Goal: Transaction & Acquisition: Purchase product/service

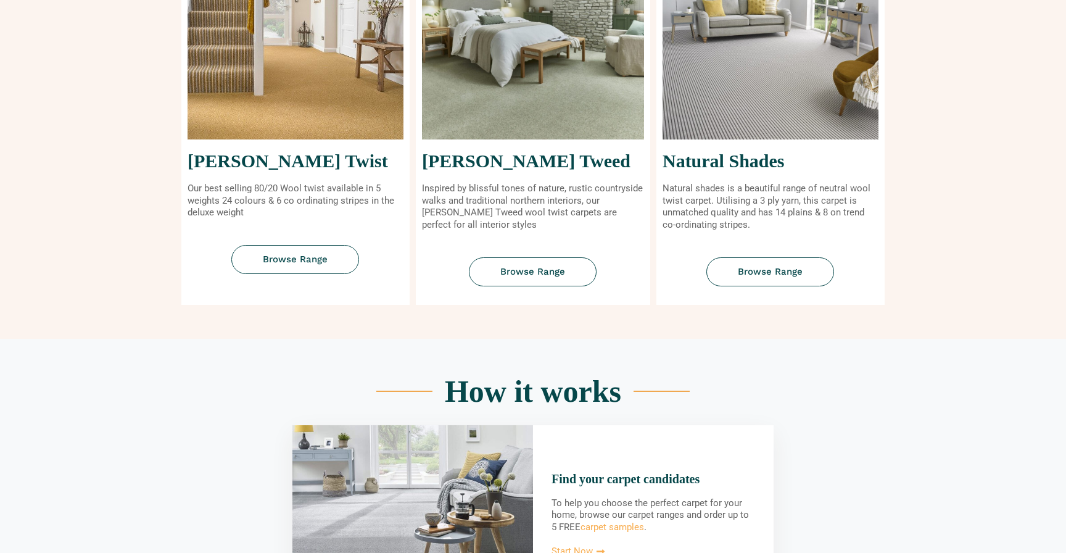
scroll to position [595, 0]
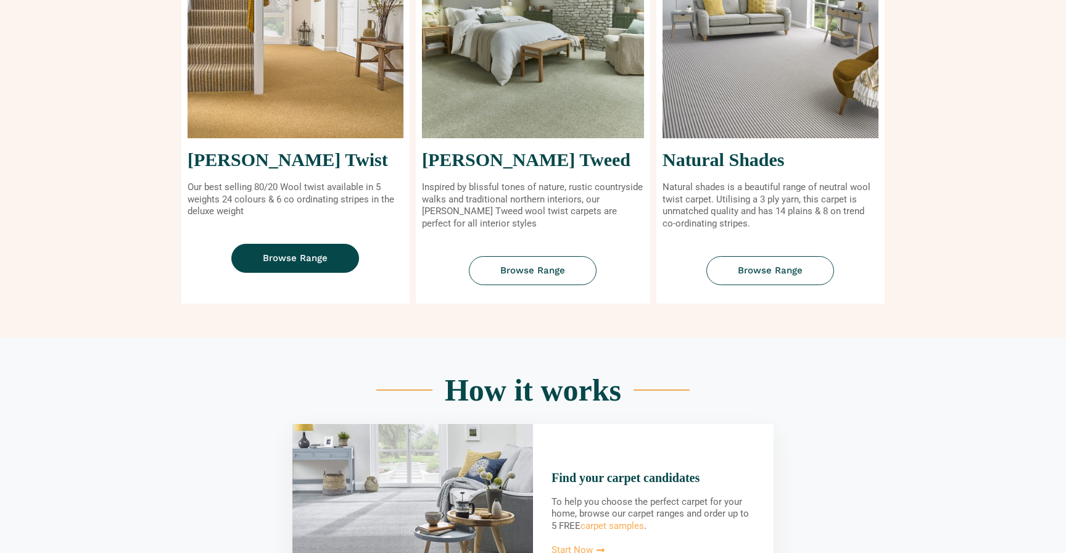
click at [258, 250] on link "Browse Range" at bounding box center [295, 258] width 128 height 29
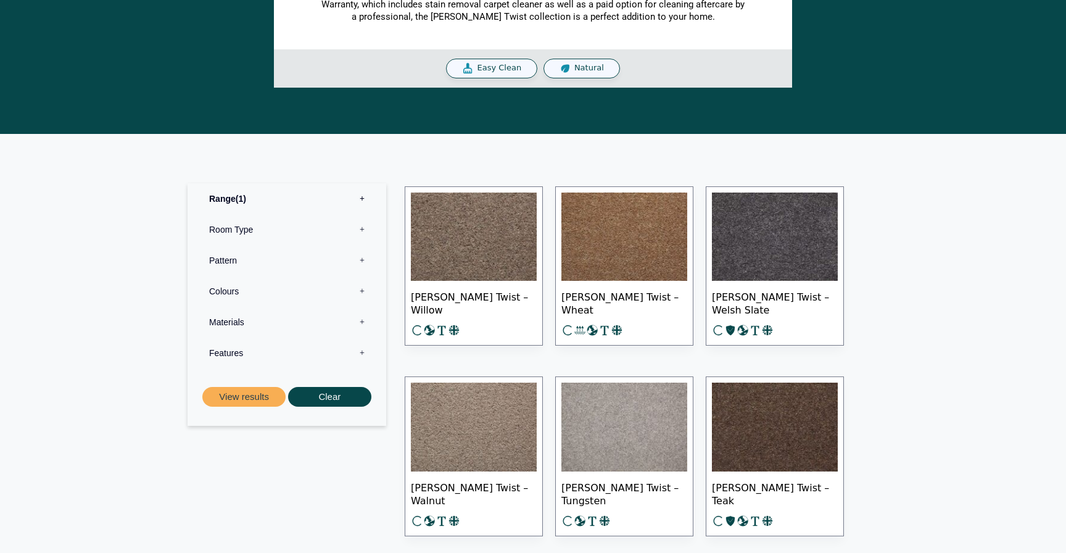
scroll to position [432, 0]
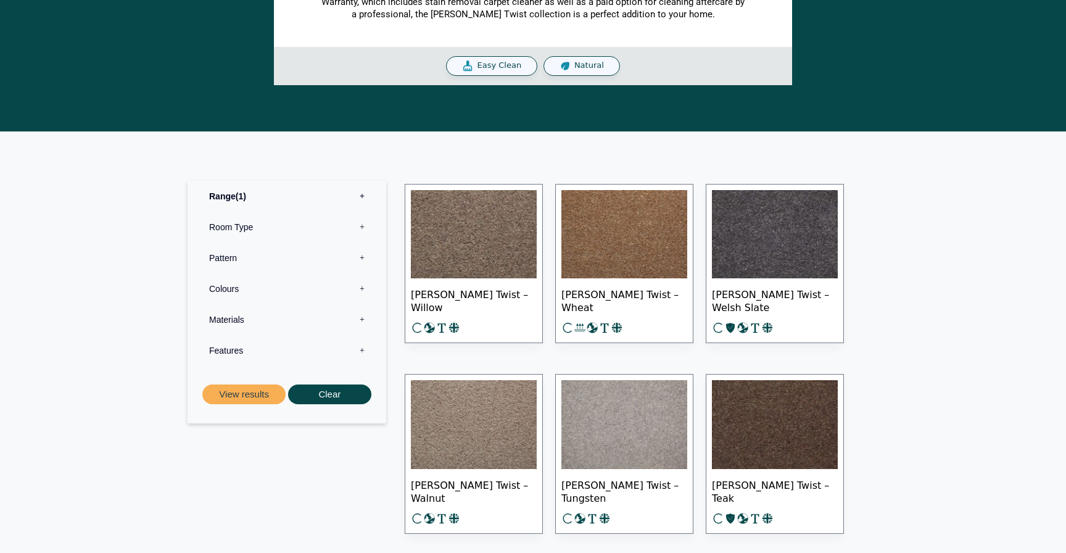
click at [248, 324] on label "Materials 0" at bounding box center [287, 319] width 180 height 31
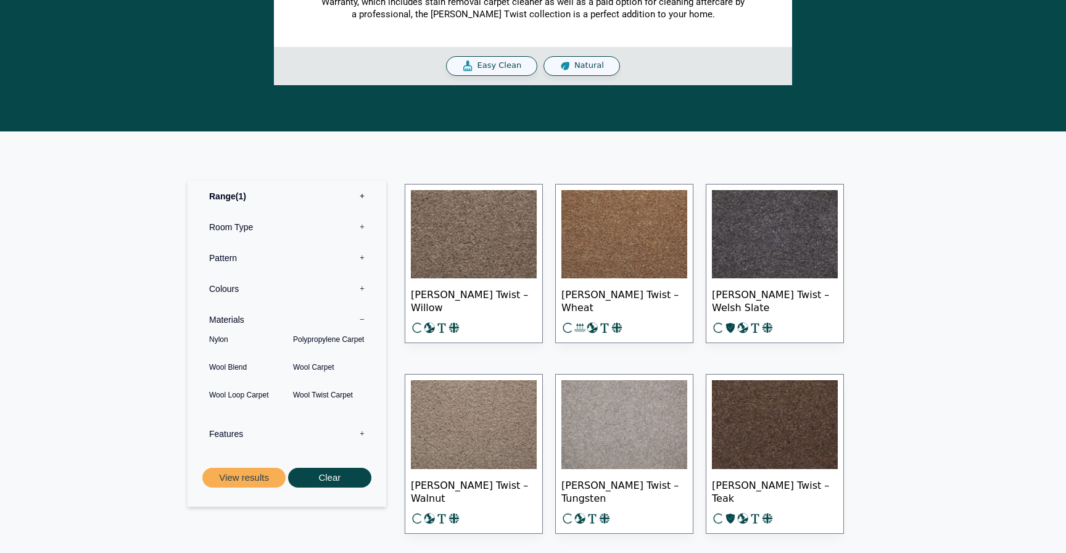
click at [212, 432] on label "Features 0" at bounding box center [287, 433] width 180 height 31
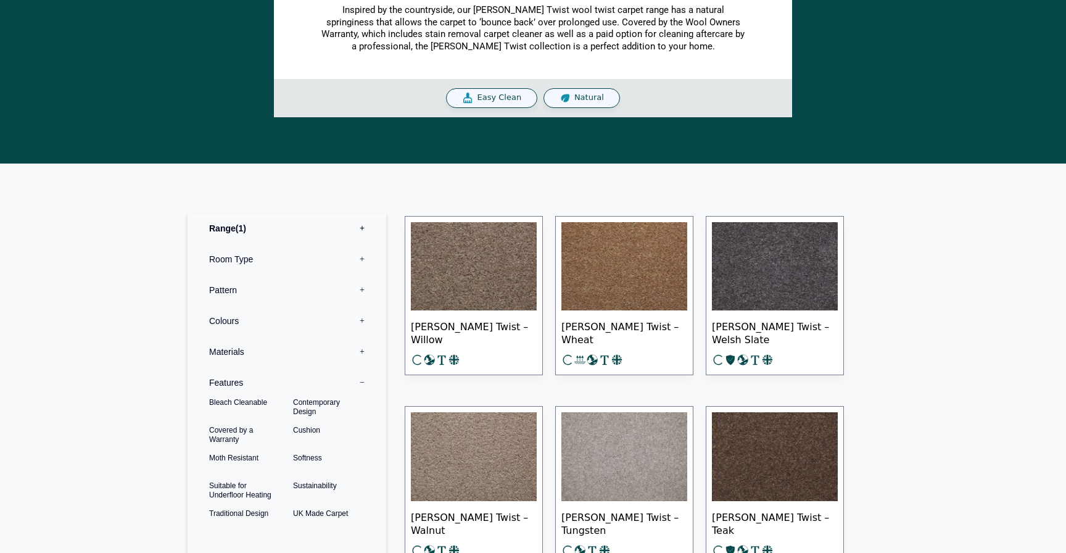
scroll to position [398, 0]
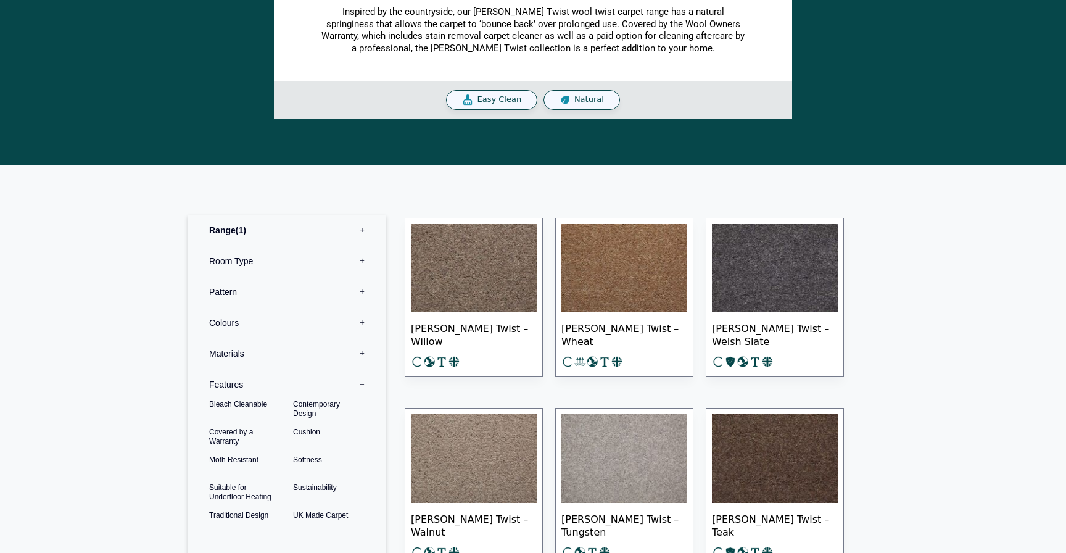
click at [242, 297] on label "Pattern 0" at bounding box center [287, 291] width 180 height 31
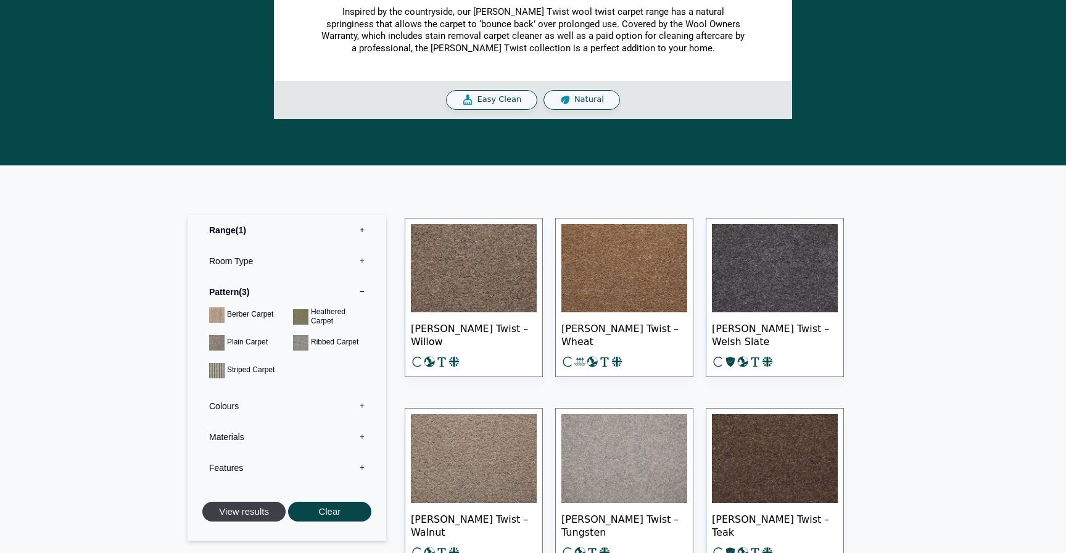
click at [269, 509] on button "View results" at bounding box center [243, 511] width 83 height 20
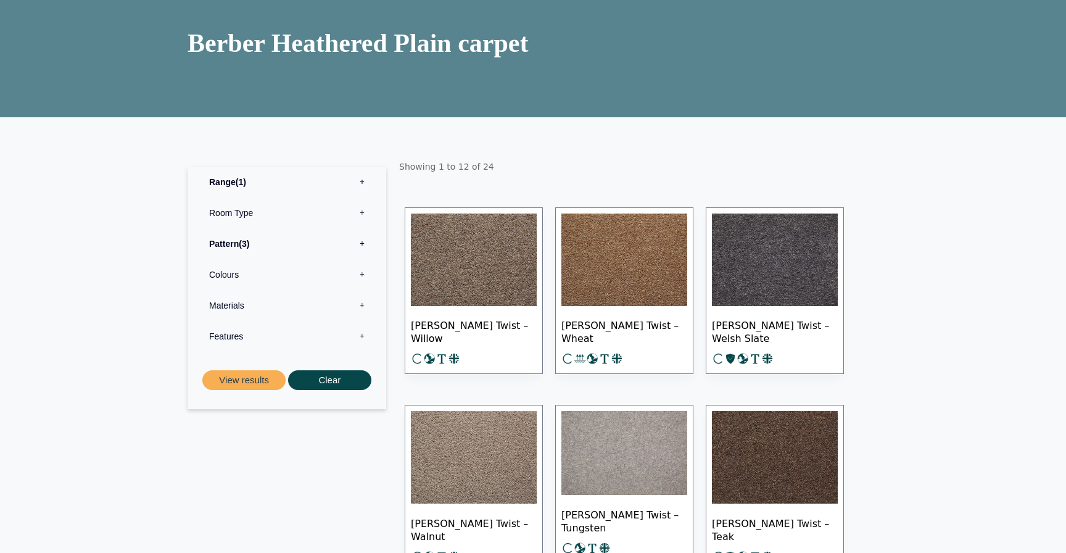
scroll to position [102, 0]
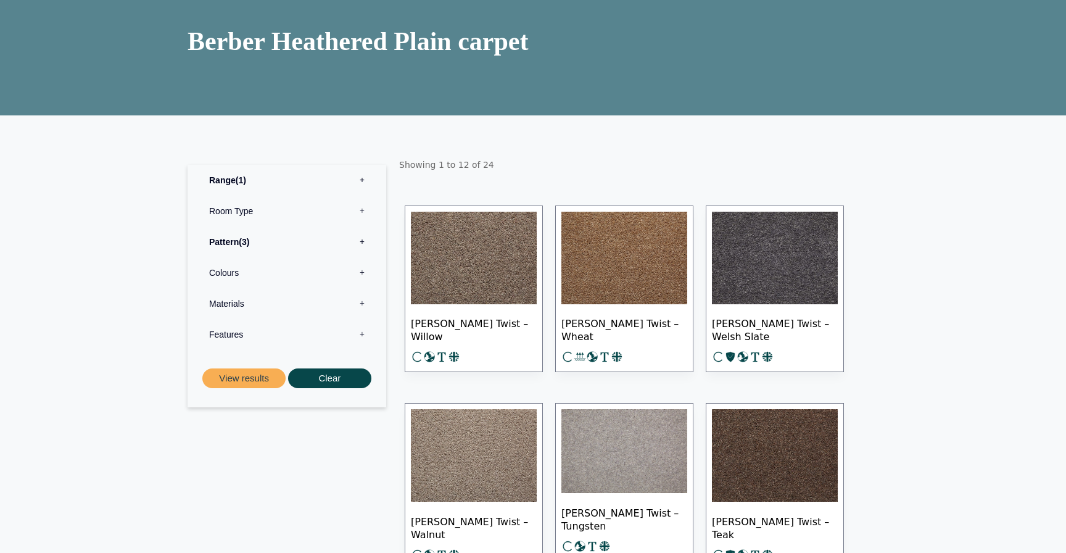
click at [324, 270] on label "Colours 0" at bounding box center [287, 272] width 180 height 31
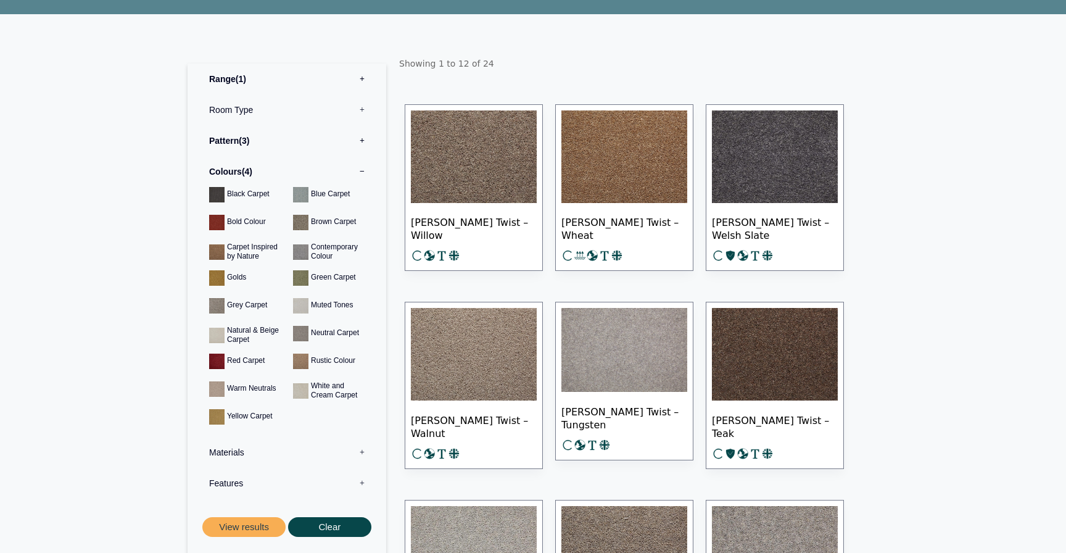
scroll to position [210, 0]
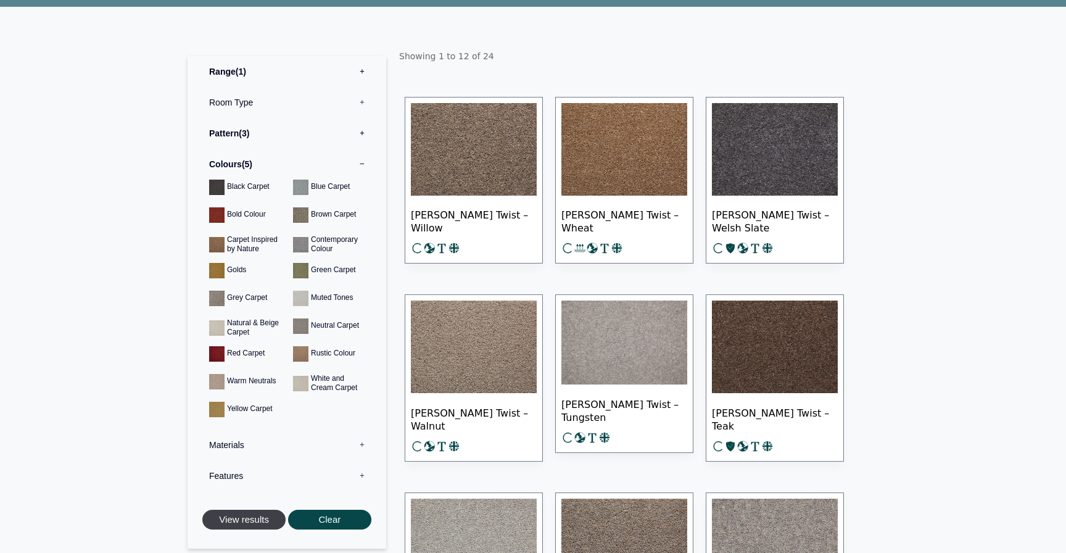
click at [239, 517] on button "View results" at bounding box center [243, 519] width 83 height 20
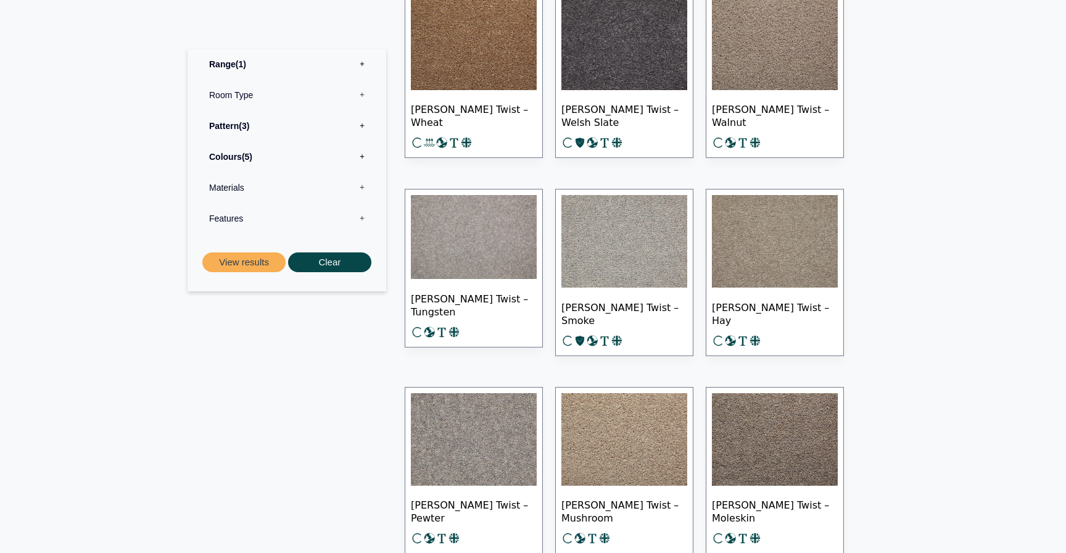
scroll to position [320, 0]
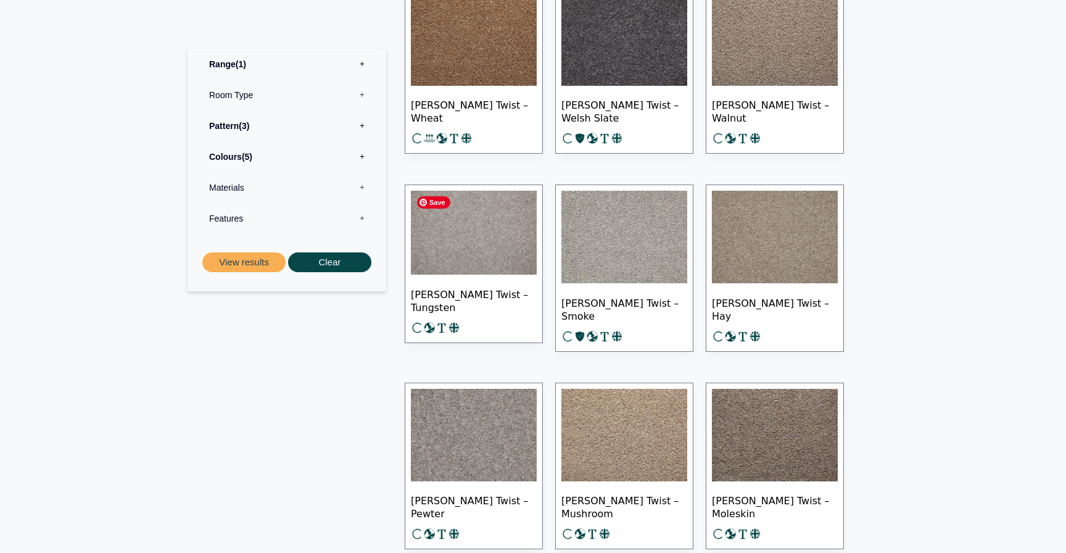
click at [514, 271] on img at bounding box center [474, 233] width 126 height 84
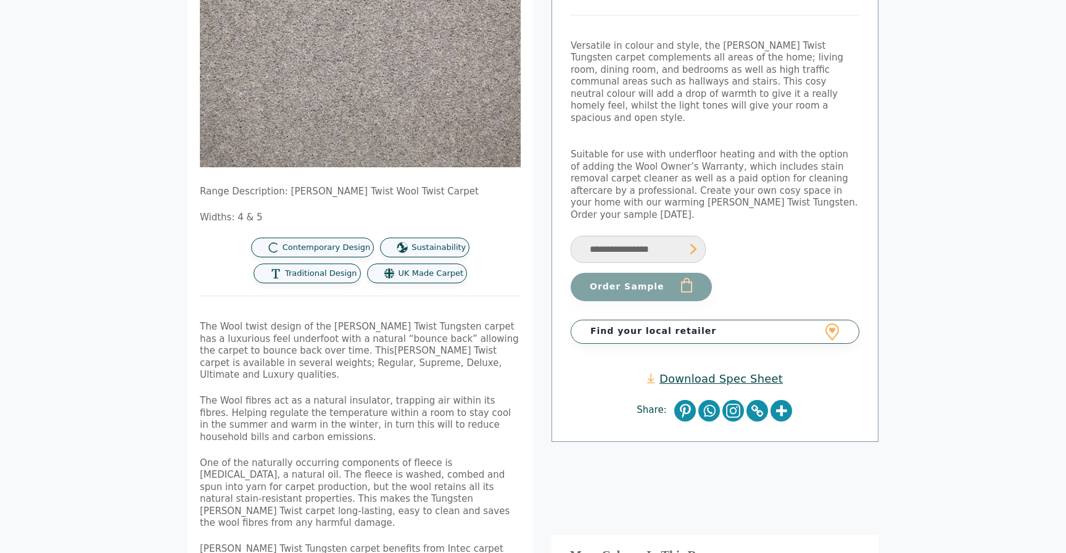
scroll to position [166, 0]
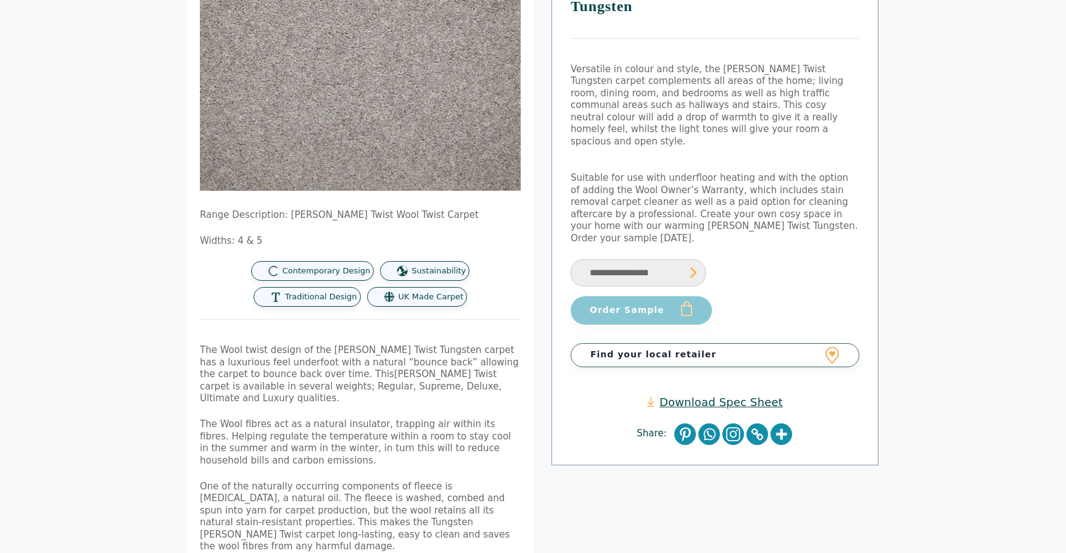
click at [628, 296] on button "Order Sample" at bounding box center [641, 310] width 141 height 28
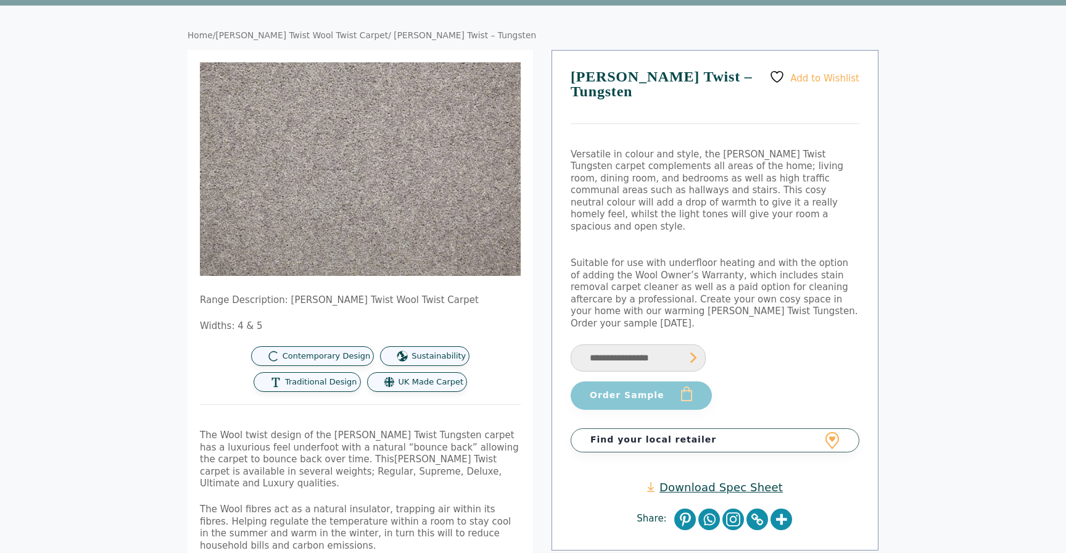
scroll to position [52, 0]
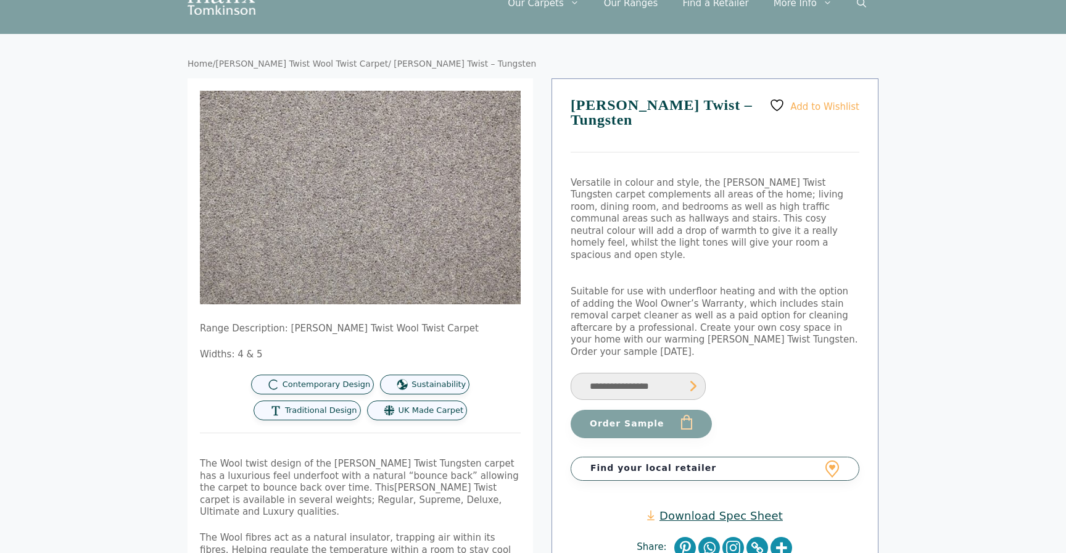
click at [586, 373] on select "**********" at bounding box center [638, 387] width 135 height 28
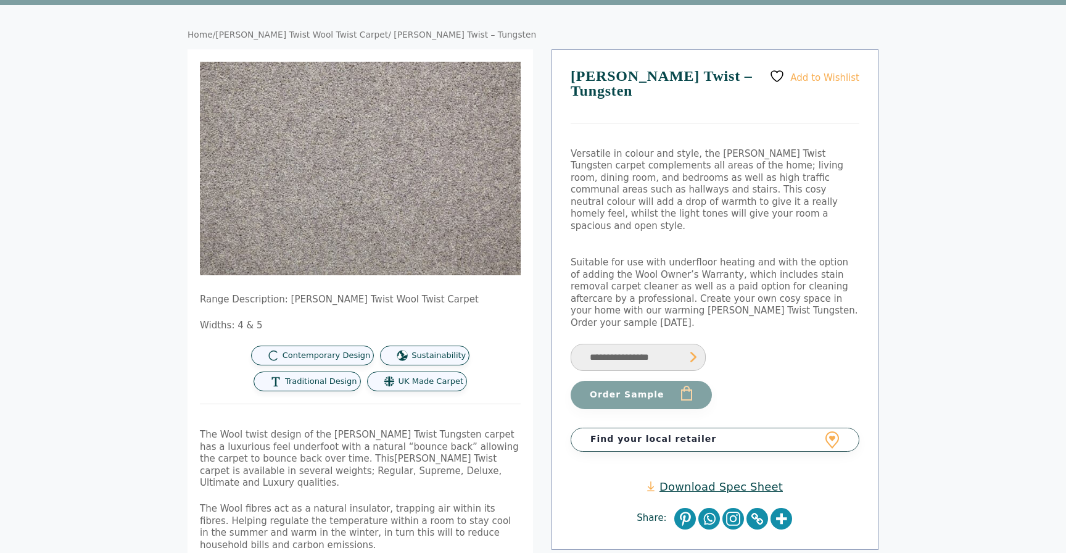
scroll to position [102, 0]
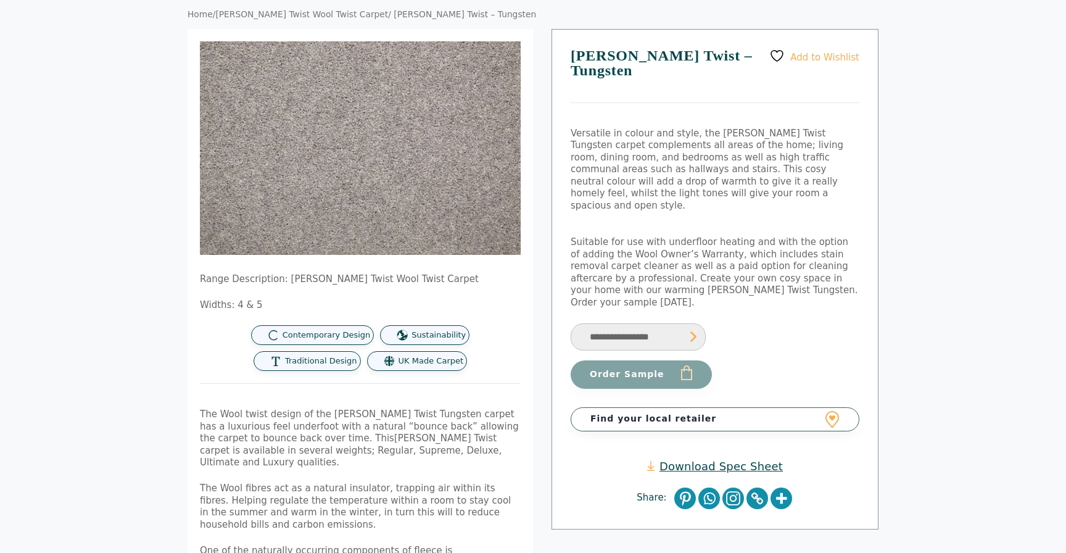
click at [671, 323] on select "**********" at bounding box center [638, 337] width 135 height 28
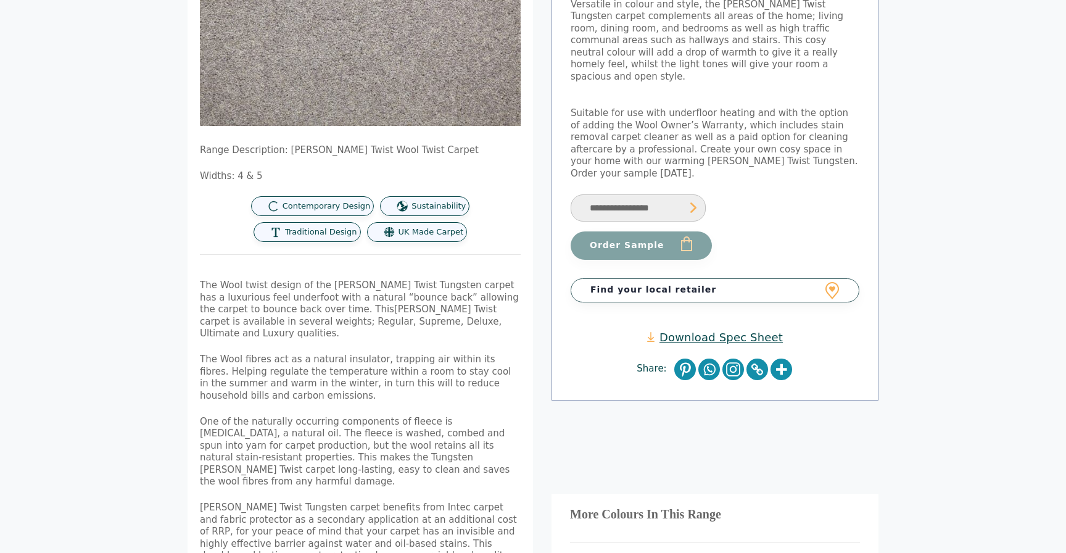
scroll to position [228, 0]
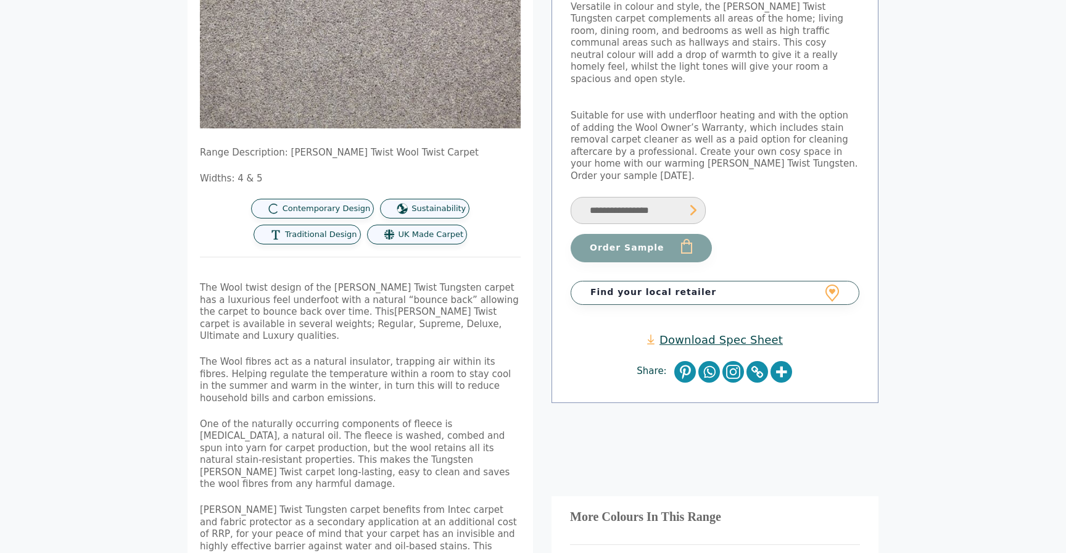
click at [646, 197] on select "**********" at bounding box center [638, 211] width 135 height 28
click at [571, 197] on select "**********" at bounding box center [638, 211] width 135 height 28
select select "**********"
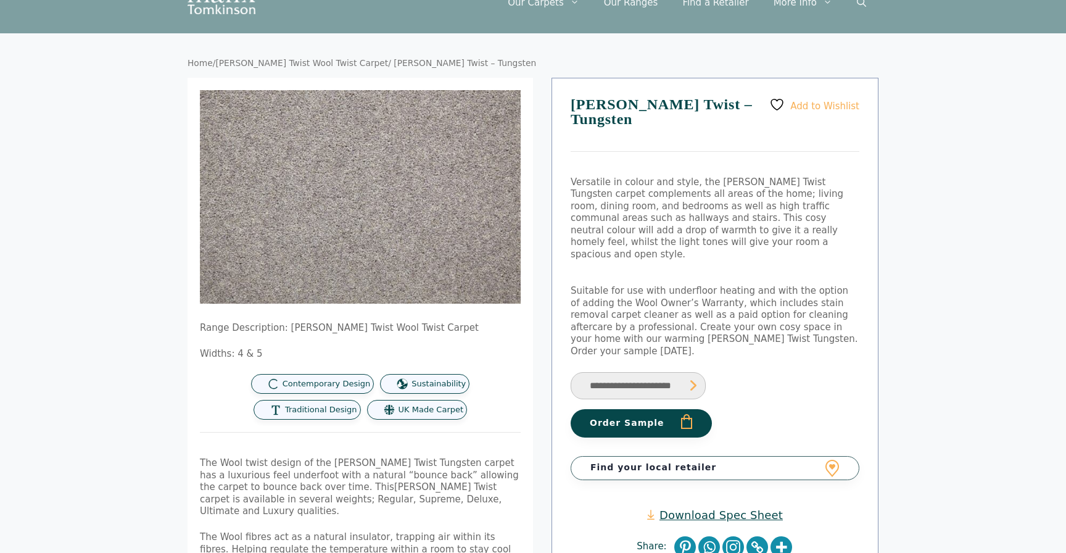
scroll to position [56, 0]
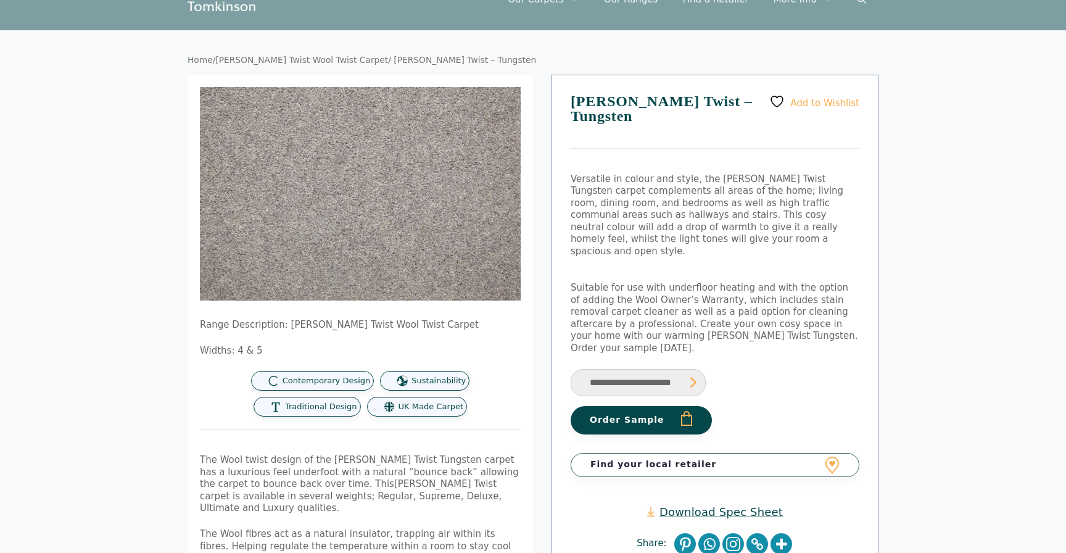
click at [646, 406] on button "Order Sample" at bounding box center [641, 420] width 141 height 28
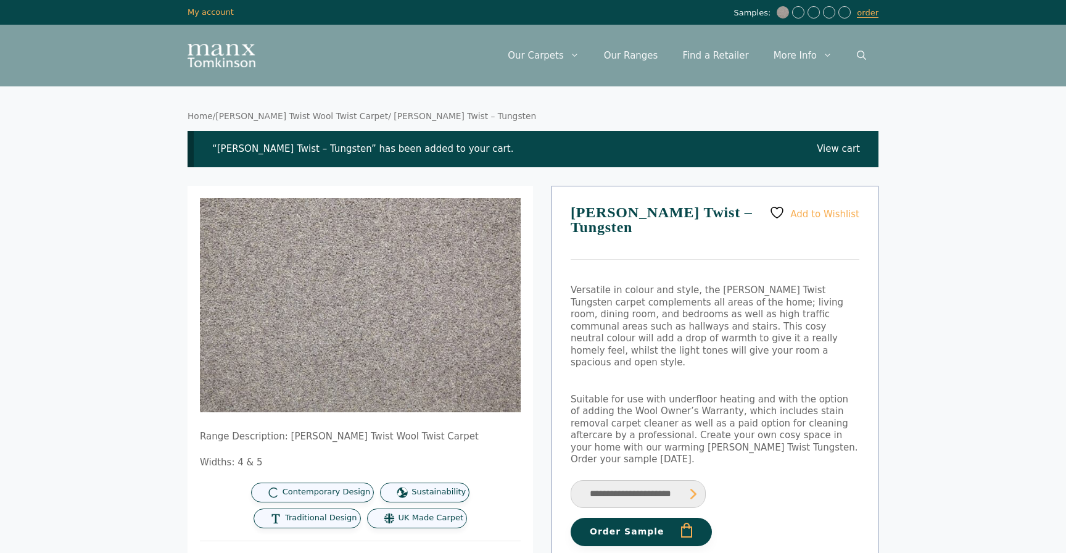
scroll to position [14, 0]
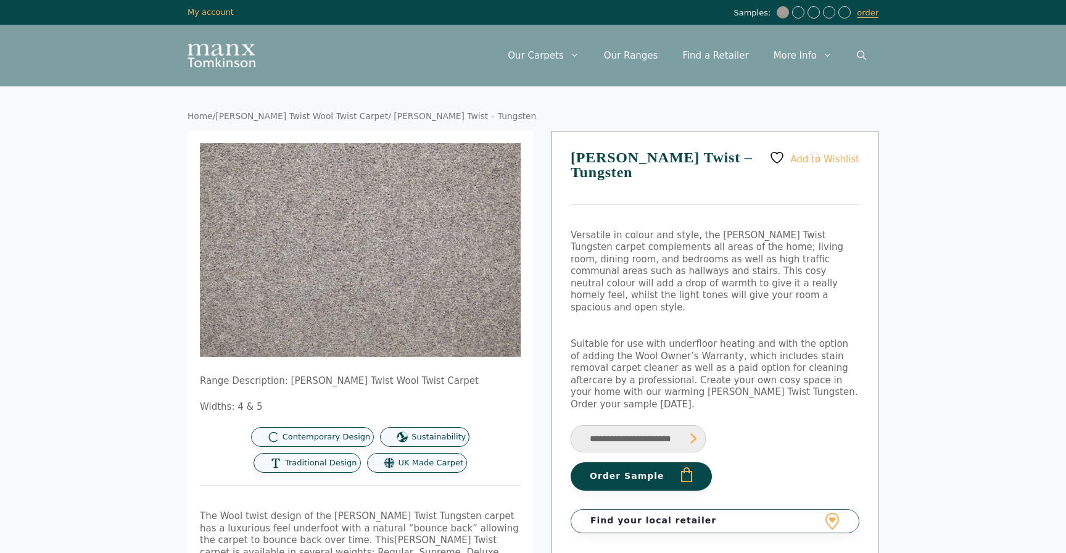
select select "**********"
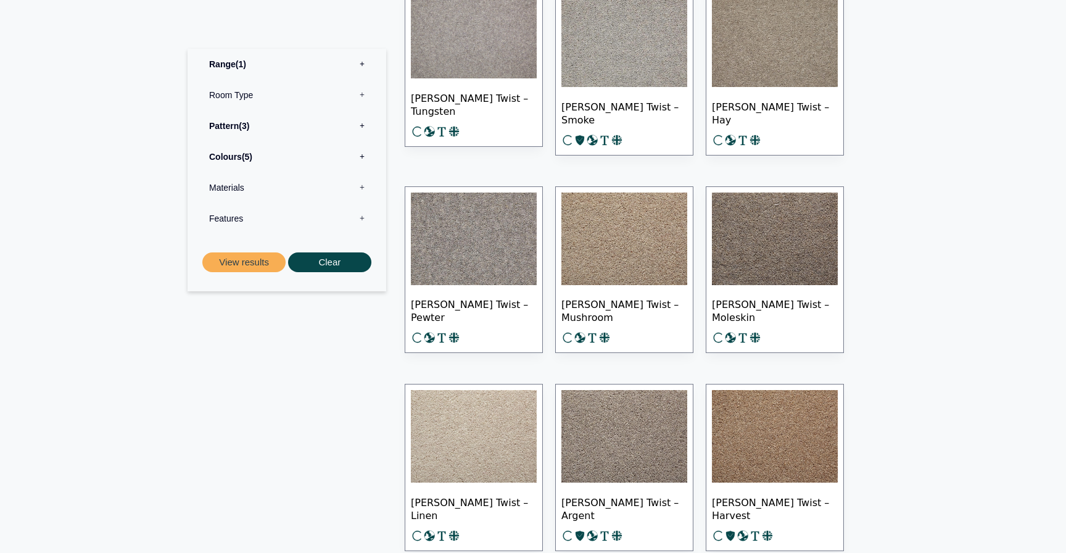
scroll to position [528, 0]
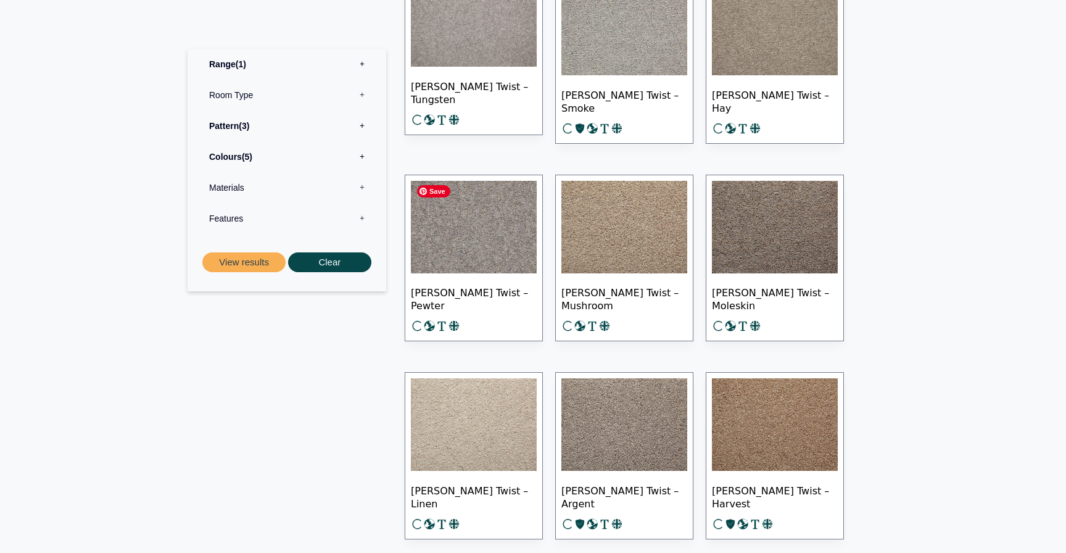
click at [477, 265] on img at bounding box center [474, 227] width 126 height 93
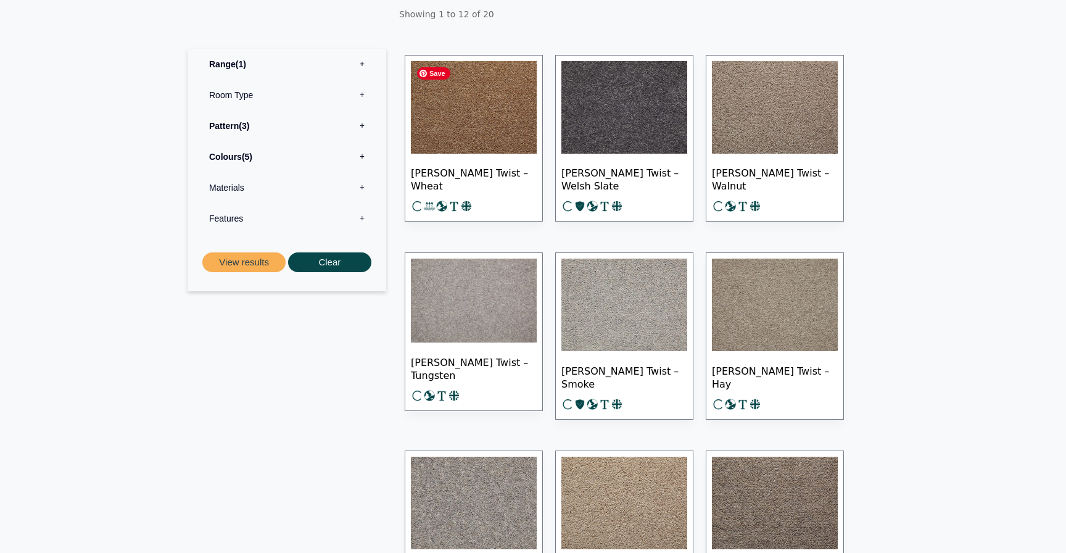
scroll to position [296, 0]
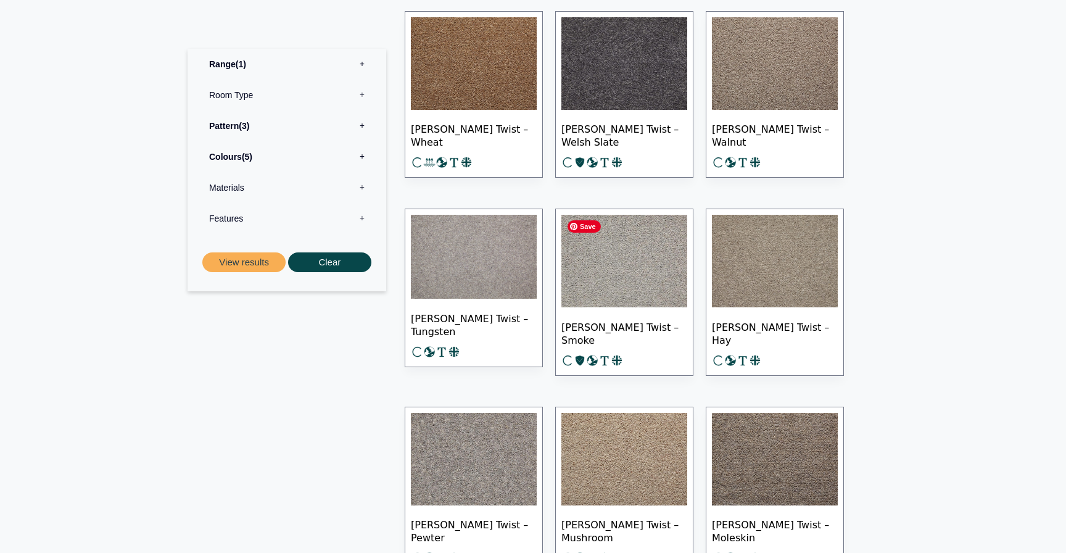
click at [656, 269] on img at bounding box center [624, 261] width 126 height 93
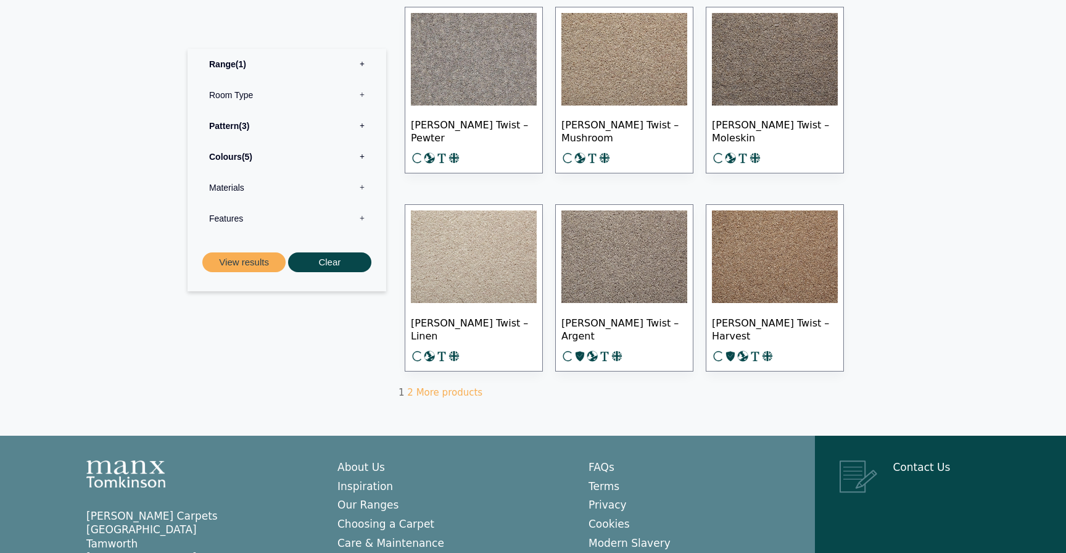
scroll to position [712, 0]
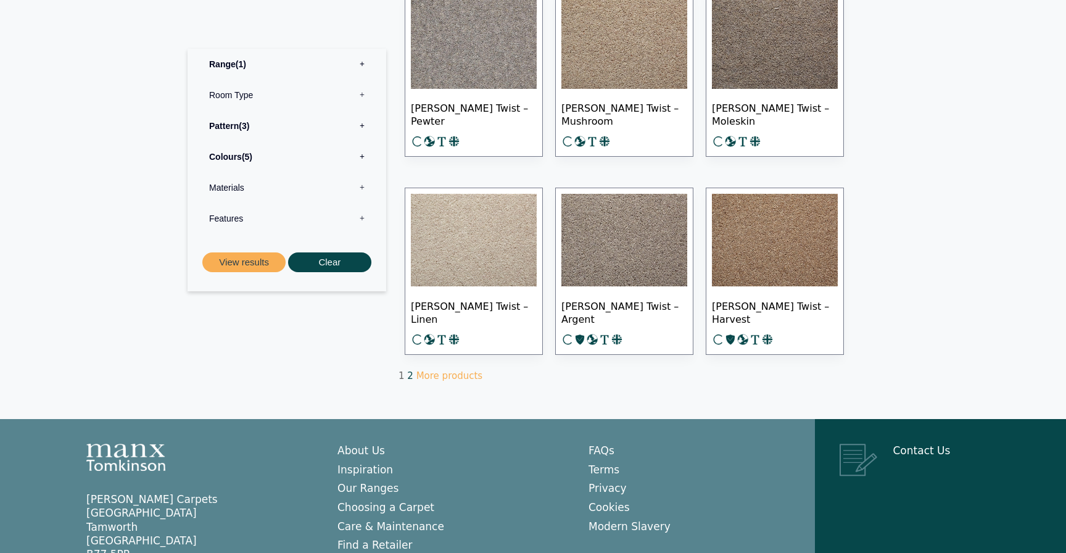
click at [410, 373] on link "2" at bounding box center [410, 375] width 6 height 11
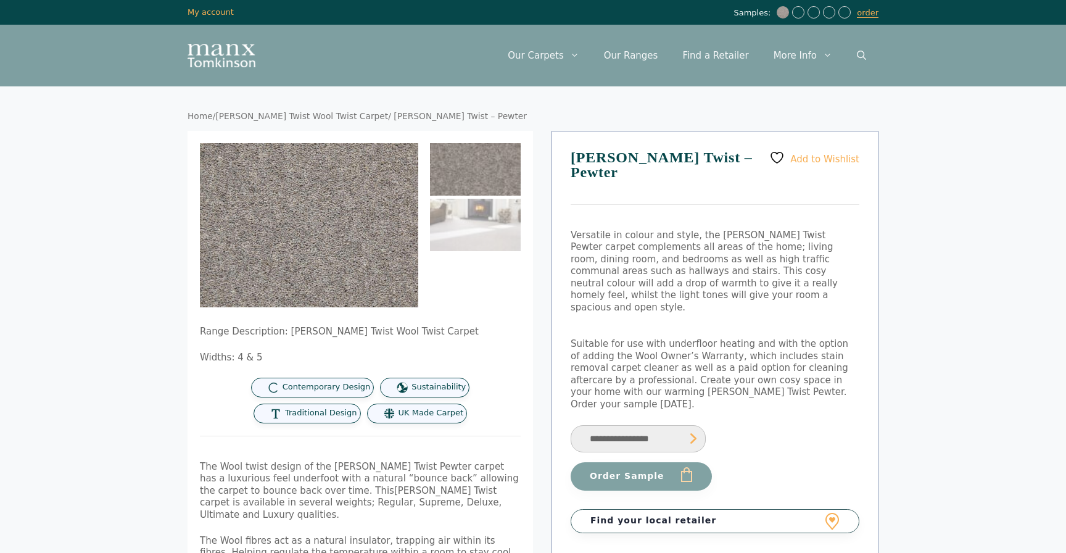
click at [638, 425] on select "**********" at bounding box center [638, 439] width 135 height 28
select select "**********"
click at [571, 425] on select "**********" at bounding box center [638, 439] width 135 height 28
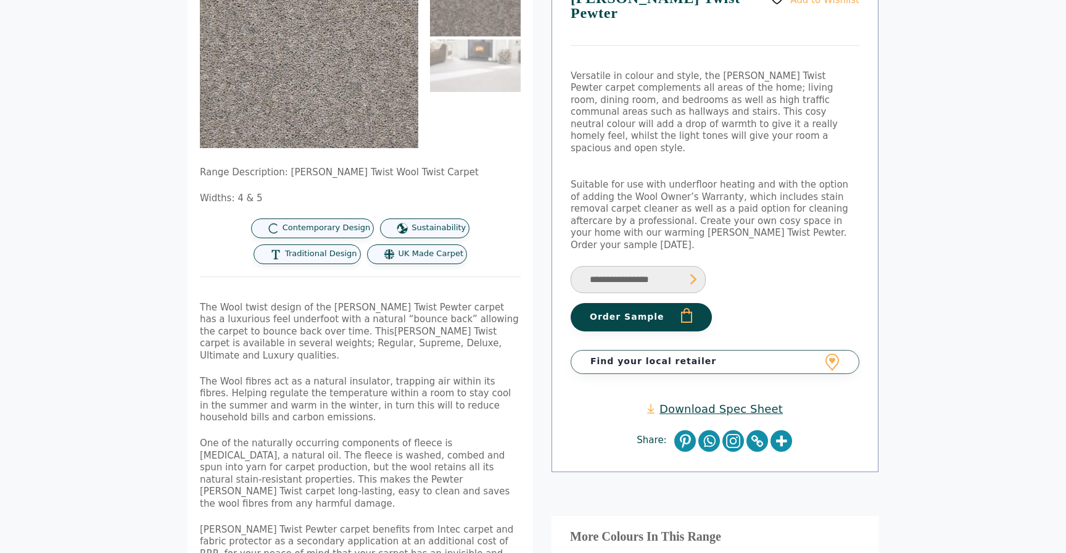
scroll to position [157, 0]
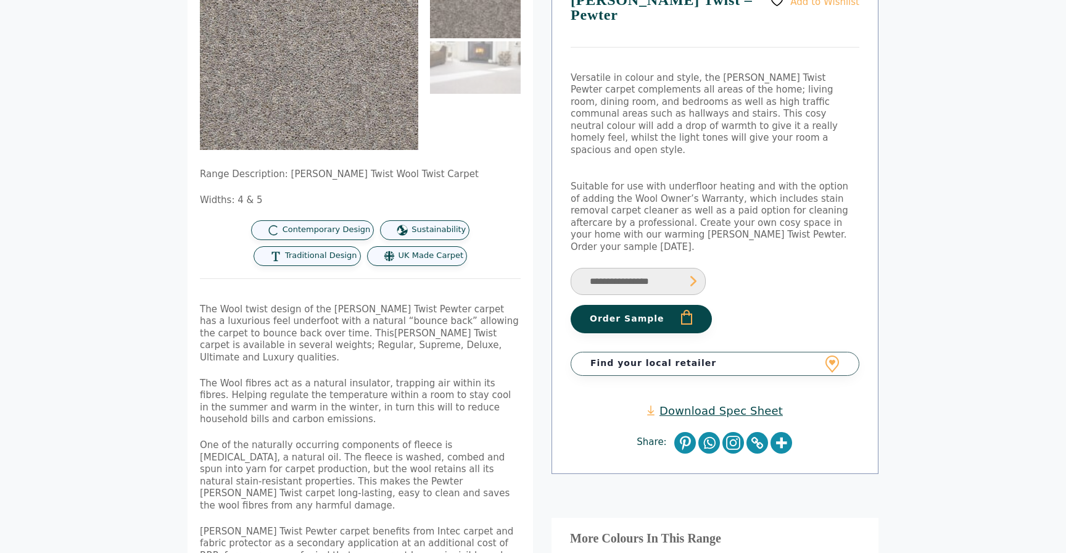
click at [653, 268] on select "**********" at bounding box center [638, 282] width 135 height 28
click at [648, 305] on button "Order Sample" at bounding box center [641, 319] width 141 height 28
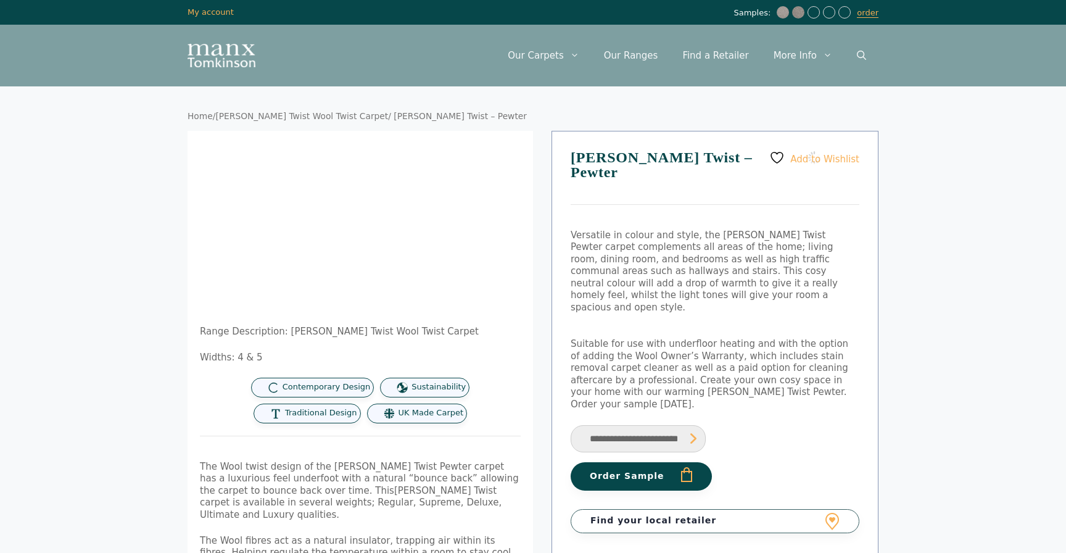
select select "**********"
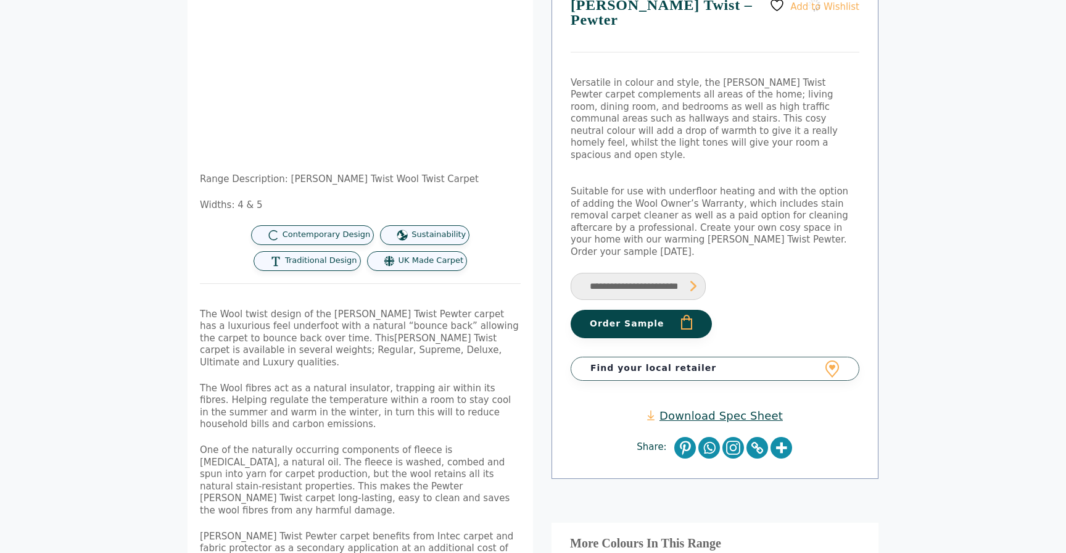
scroll to position [157, 0]
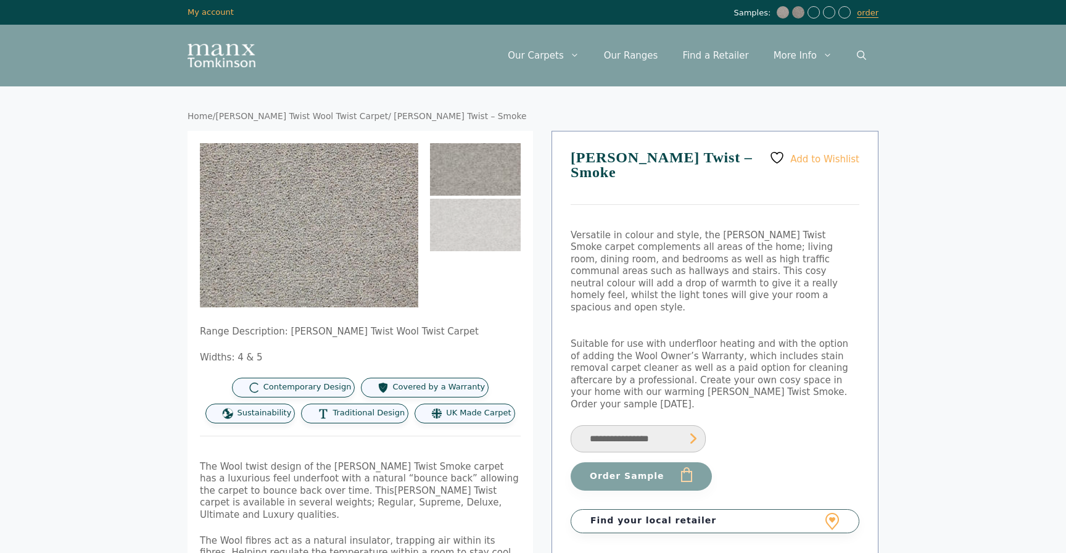
click at [657, 425] on select "**********" at bounding box center [638, 439] width 135 height 28
click at [571, 425] on select "**********" at bounding box center [638, 439] width 135 height 28
select select "**********"
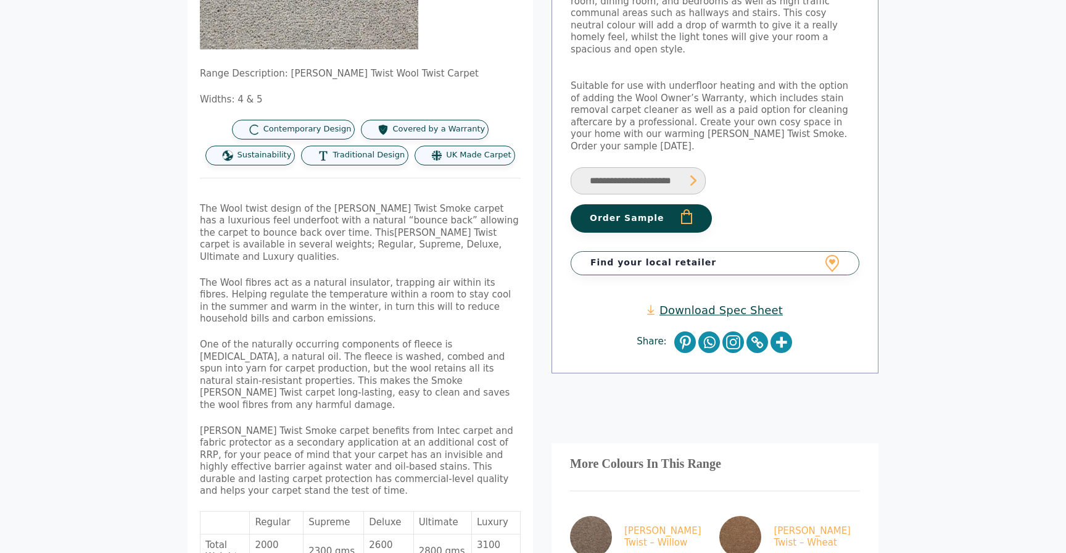
scroll to position [247, 0]
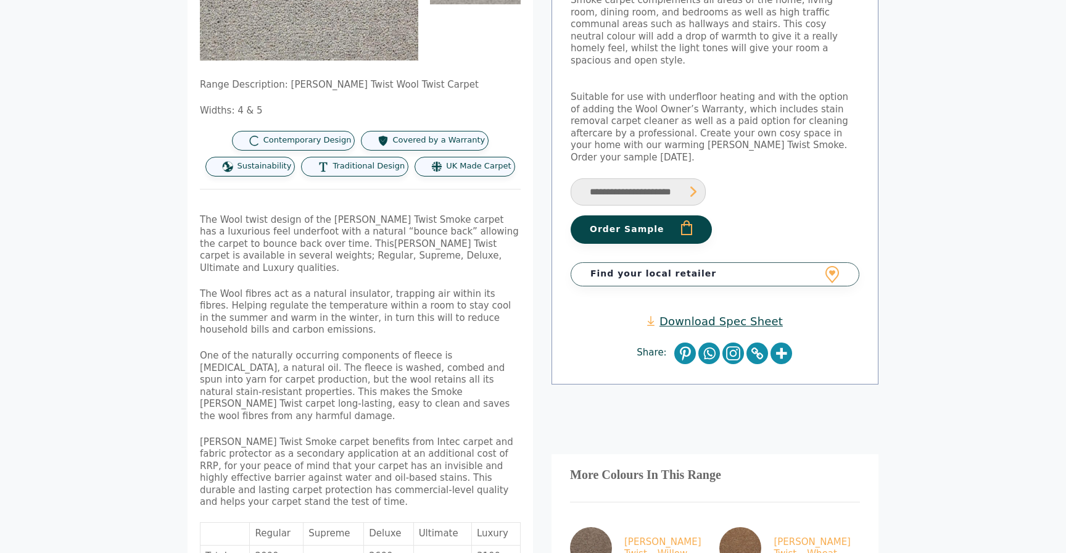
click at [637, 215] on button "Order Sample" at bounding box center [641, 229] width 141 height 28
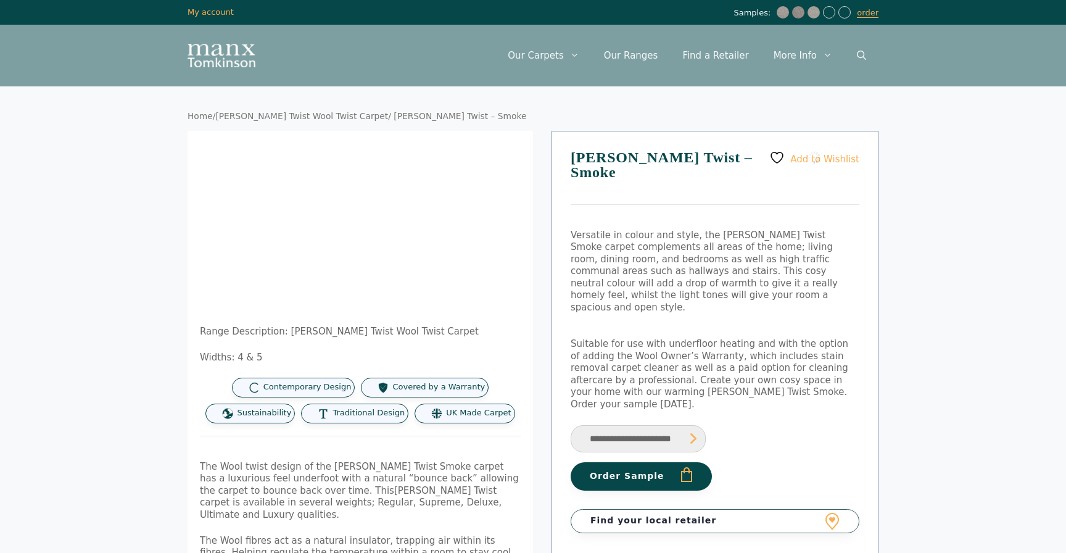
select select "**********"
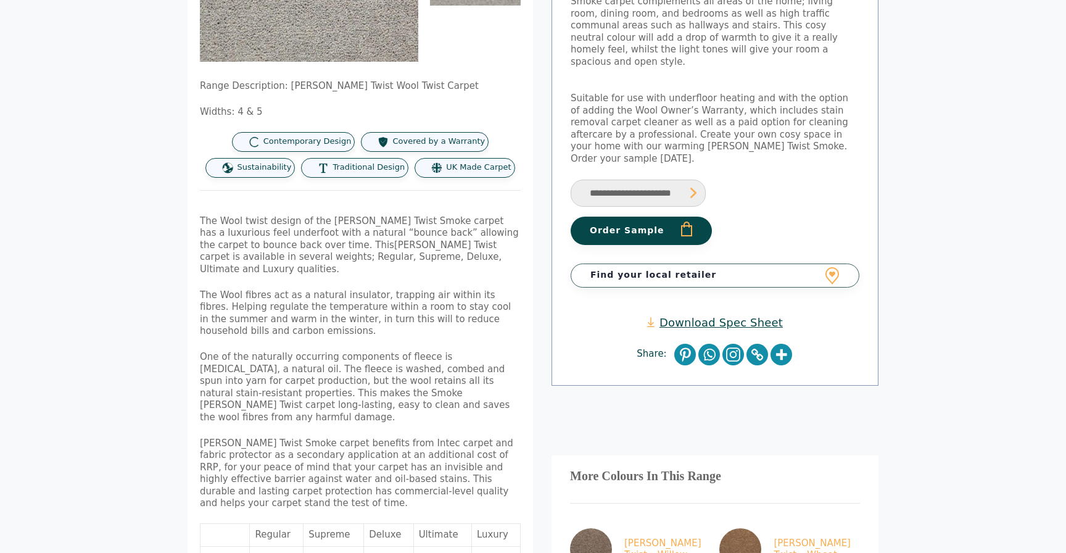
scroll to position [247, 0]
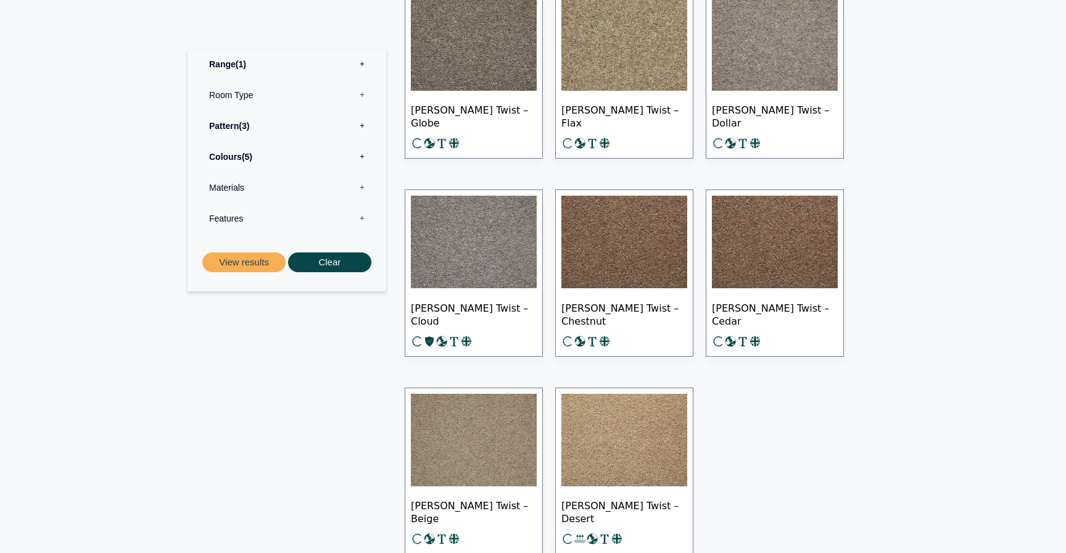
scroll to position [320, 0]
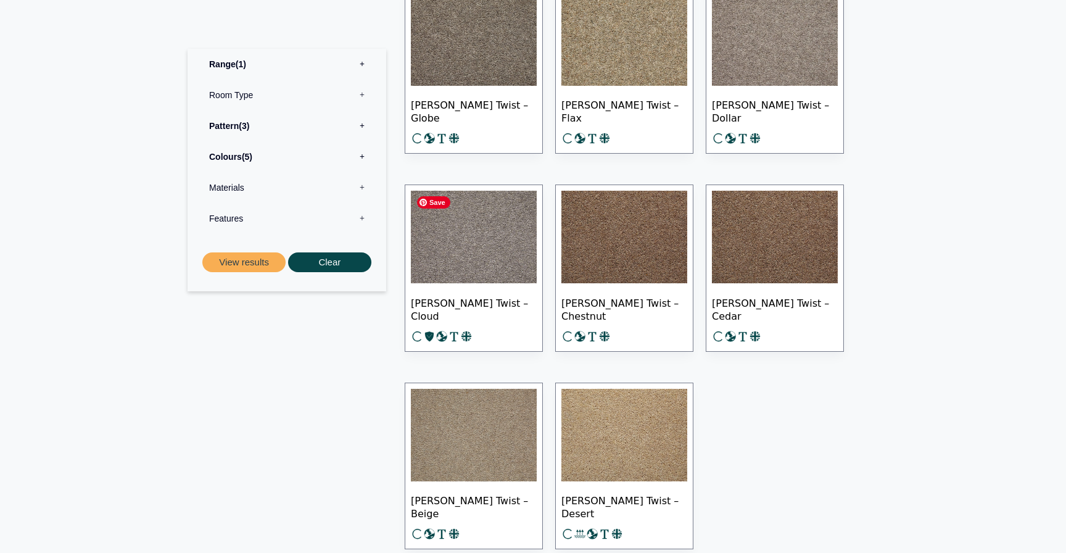
click at [457, 266] on img at bounding box center [474, 237] width 126 height 93
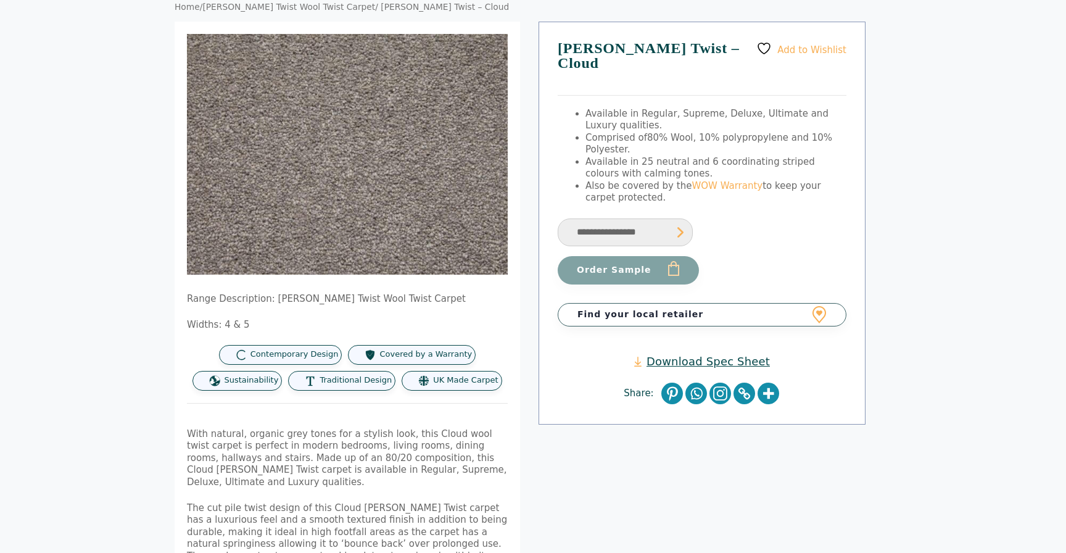
scroll to position [0, 13]
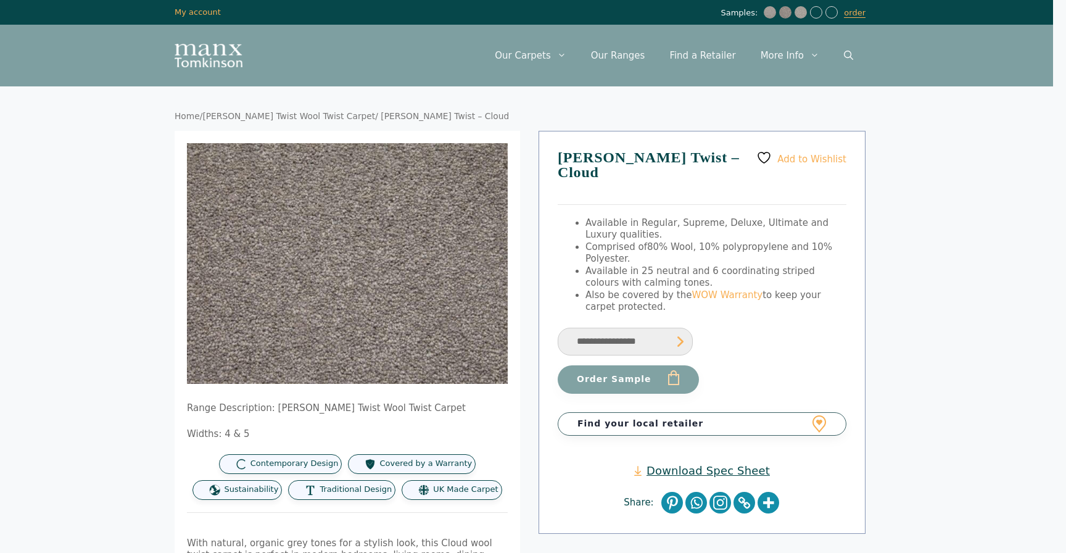
click at [226, 117] on link "[PERSON_NAME] Twist Wool Twist Carpet" at bounding box center [288, 116] width 173 height 10
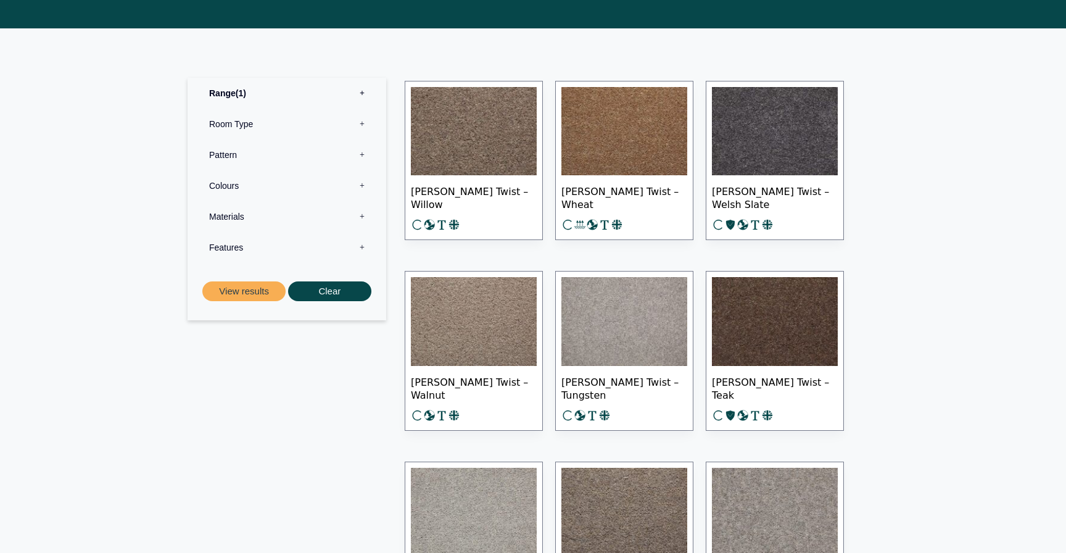
scroll to position [536, 0]
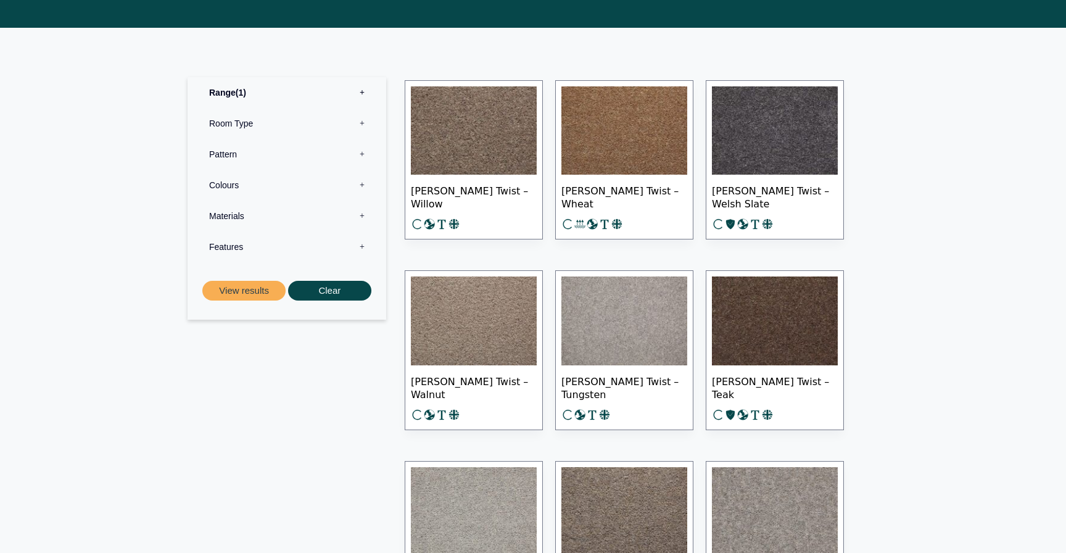
click at [308, 154] on label "Pattern 0" at bounding box center [287, 154] width 180 height 31
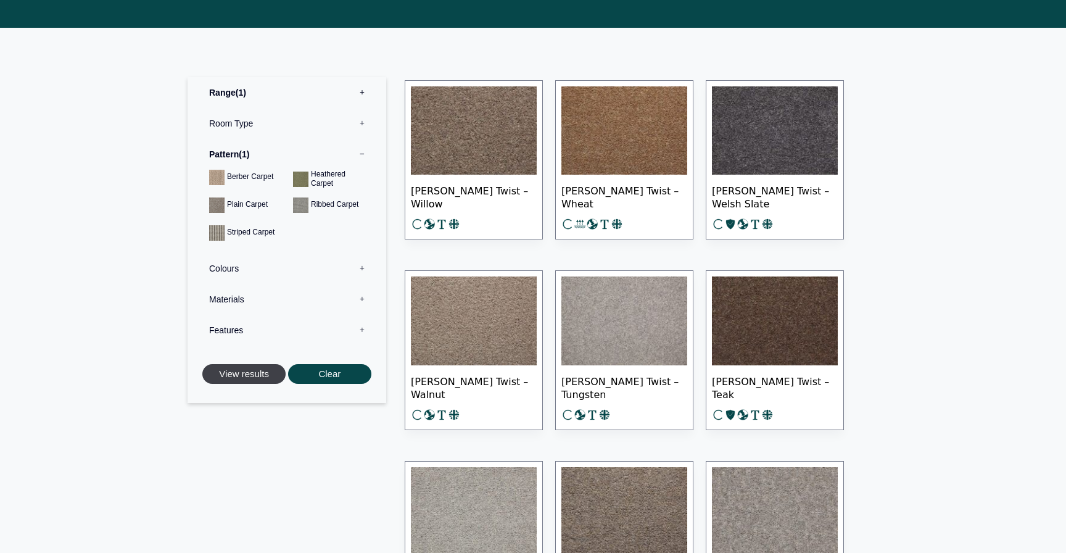
click at [255, 368] on button "View results" at bounding box center [243, 374] width 83 height 20
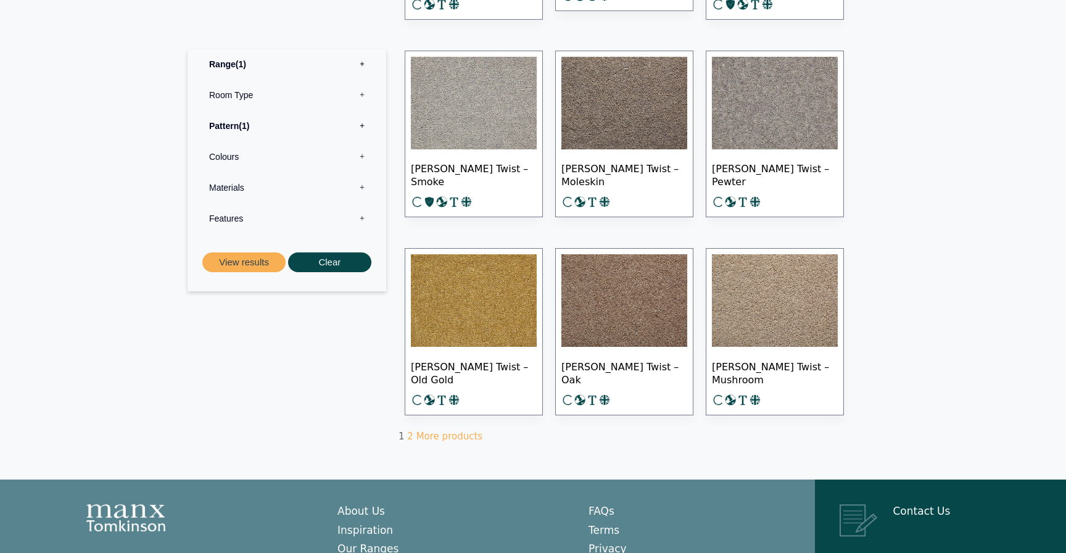
scroll to position [653, 0]
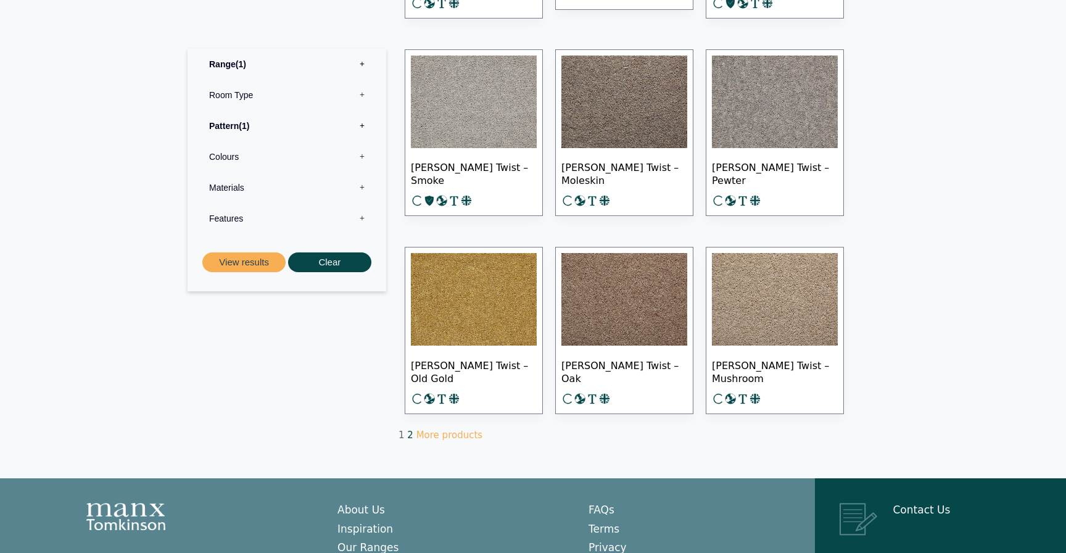
click at [408, 432] on link "2" at bounding box center [410, 434] width 6 height 11
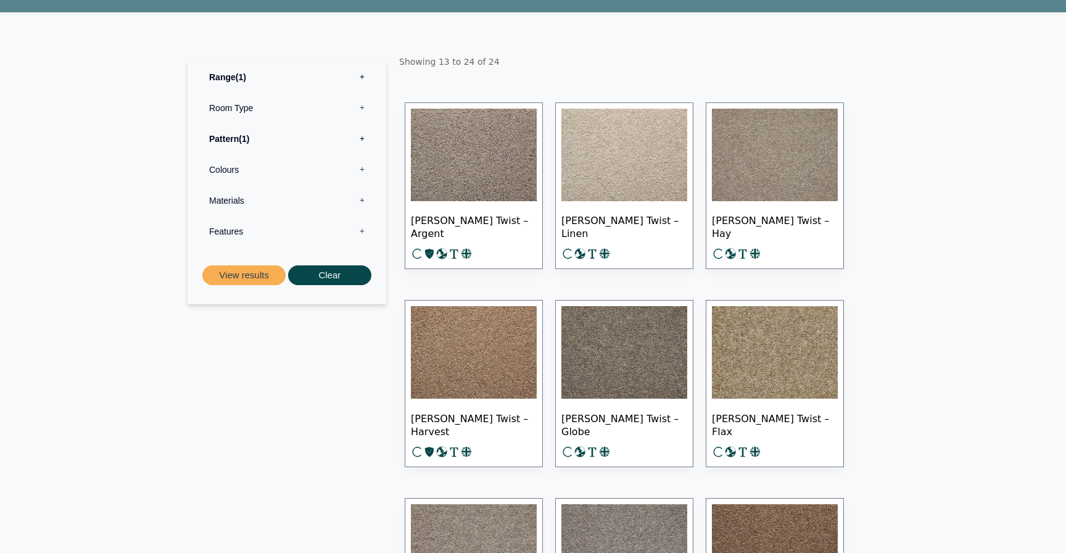
scroll to position [207, 0]
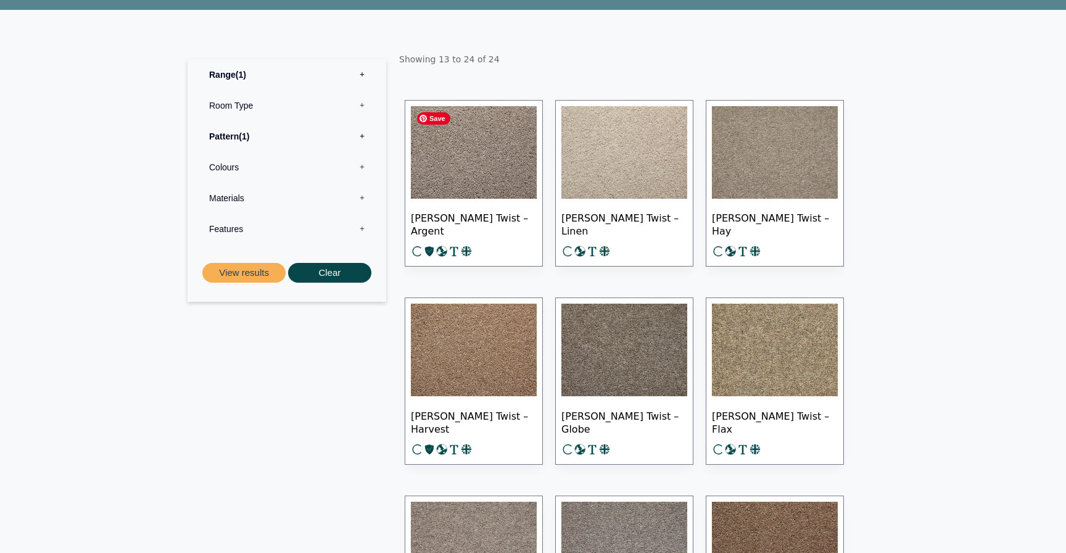
click at [472, 131] on img at bounding box center [474, 152] width 126 height 93
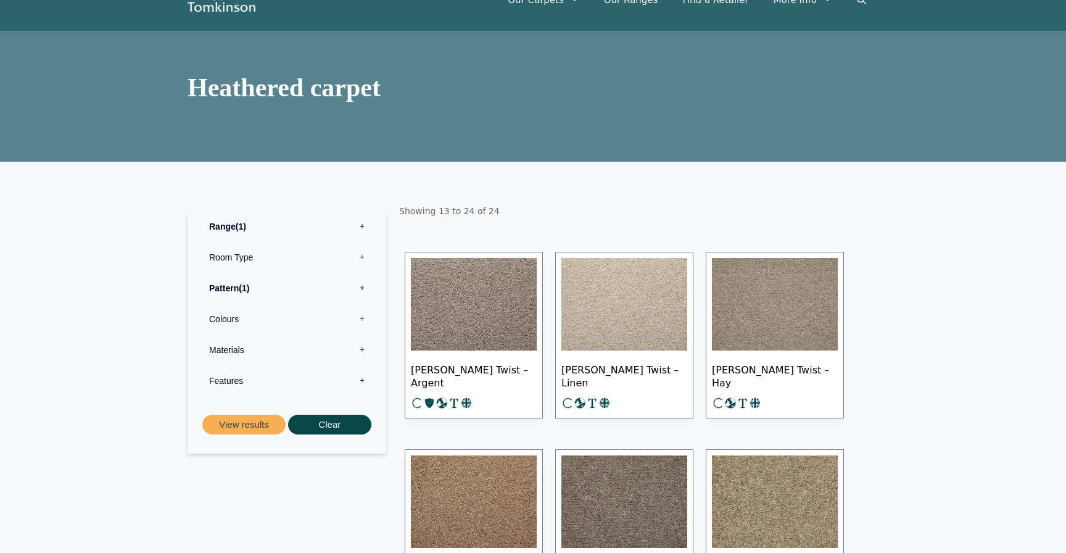
scroll to position [0, 0]
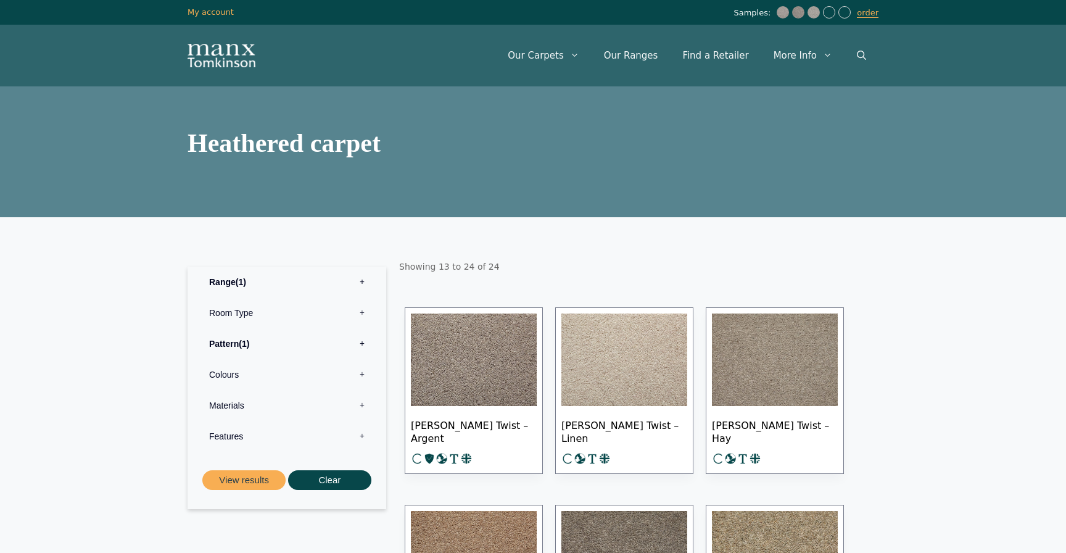
click at [286, 379] on label "Colours 0" at bounding box center [287, 374] width 180 height 31
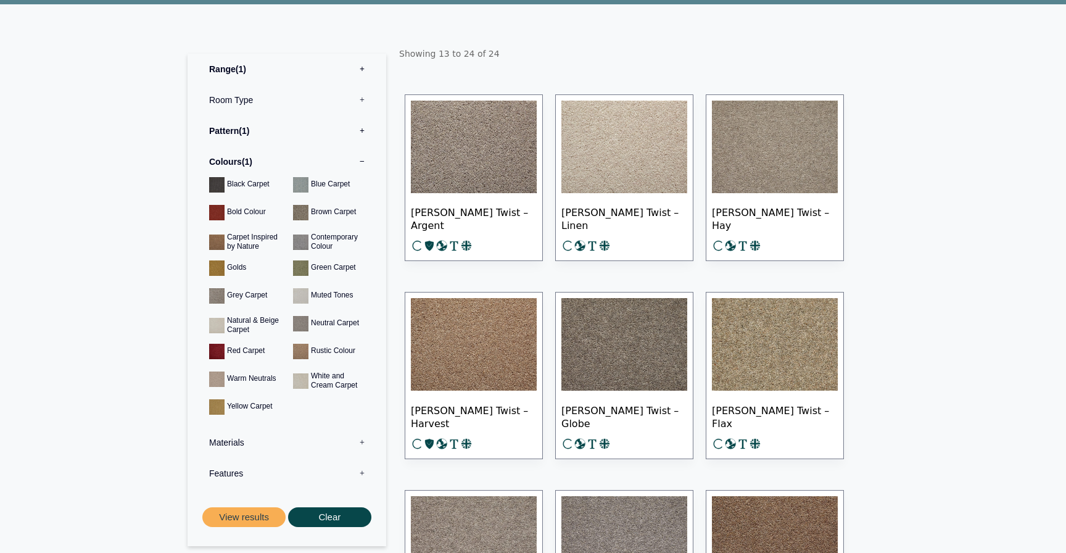
scroll to position [212, 0]
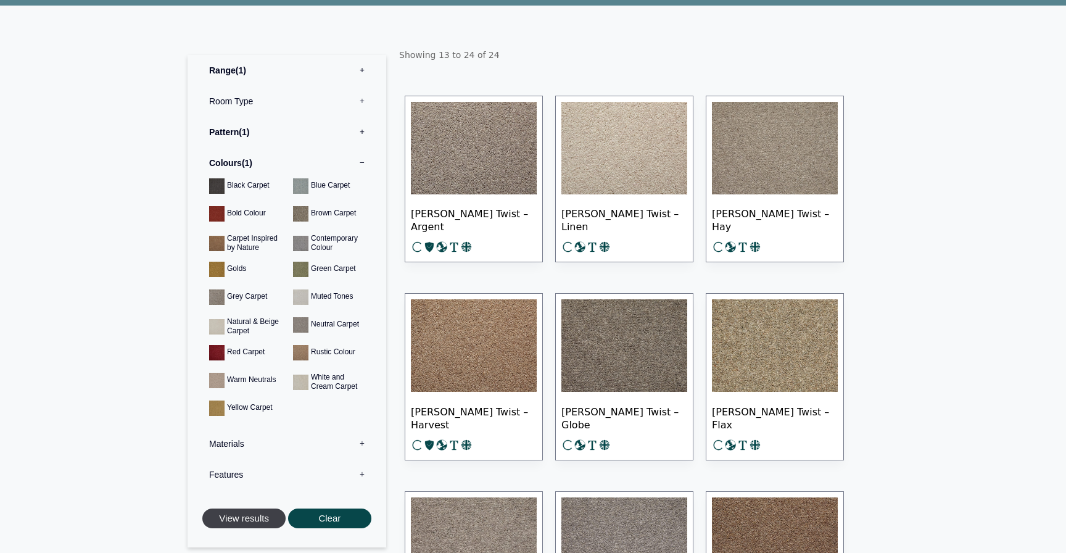
click at [237, 525] on button "View results" at bounding box center [243, 518] width 83 height 20
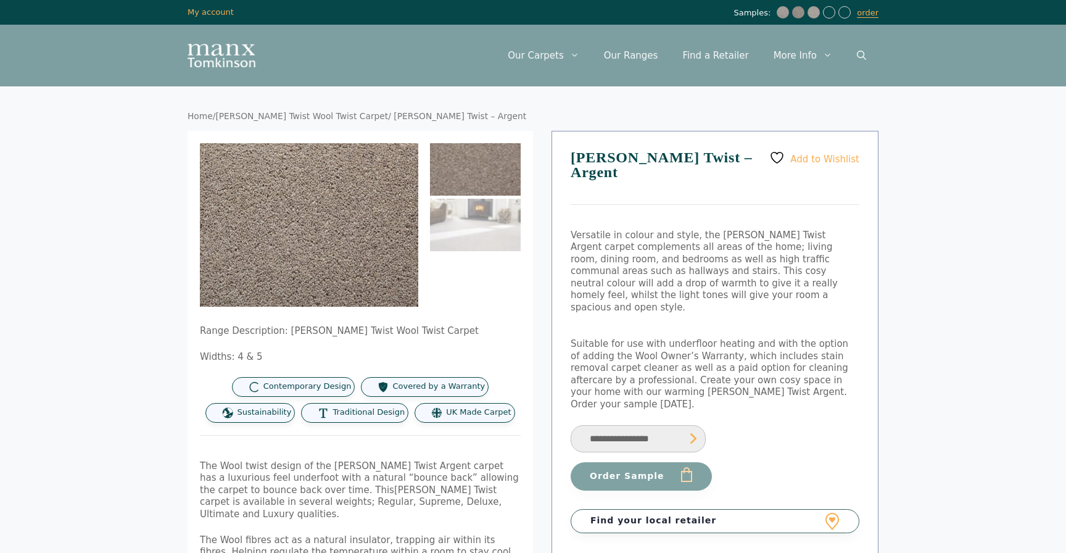
click at [598, 425] on select "**********" at bounding box center [638, 439] width 135 height 28
select select "**********"
click at [571, 425] on select "**********" at bounding box center [638, 439] width 135 height 28
click at [629, 462] on button "Order Sample" at bounding box center [641, 476] width 141 height 28
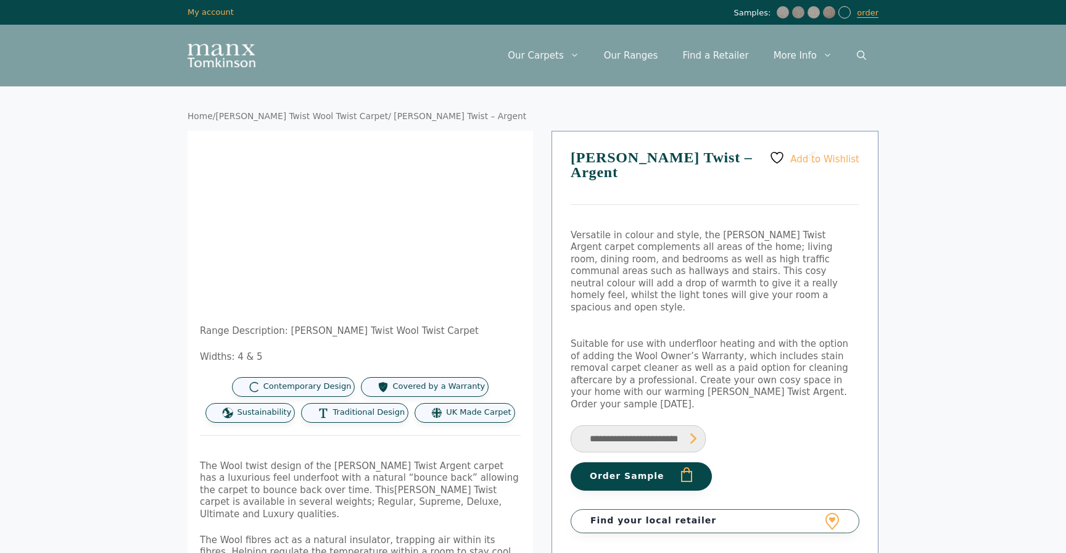
select select "**********"
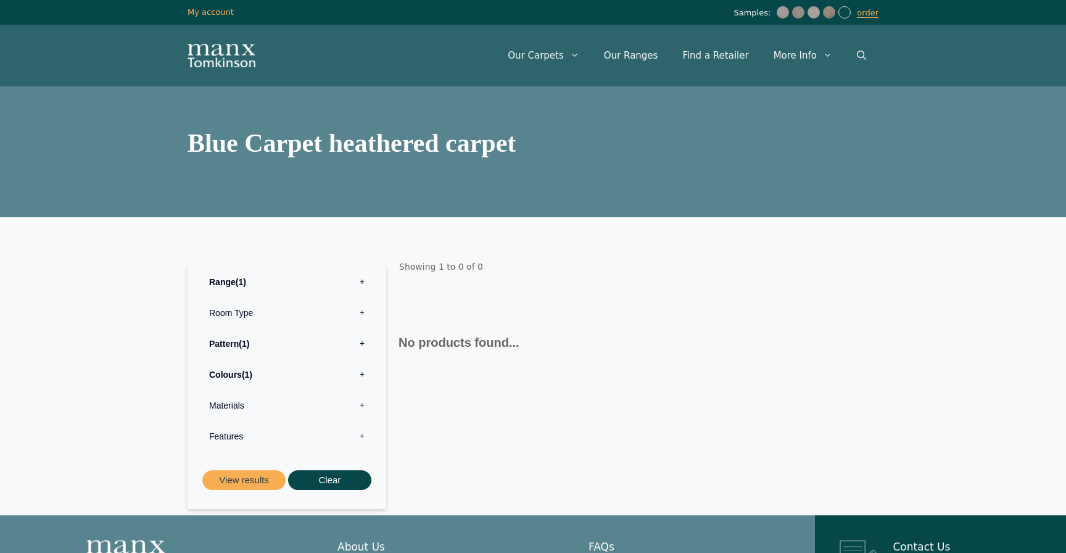
click at [263, 344] on label "Pattern 1" at bounding box center [287, 343] width 180 height 31
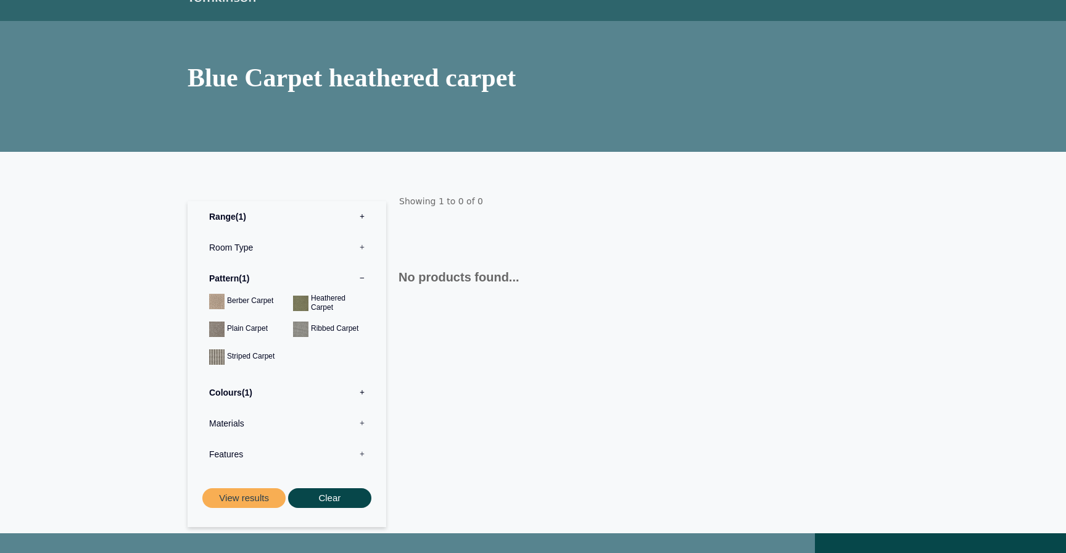
scroll to position [95, 0]
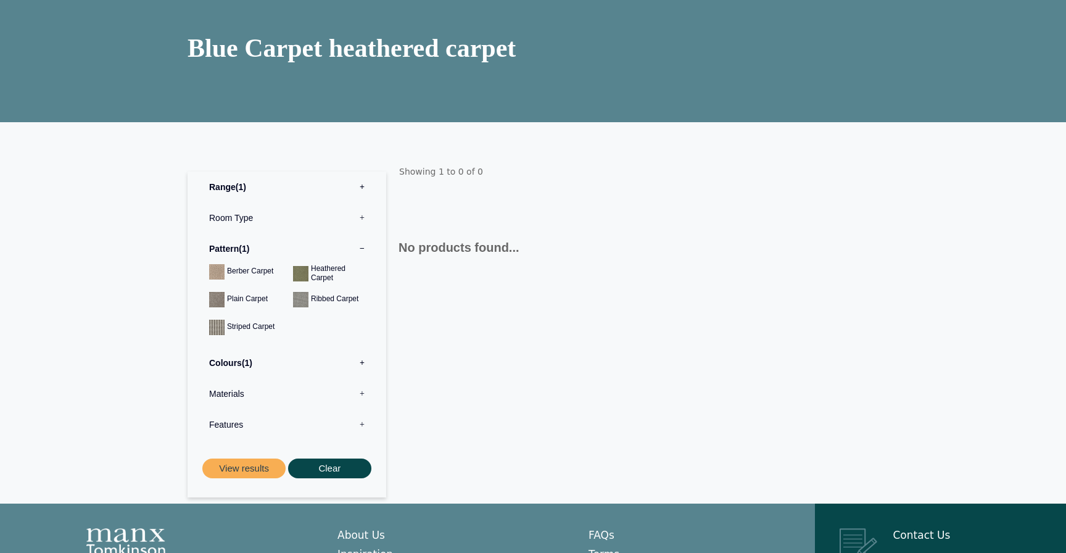
click at [272, 366] on label "Colours 1" at bounding box center [287, 362] width 180 height 31
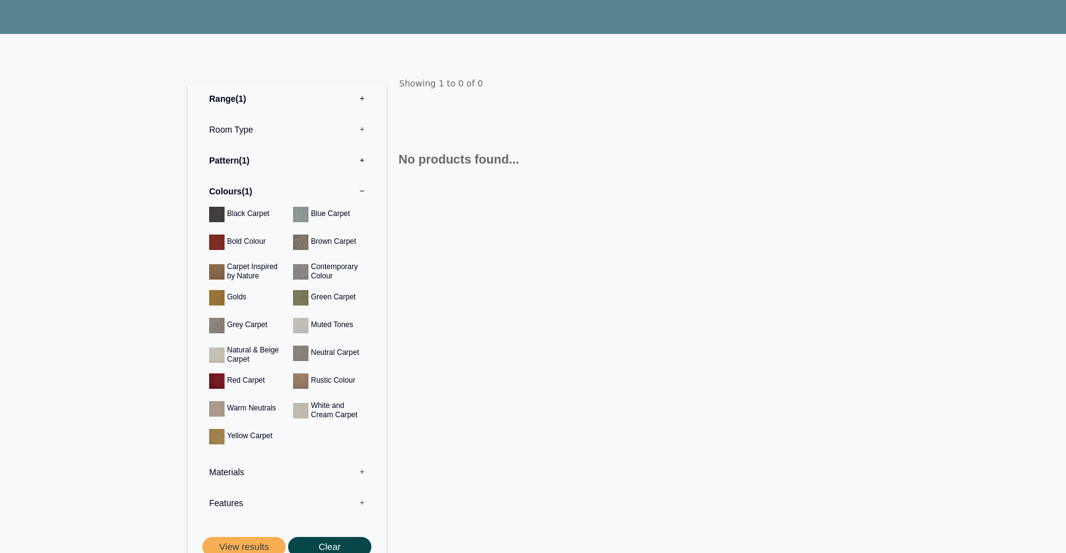
scroll to position [194, 0]
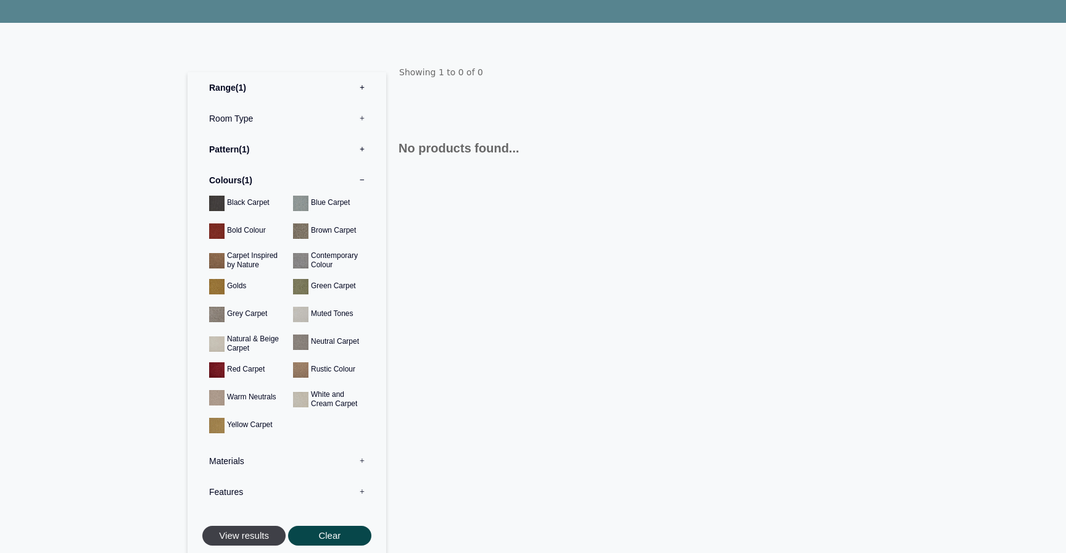
click at [255, 534] on button "View results" at bounding box center [243, 535] width 83 height 20
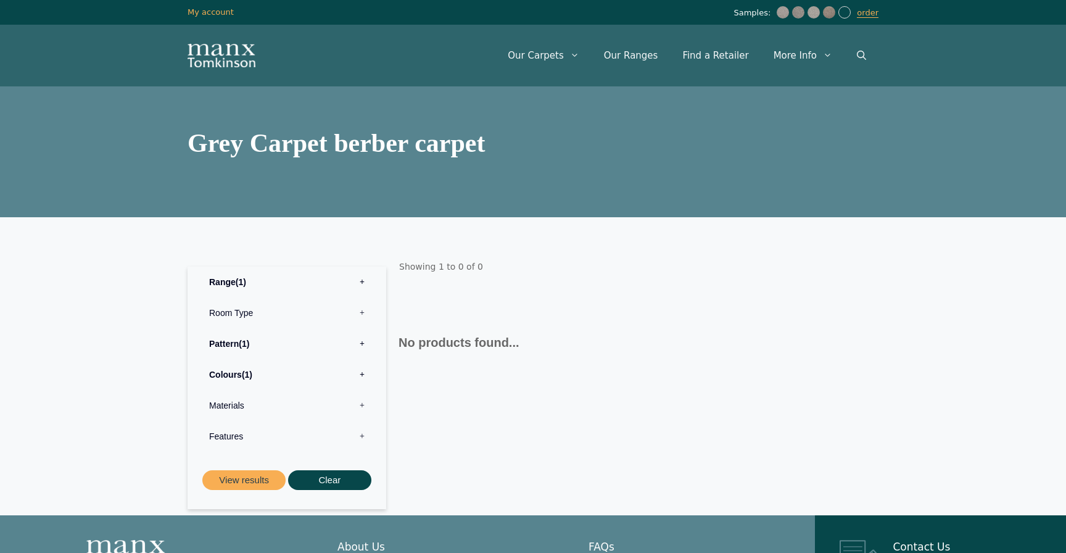
click at [271, 345] on label "Pattern 1" at bounding box center [287, 343] width 180 height 31
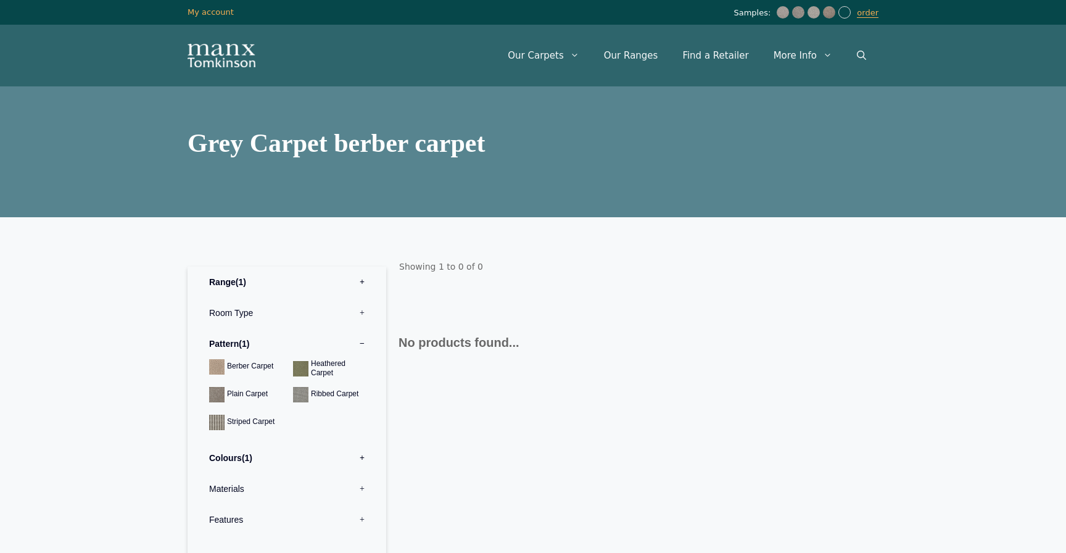
click at [230, 282] on label "Range 1" at bounding box center [287, 281] width 180 height 31
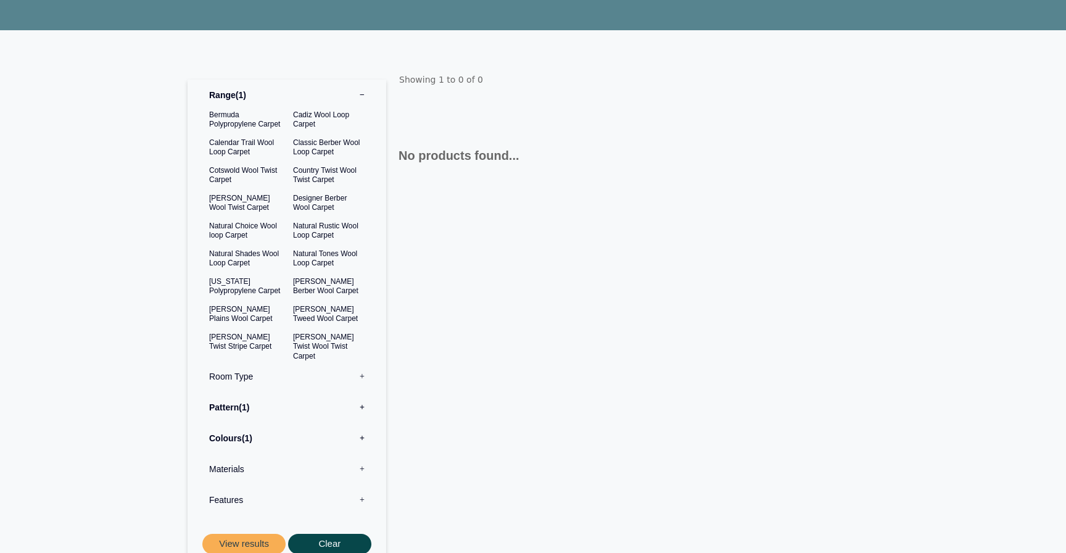
scroll to position [197, 0]
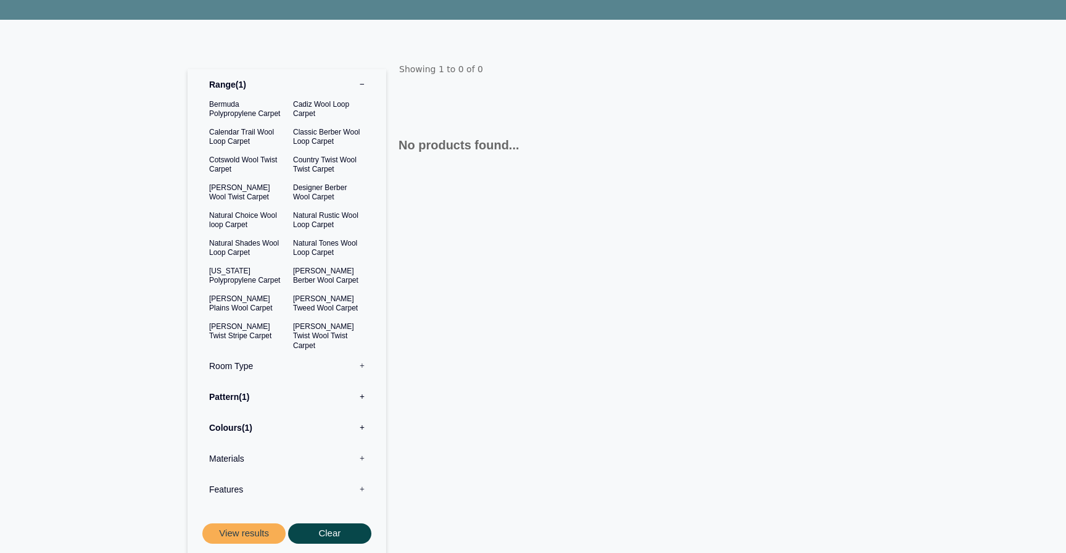
click at [319, 400] on label "Pattern 1" at bounding box center [287, 396] width 180 height 31
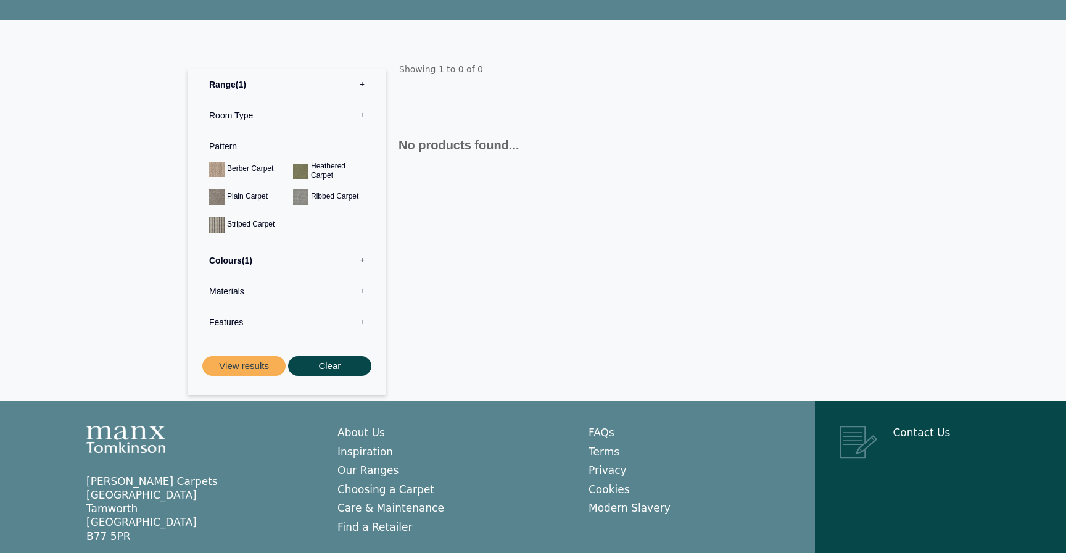
click at [250, 263] on span "1" at bounding box center [247, 260] width 10 height 10
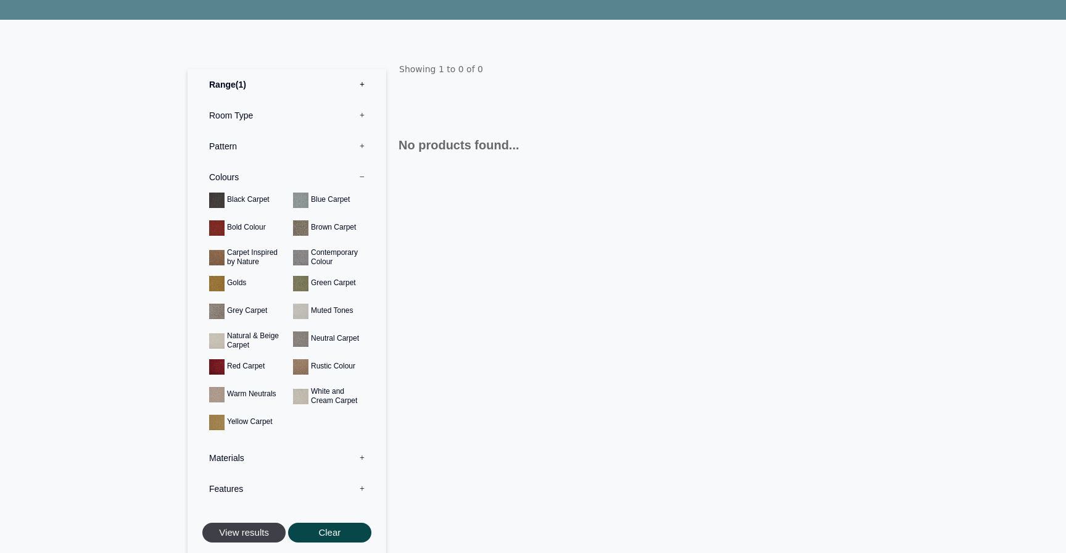
click at [263, 530] on button "View results" at bounding box center [243, 532] width 83 height 20
click at [266, 84] on label "Range 1" at bounding box center [287, 84] width 180 height 31
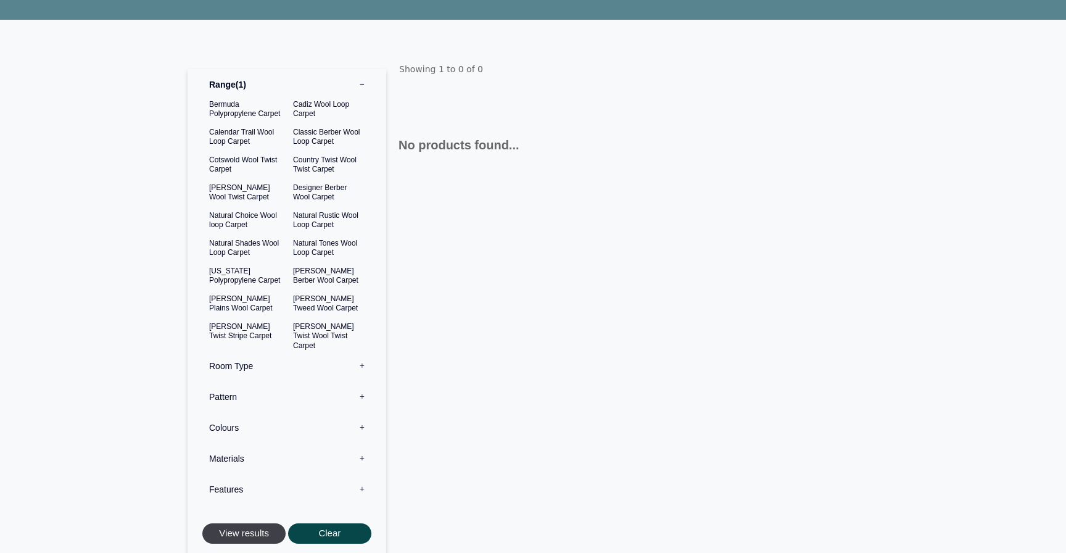
click at [253, 541] on button "View results" at bounding box center [243, 533] width 83 height 20
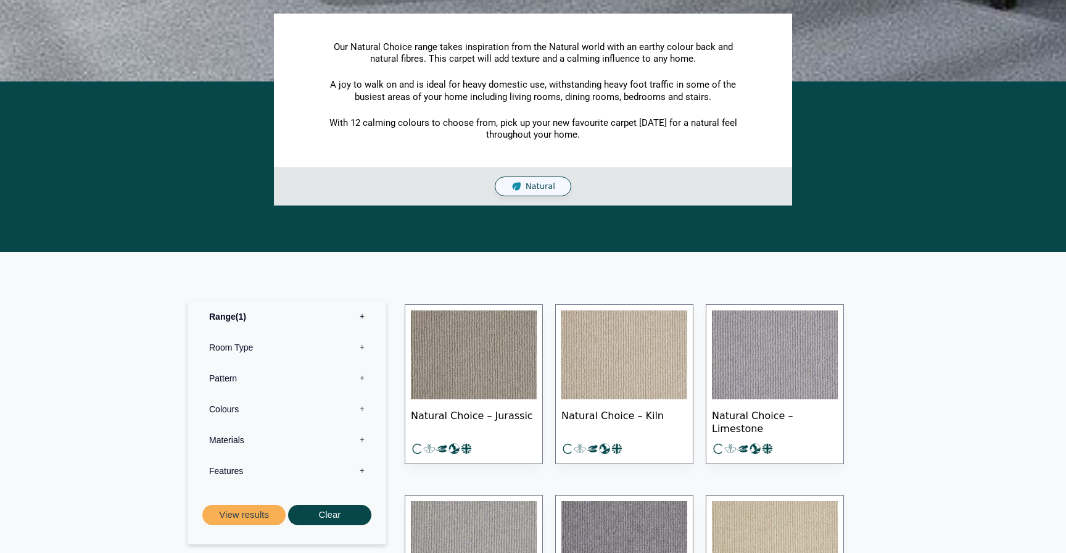
scroll to position [312, 0]
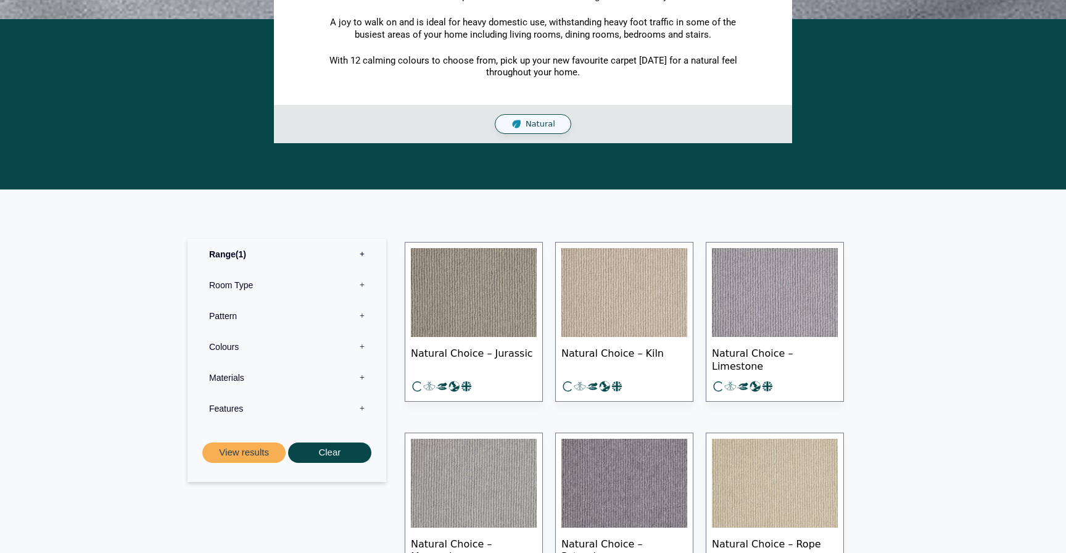
click at [256, 259] on label "Range 1" at bounding box center [287, 254] width 180 height 31
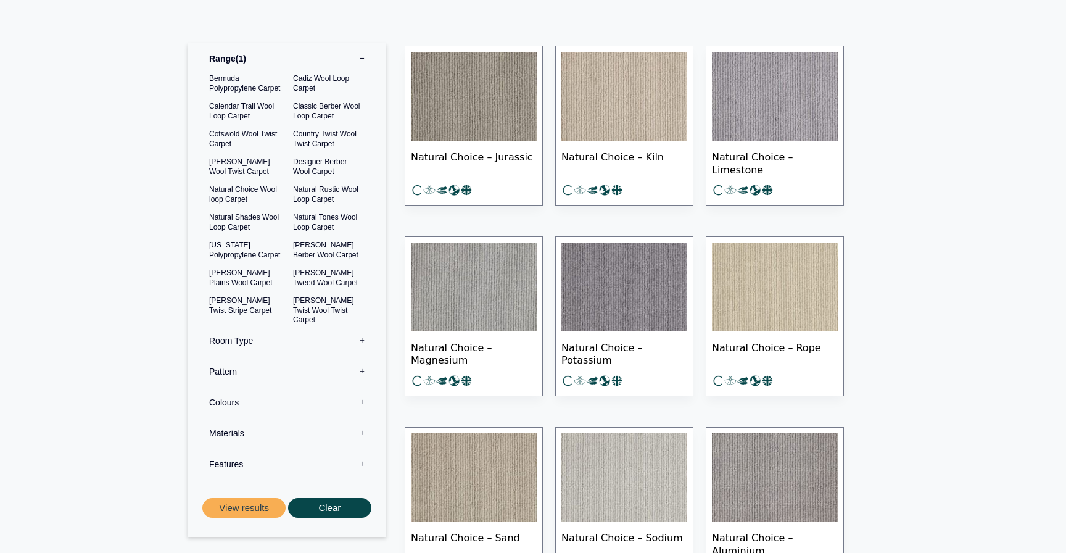
scroll to position [554, 0]
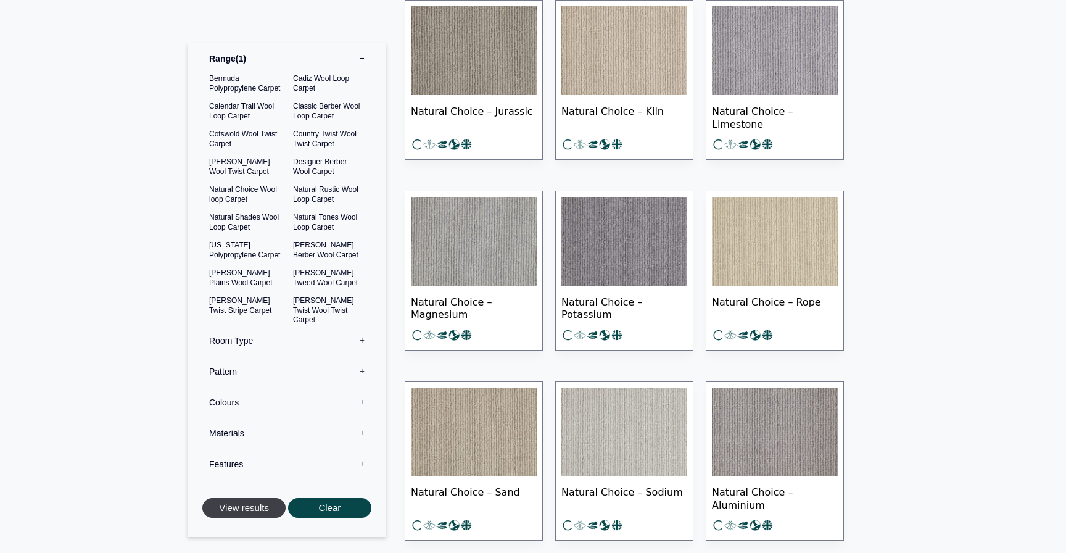
click at [242, 509] on button "View results" at bounding box center [243, 508] width 83 height 20
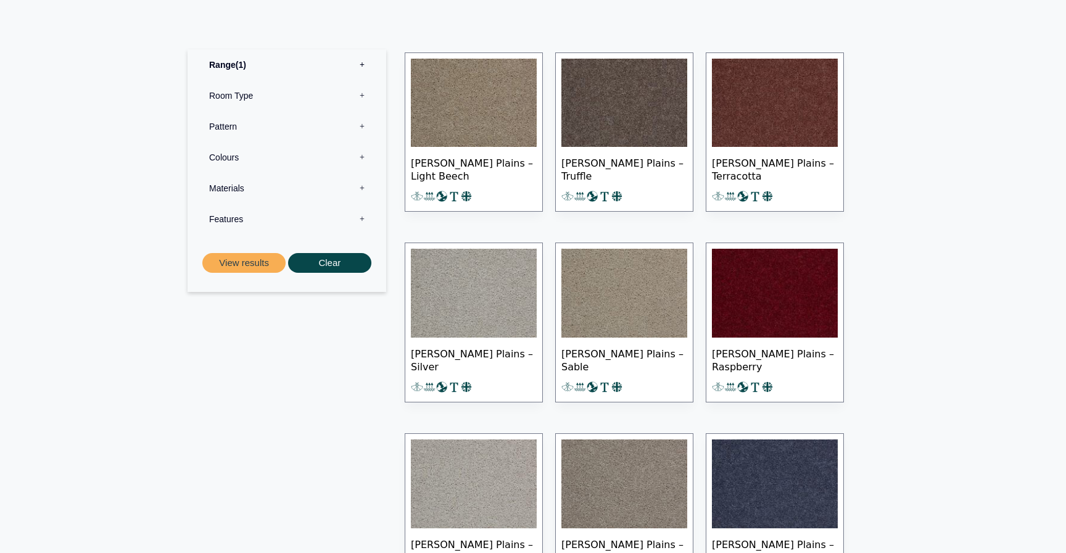
scroll to position [588, 0]
click at [334, 156] on label "Colours 0" at bounding box center [287, 156] width 180 height 31
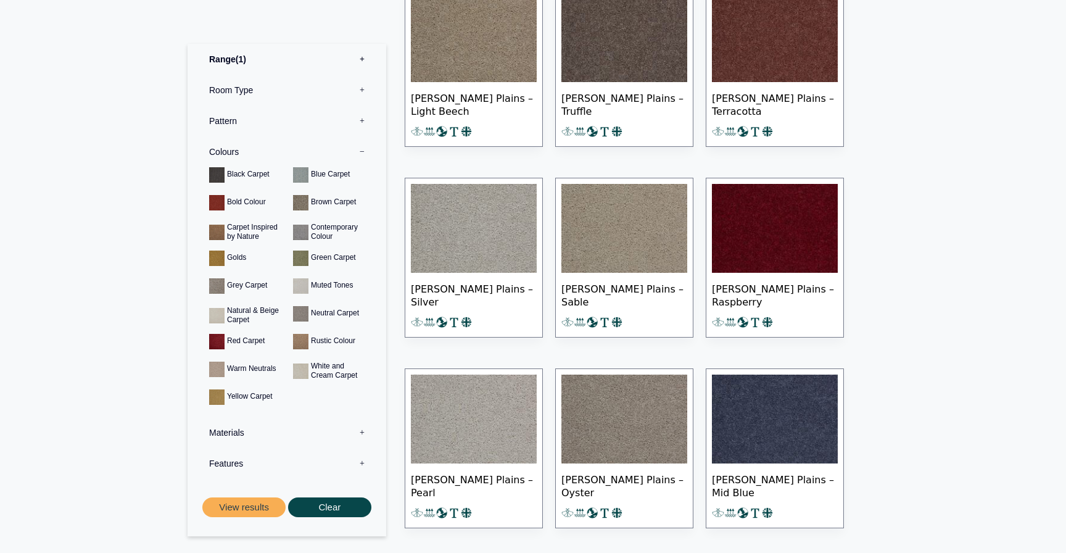
scroll to position [654, 0]
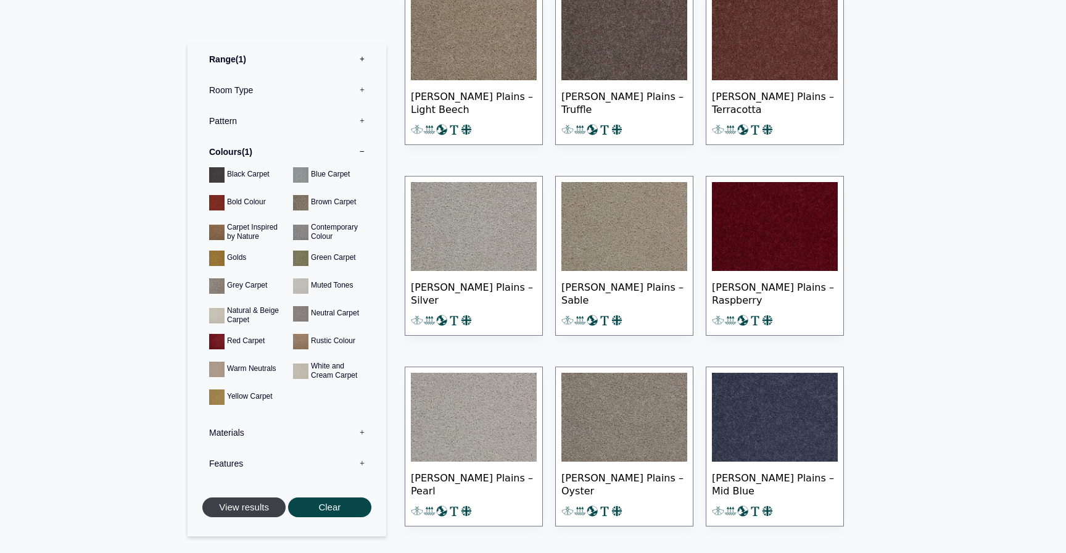
click at [259, 511] on button "View results" at bounding box center [243, 507] width 83 height 20
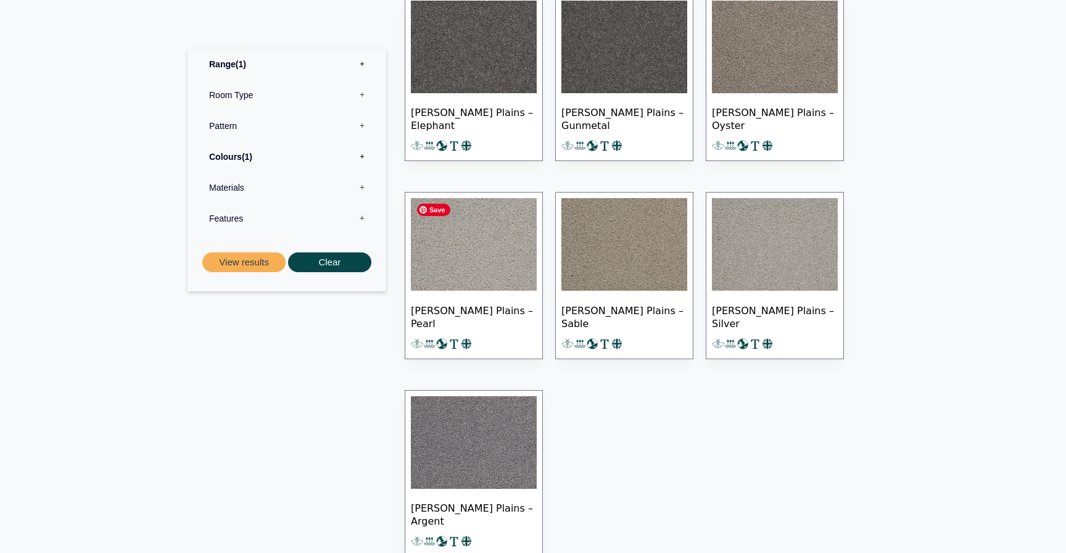
scroll to position [311, 0]
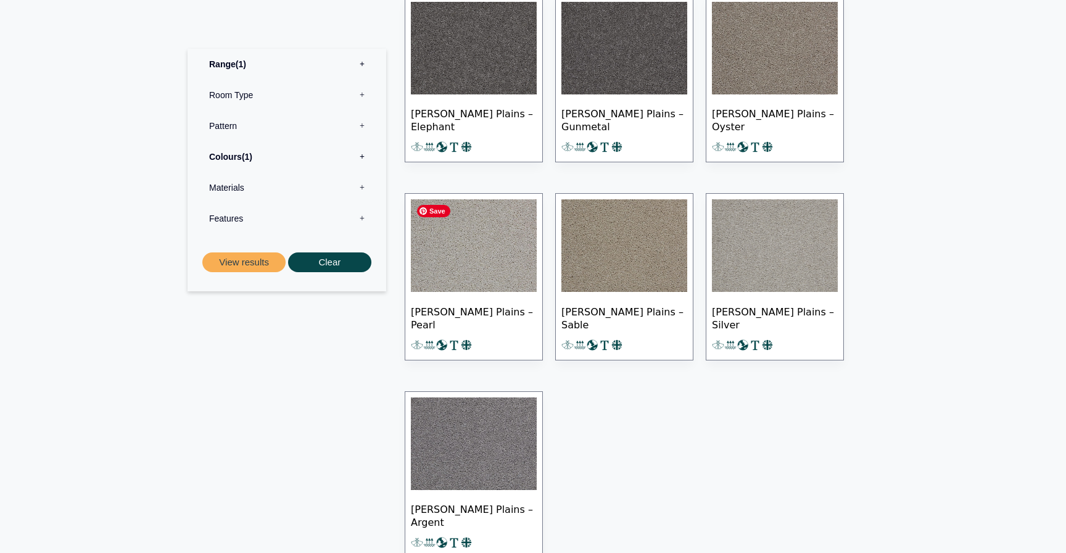
click at [486, 215] on img at bounding box center [474, 245] width 126 height 93
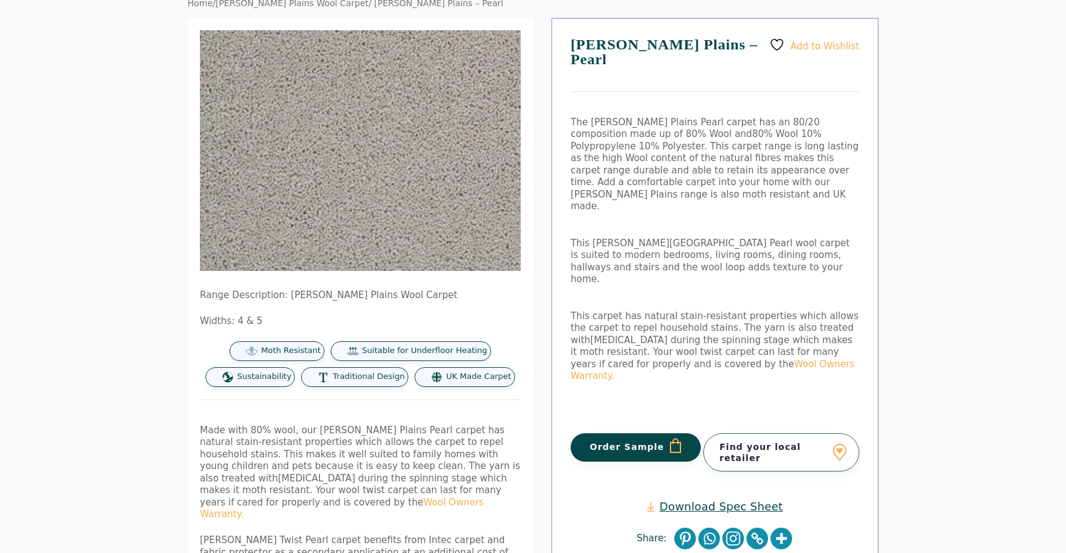
scroll to position [114, 0]
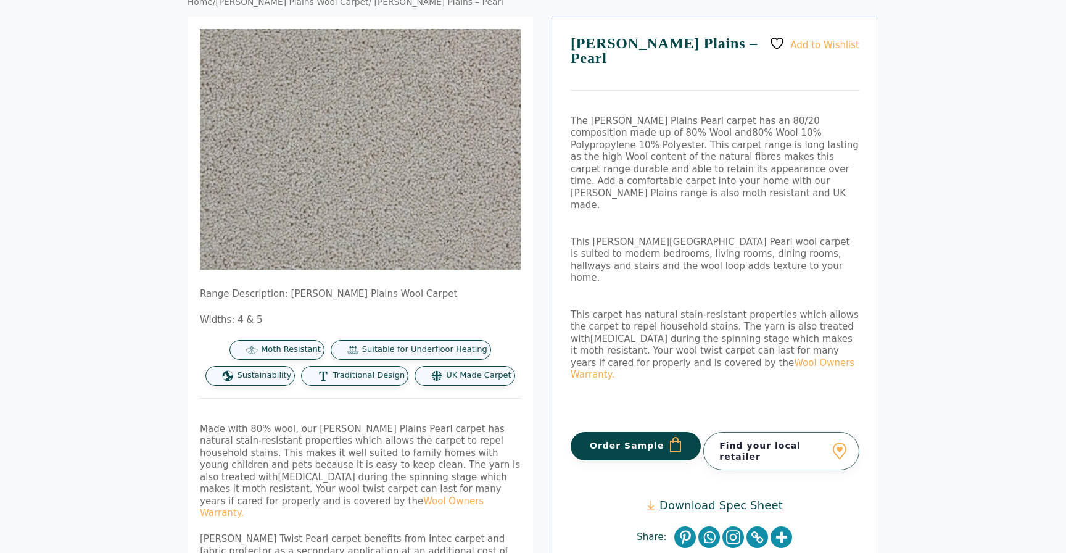
click at [623, 432] on button "Order Sample" at bounding box center [636, 446] width 130 height 28
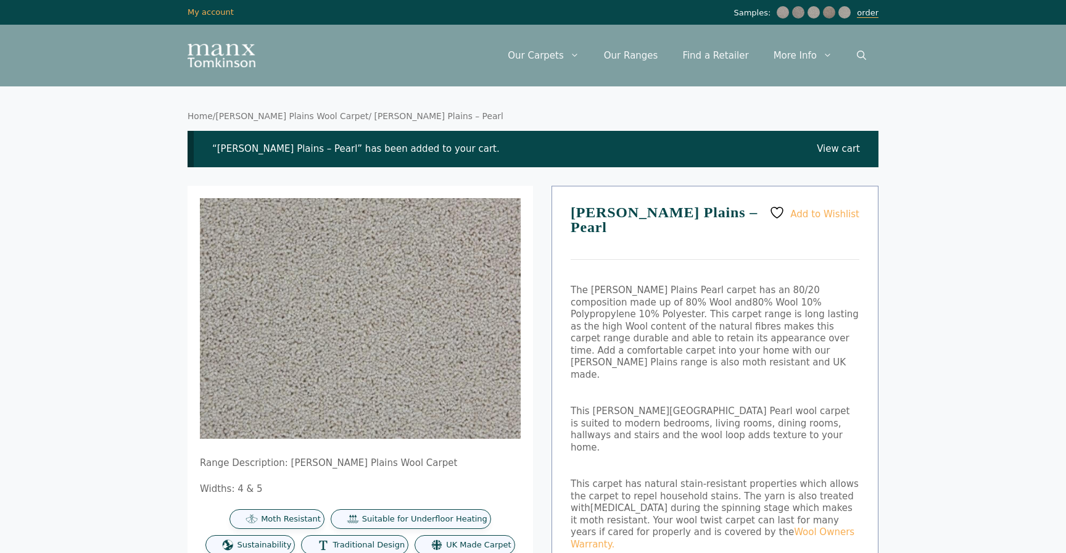
click at [872, 13] on link "order" at bounding box center [868, 13] width 22 height 10
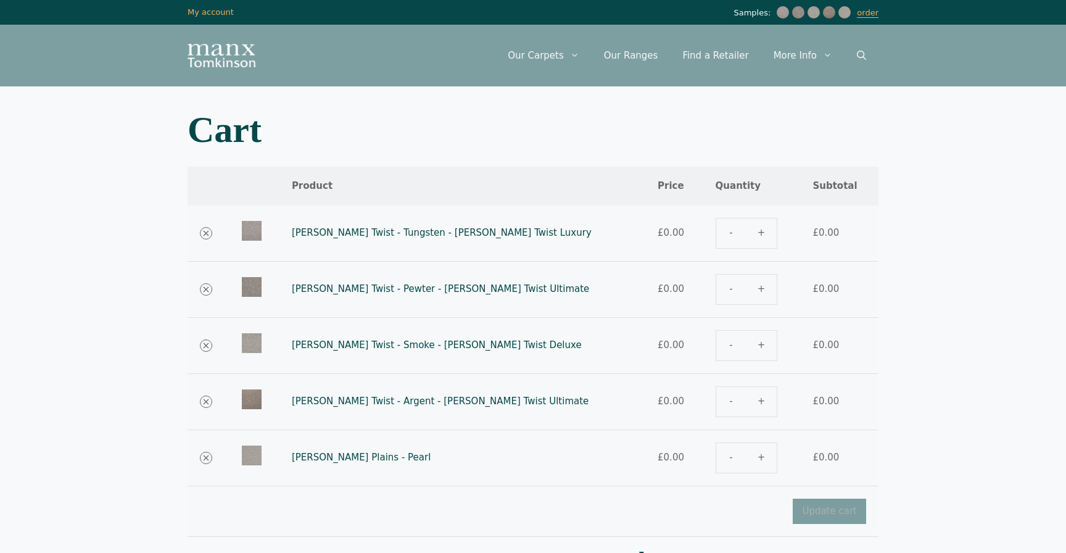
click at [256, 398] on img at bounding box center [252, 399] width 20 height 20
click at [209, 407] on td "×" at bounding box center [208, 402] width 42 height 56
click at [207, 401] on link "×" at bounding box center [206, 401] width 12 height 12
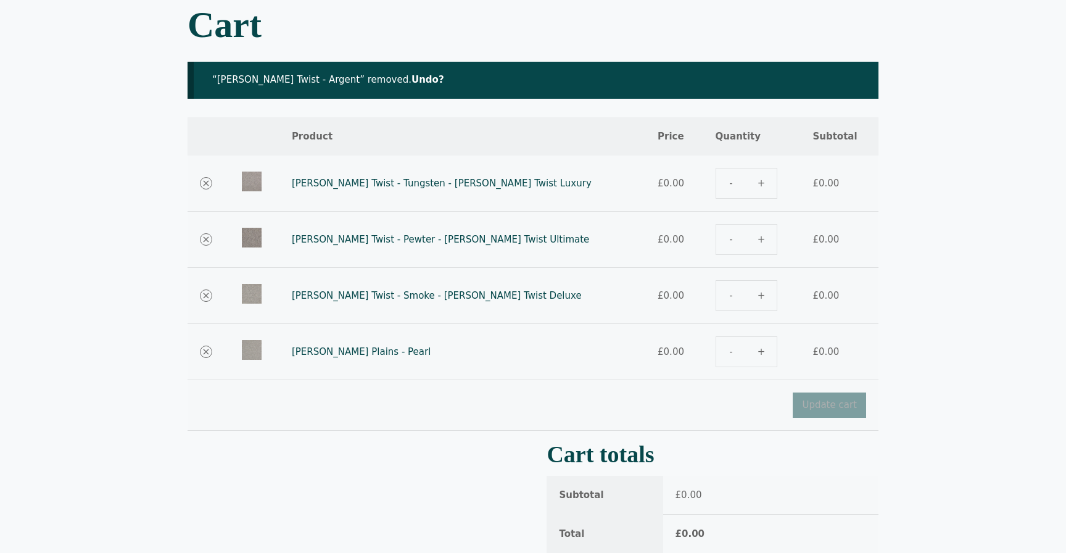
scroll to position [91, 0]
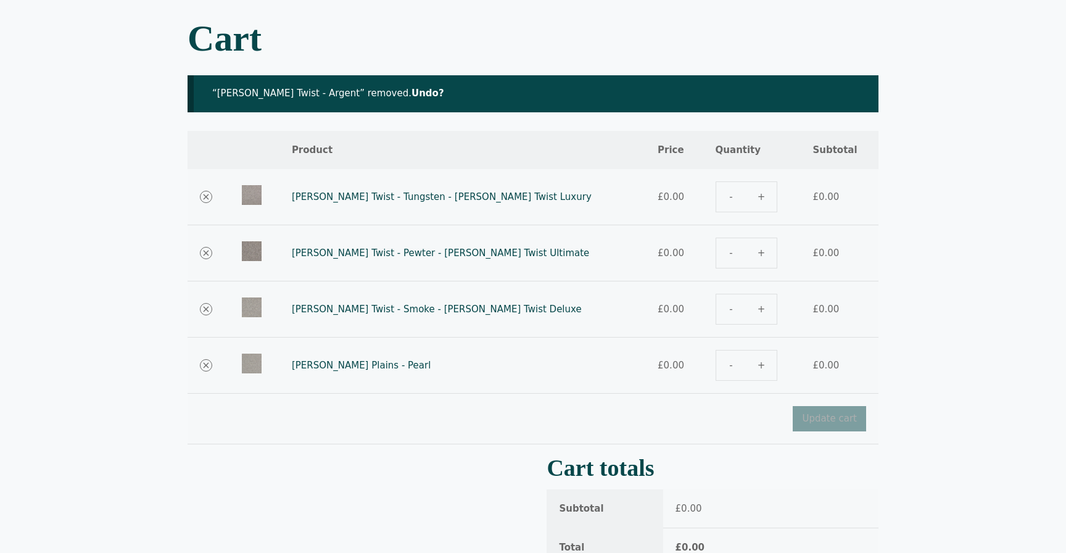
click at [324, 365] on link "Tomkinson Plains - Pearl" at bounding box center [361, 365] width 139 height 11
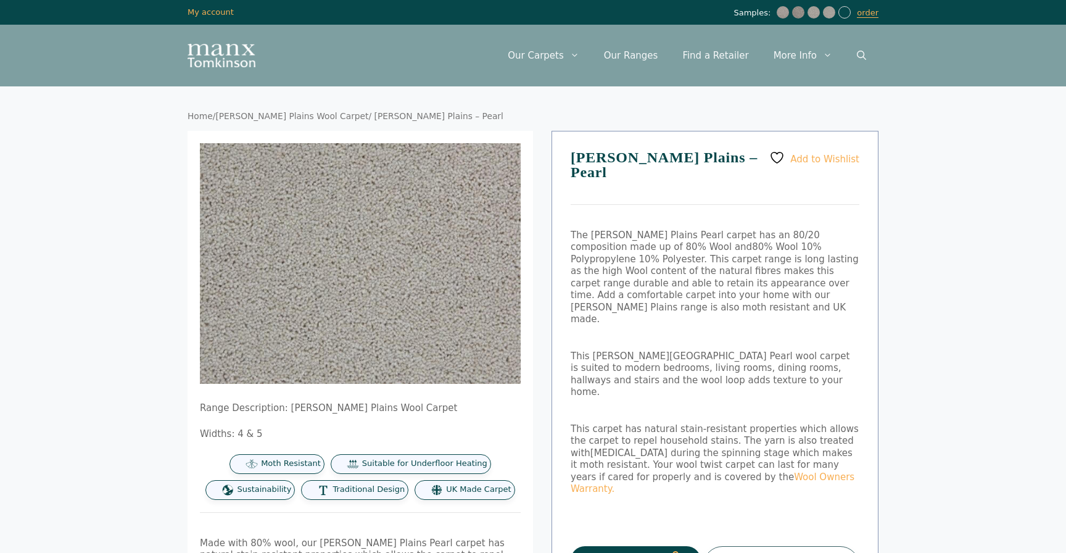
click at [289, 117] on link "[PERSON_NAME] Plains Wool Carpet" at bounding box center [291, 116] width 153 height 10
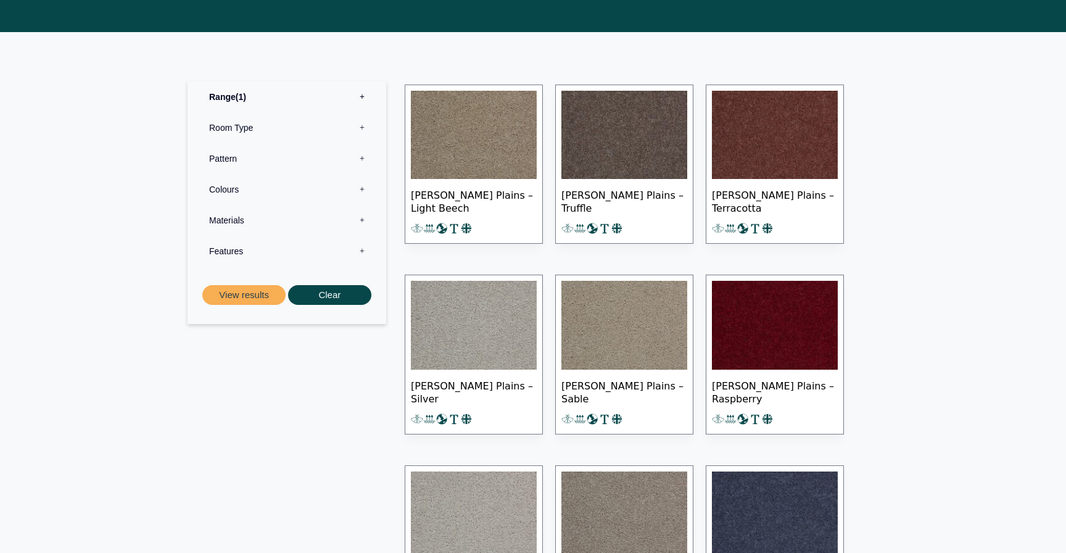
scroll to position [560, 0]
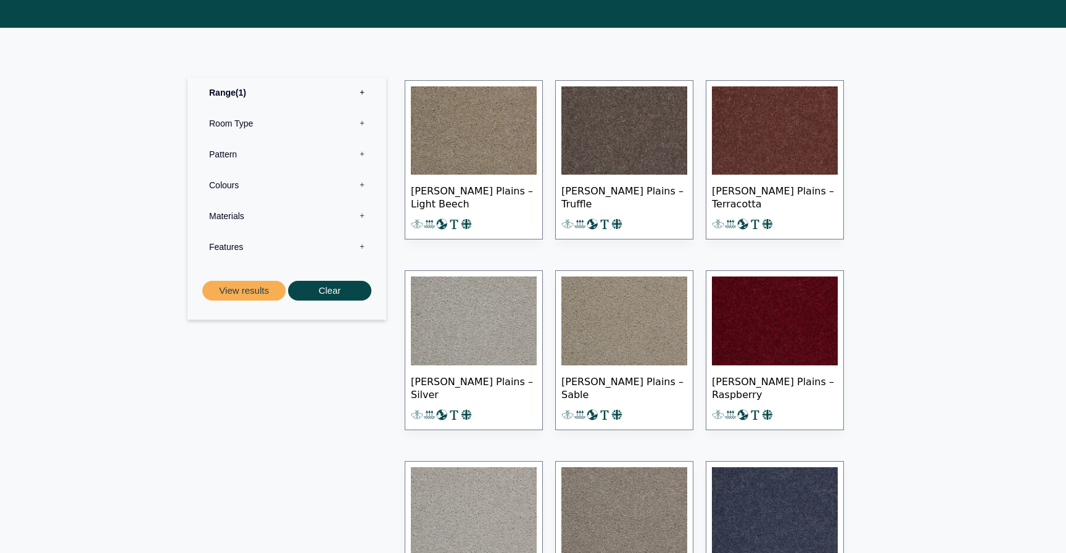
click at [309, 183] on label "Colours 0" at bounding box center [287, 185] width 180 height 31
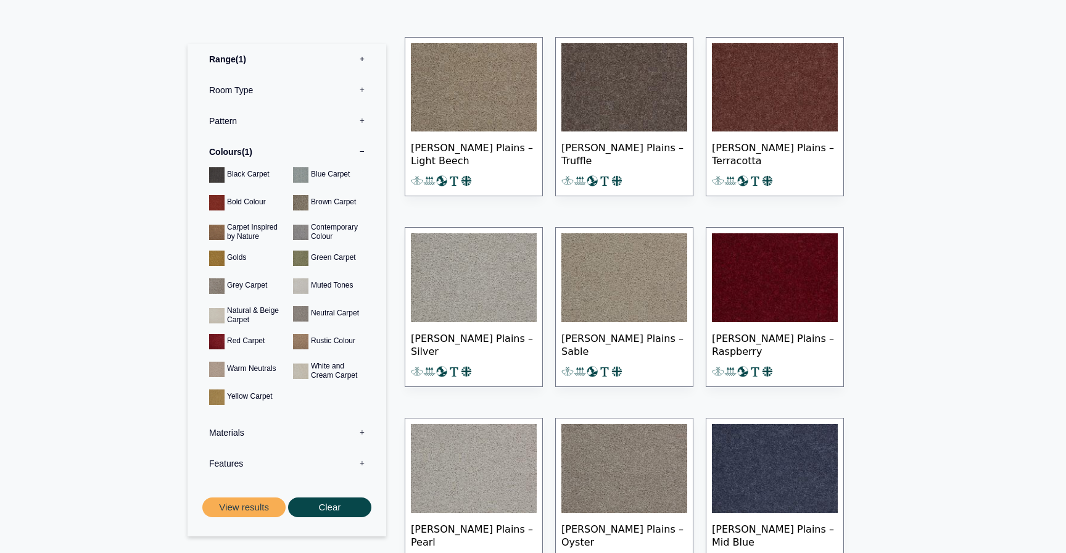
scroll to position [604, 0]
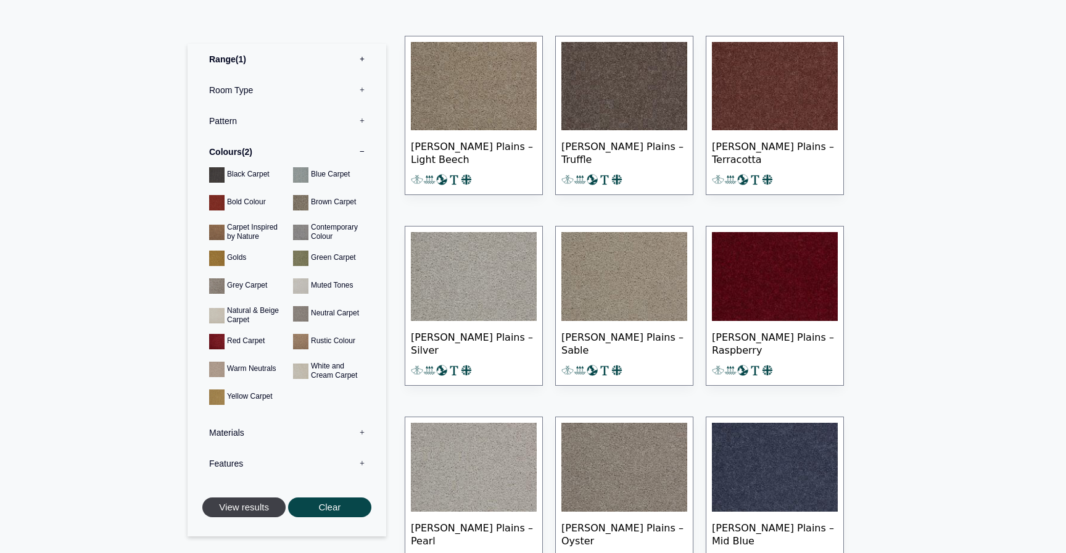
click at [258, 504] on button "View results" at bounding box center [243, 507] width 83 height 20
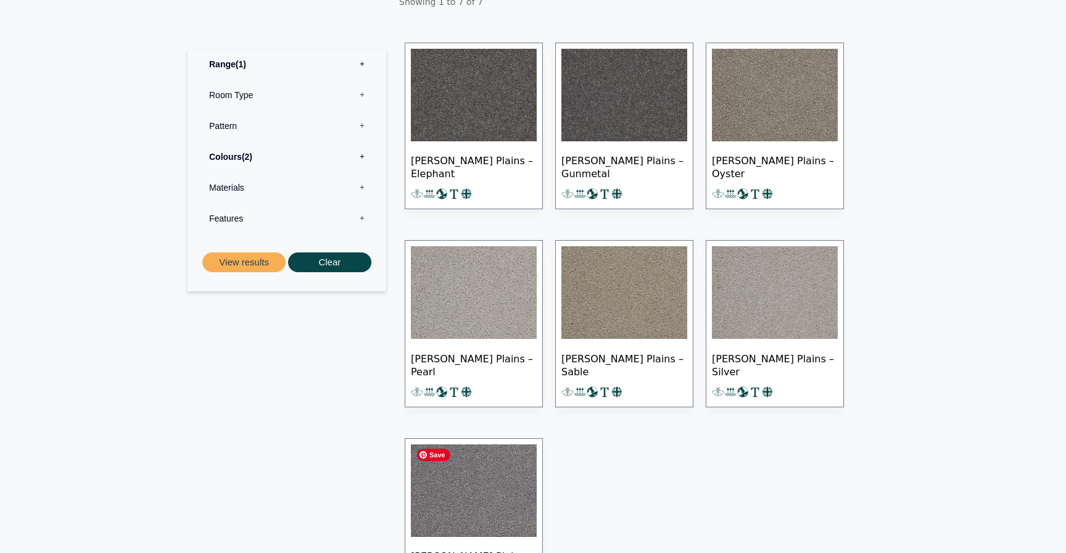
scroll to position [249, 0]
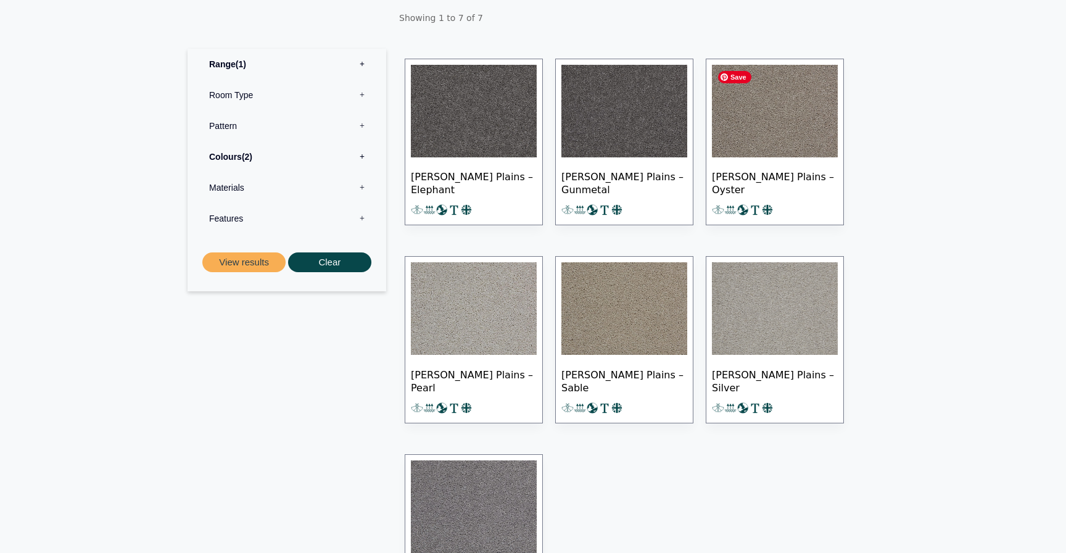
click at [783, 130] on img at bounding box center [775, 111] width 126 height 93
click at [771, 152] on img at bounding box center [775, 111] width 126 height 93
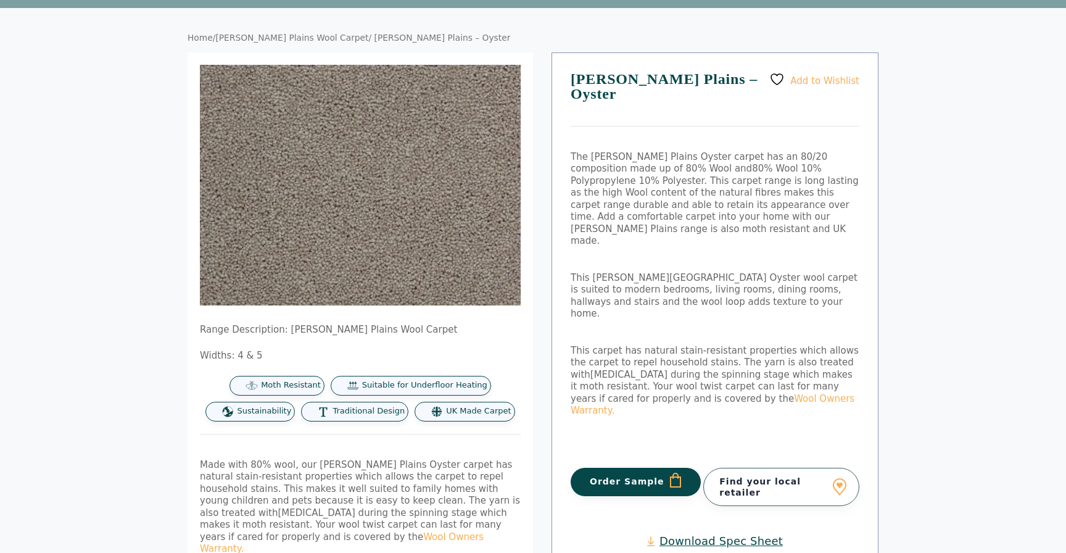
scroll to position [89, 0]
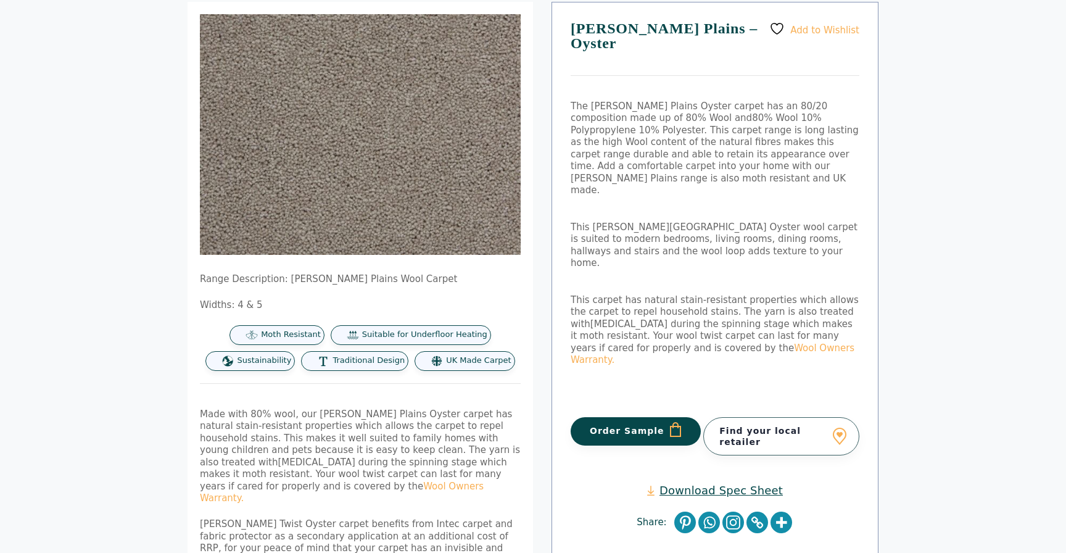
scroll to position [125, 0]
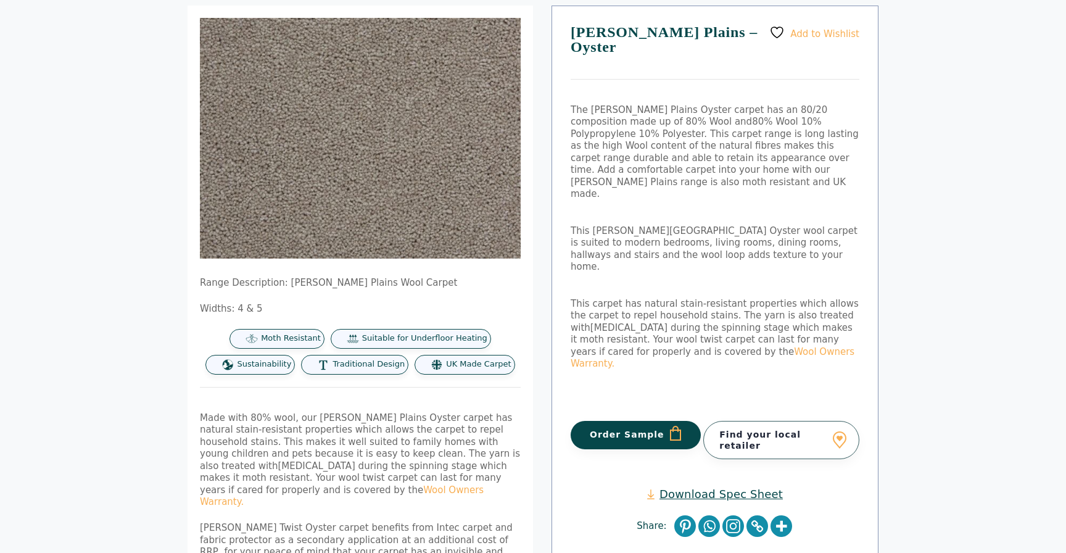
click at [638, 421] on button "Order Sample" at bounding box center [636, 435] width 130 height 28
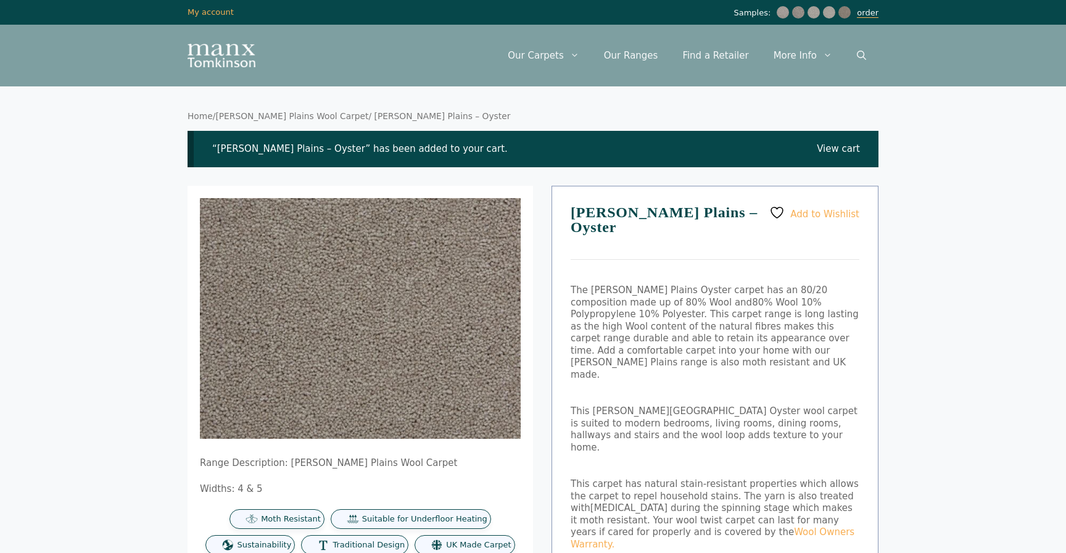
click at [868, 14] on link "order" at bounding box center [868, 13] width 22 height 10
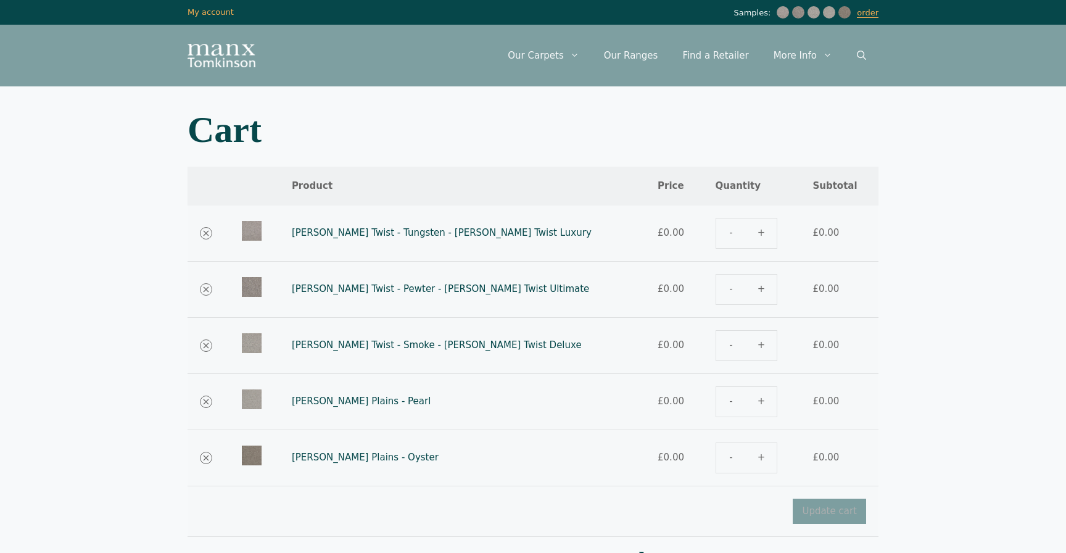
click at [383, 398] on link "Tomkinson Plains - Pearl" at bounding box center [361, 400] width 139 height 11
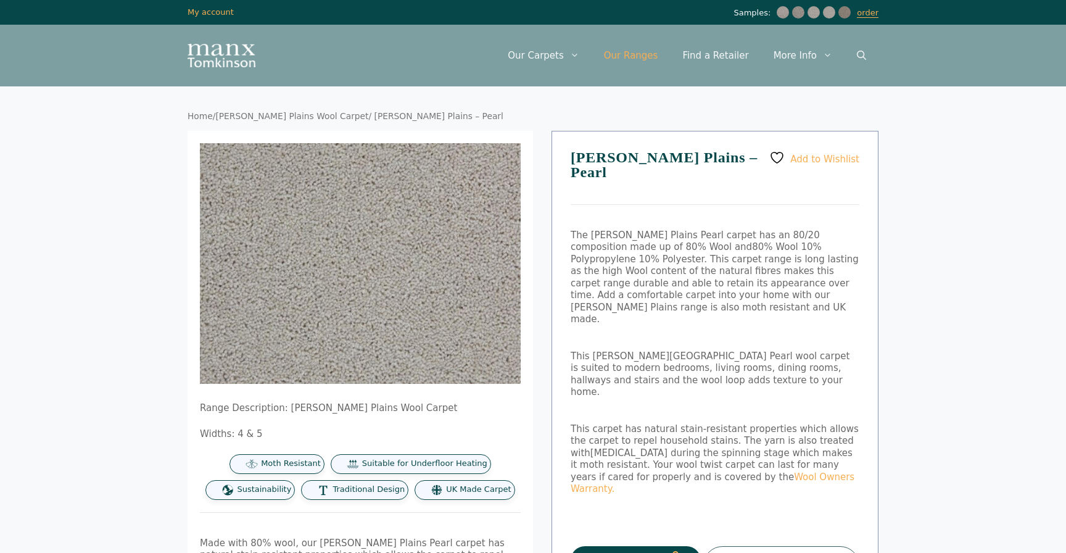
click at [644, 54] on link "Our Ranges" at bounding box center [630, 55] width 79 height 37
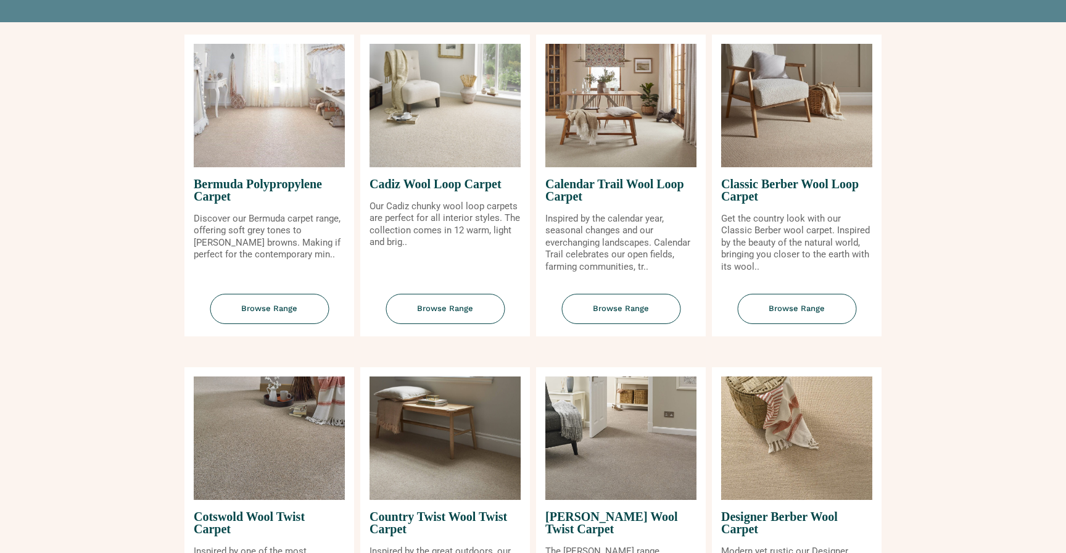
scroll to position [191, 0]
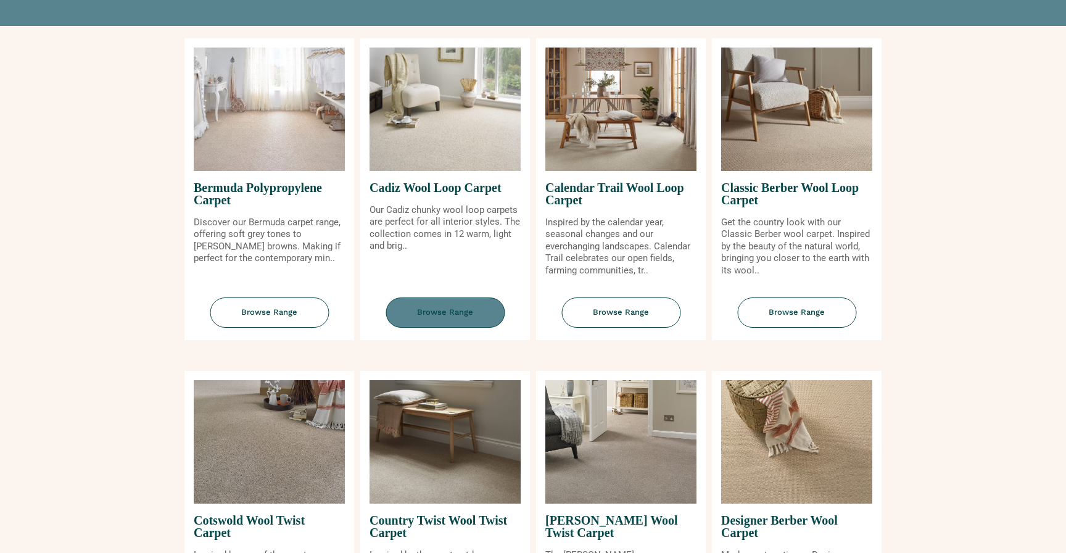
click at [493, 316] on span "Browse Range" at bounding box center [444, 312] width 119 height 30
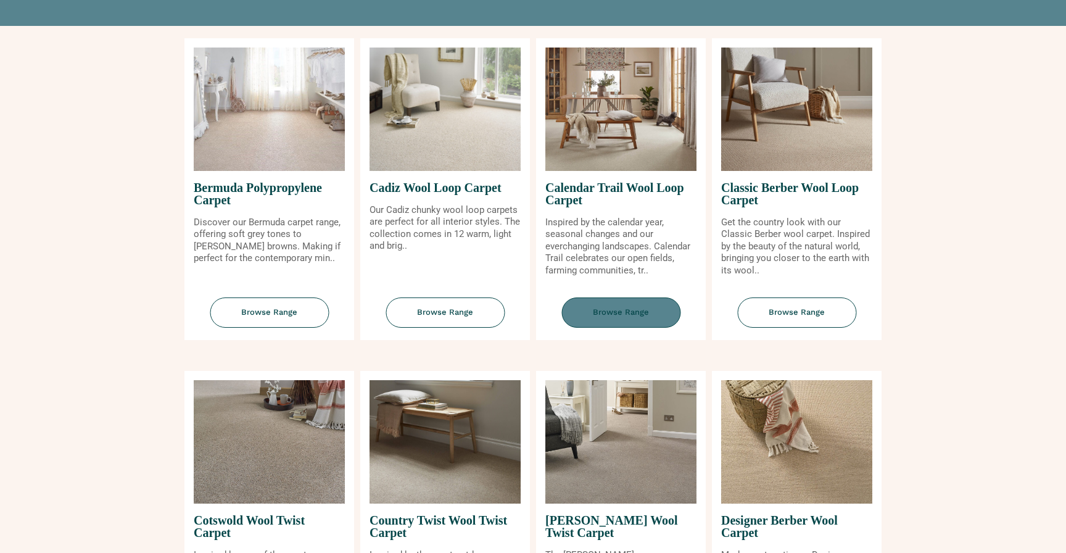
click at [633, 315] on span "Browse Range" at bounding box center [620, 312] width 119 height 30
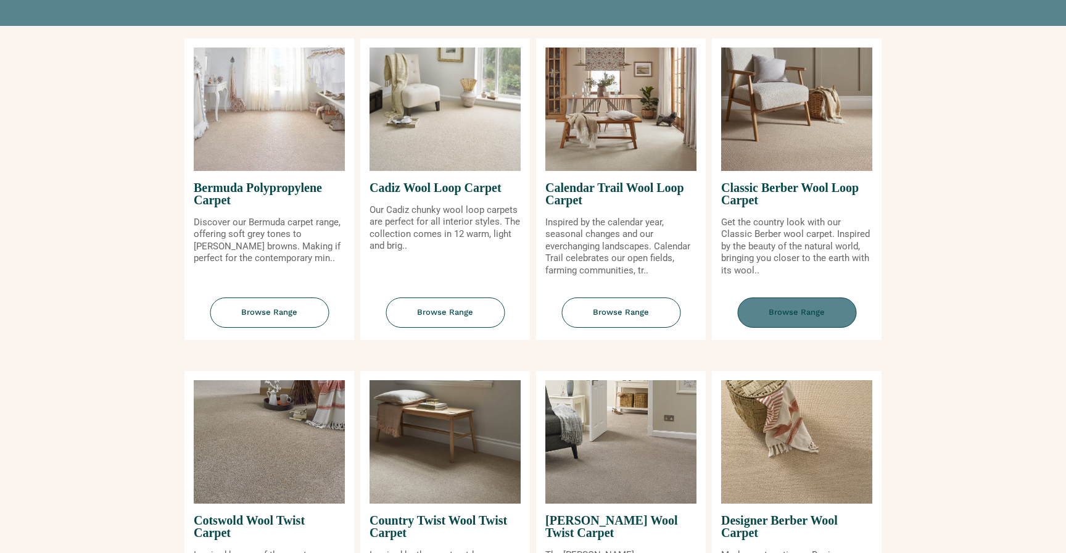
click at [778, 308] on span "Browse Range" at bounding box center [796, 312] width 119 height 30
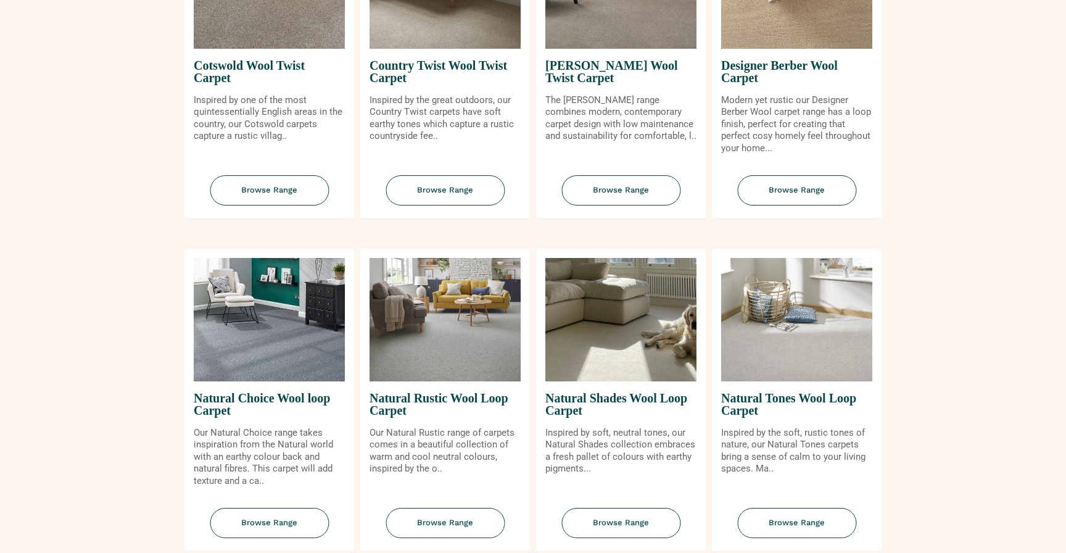
scroll to position [647, 0]
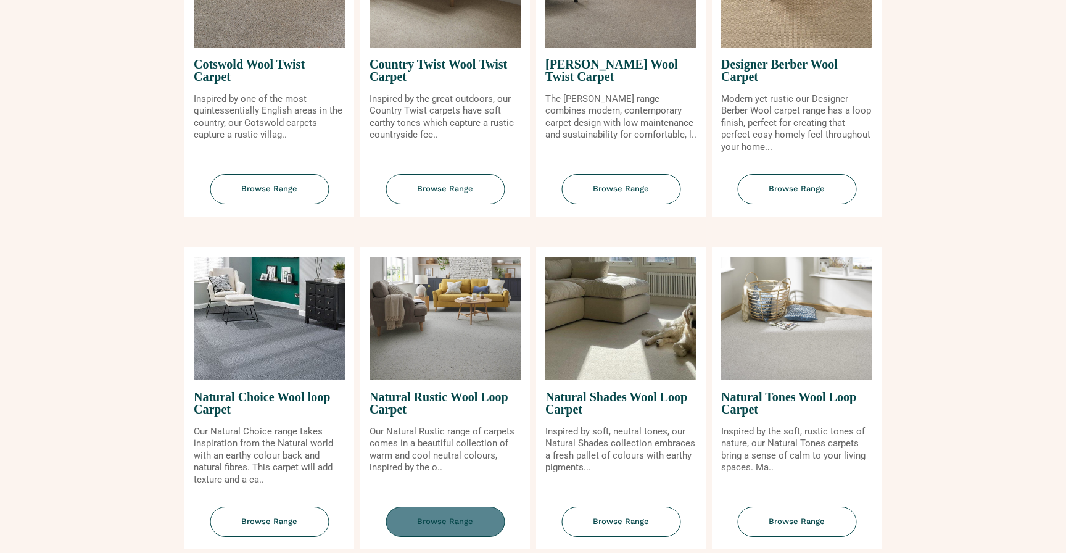
click at [429, 524] on span "Browse Range" at bounding box center [444, 521] width 119 height 30
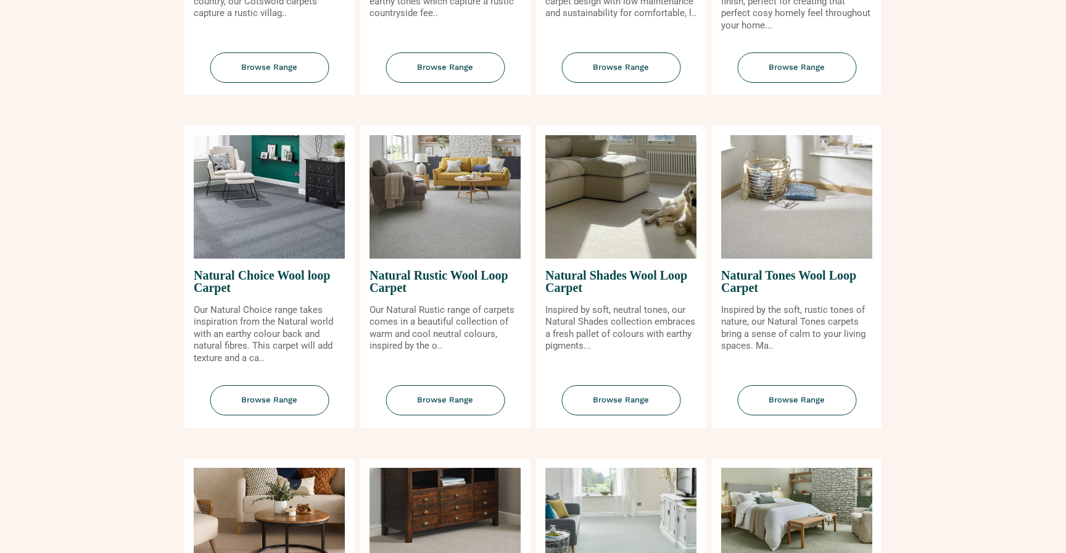
scroll to position [770, 0]
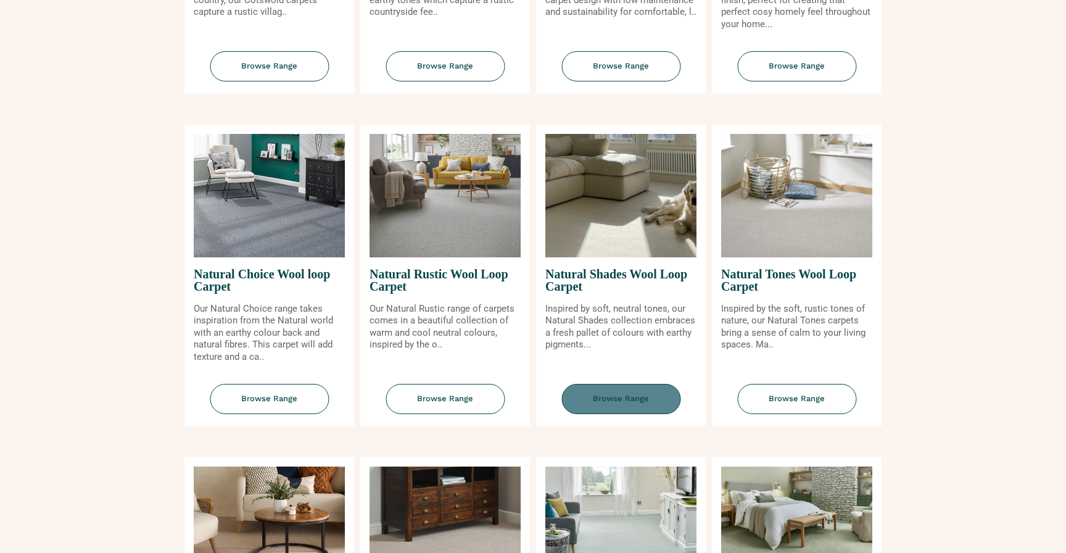
click at [628, 394] on span "Browse Range" at bounding box center [620, 399] width 119 height 30
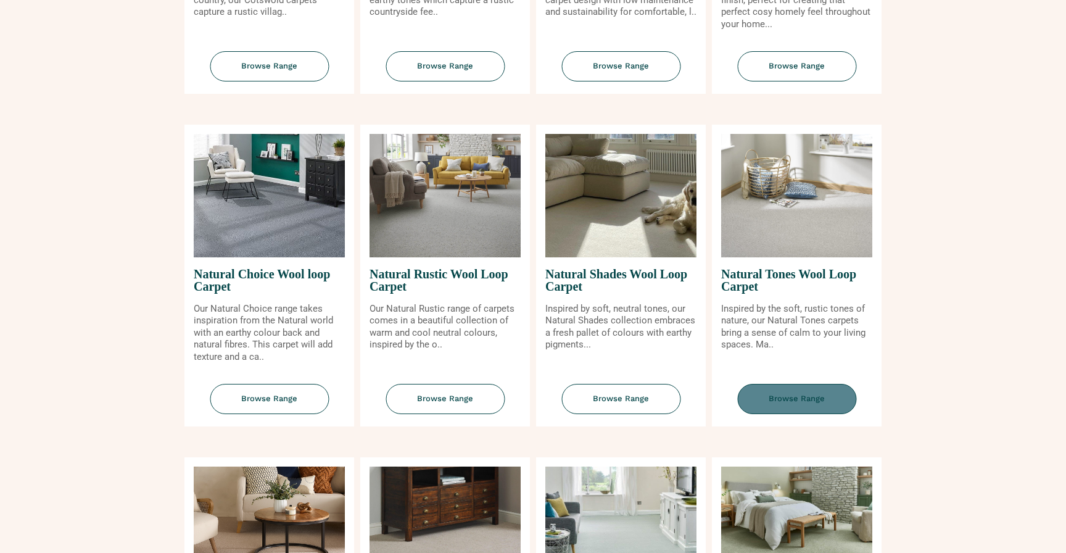
click at [796, 400] on span "Browse Range" at bounding box center [796, 399] width 119 height 30
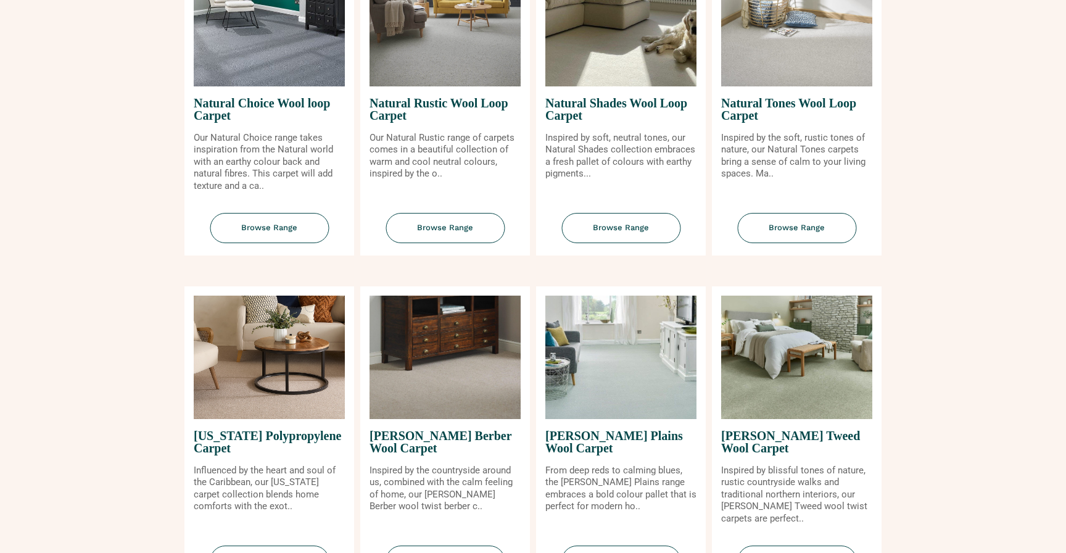
scroll to position [1152, 0]
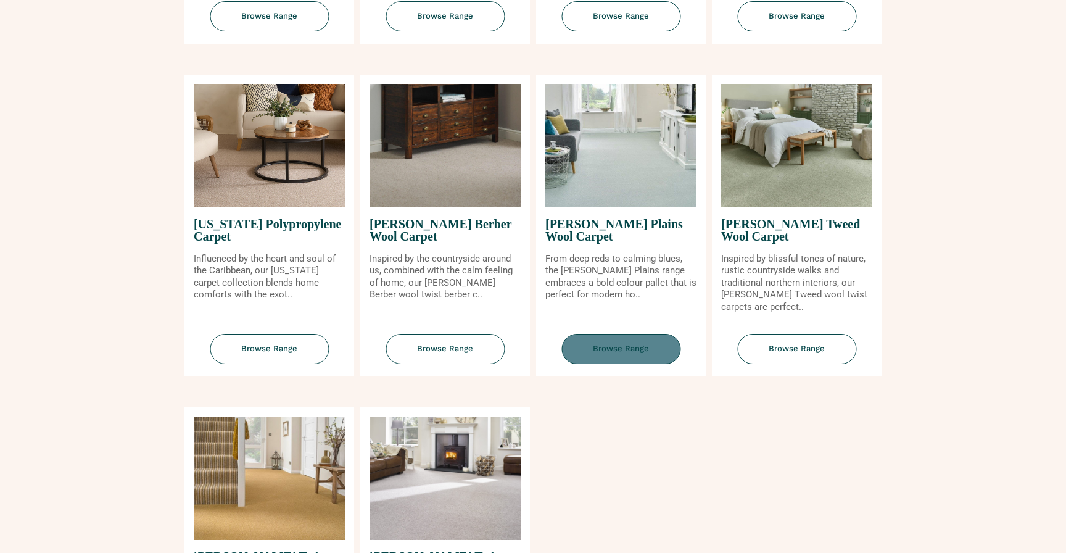
click at [598, 357] on span "Browse Range" at bounding box center [620, 349] width 119 height 30
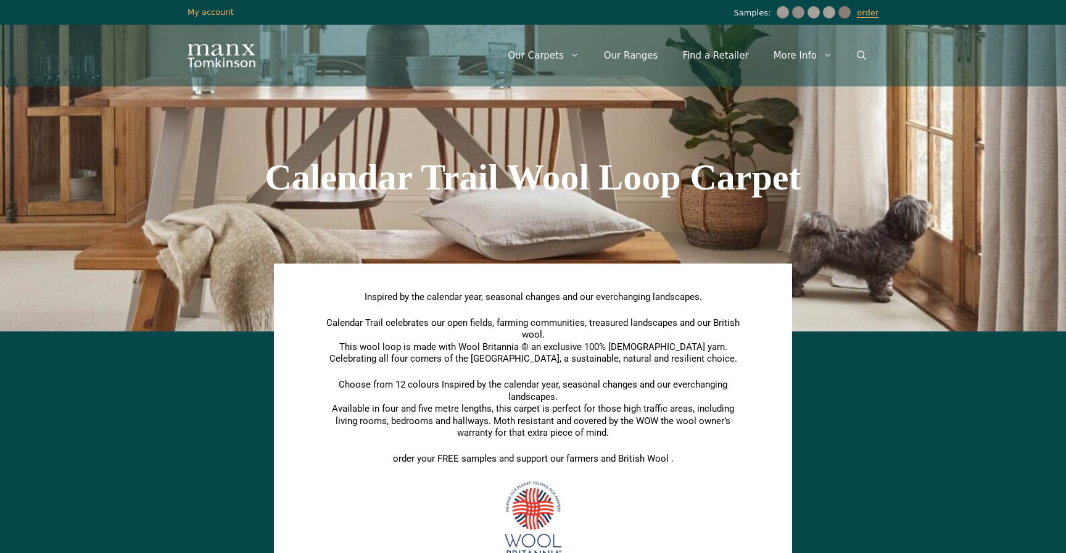
scroll to position [6, 0]
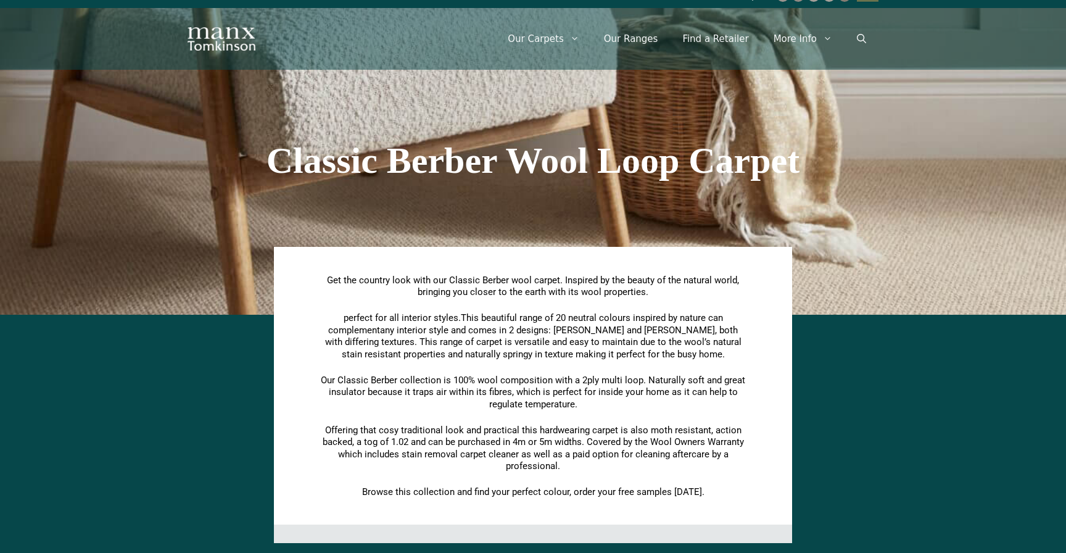
scroll to position [18, 0]
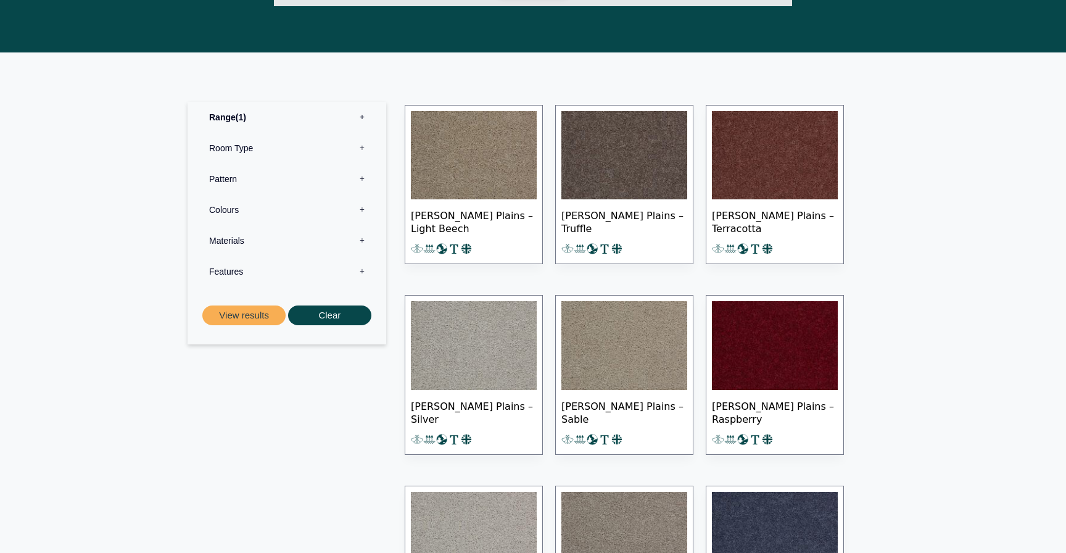
scroll to position [536, 0]
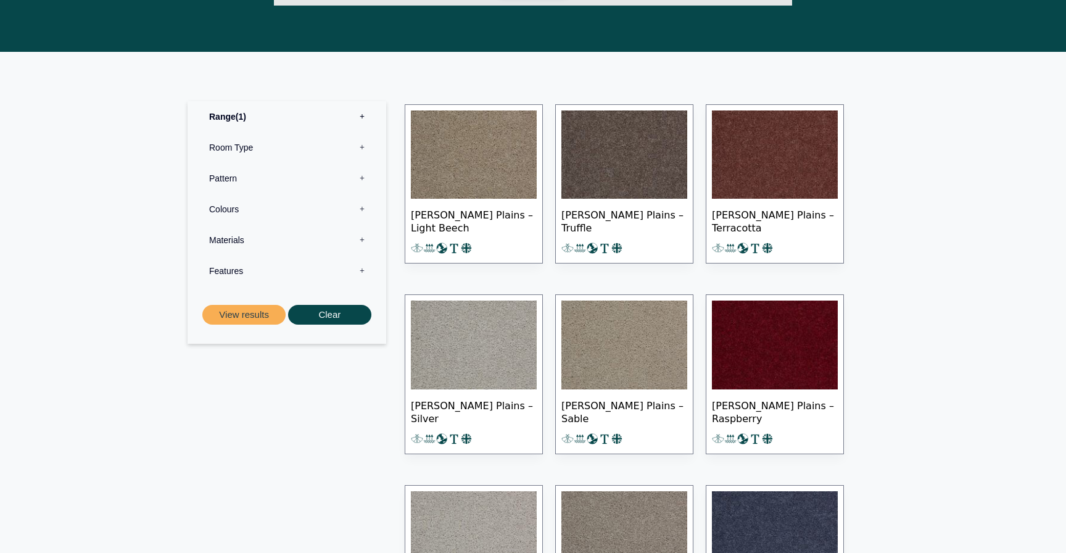
click at [247, 216] on label "Colours 0" at bounding box center [287, 209] width 180 height 31
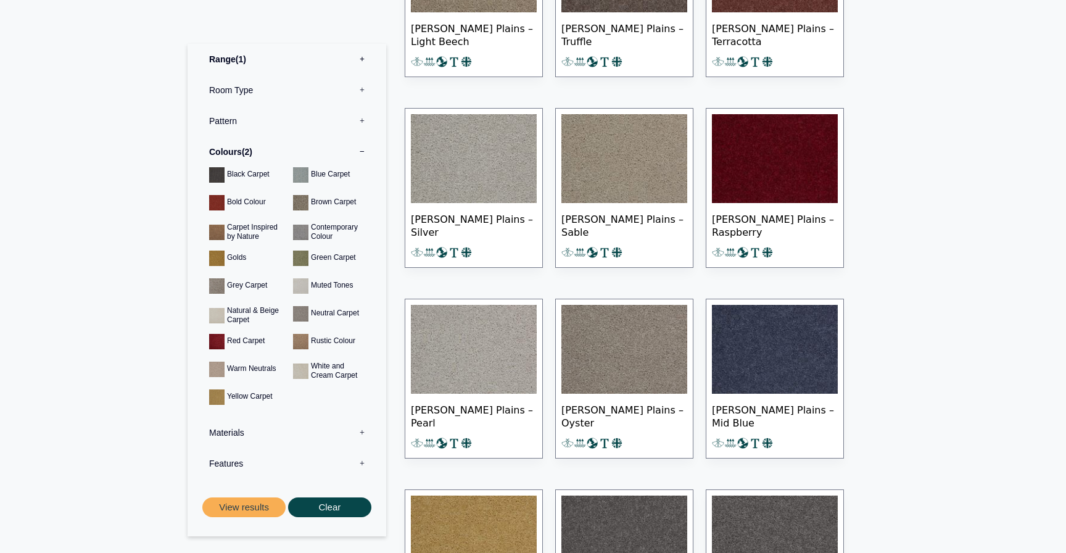
scroll to position [771, 0]
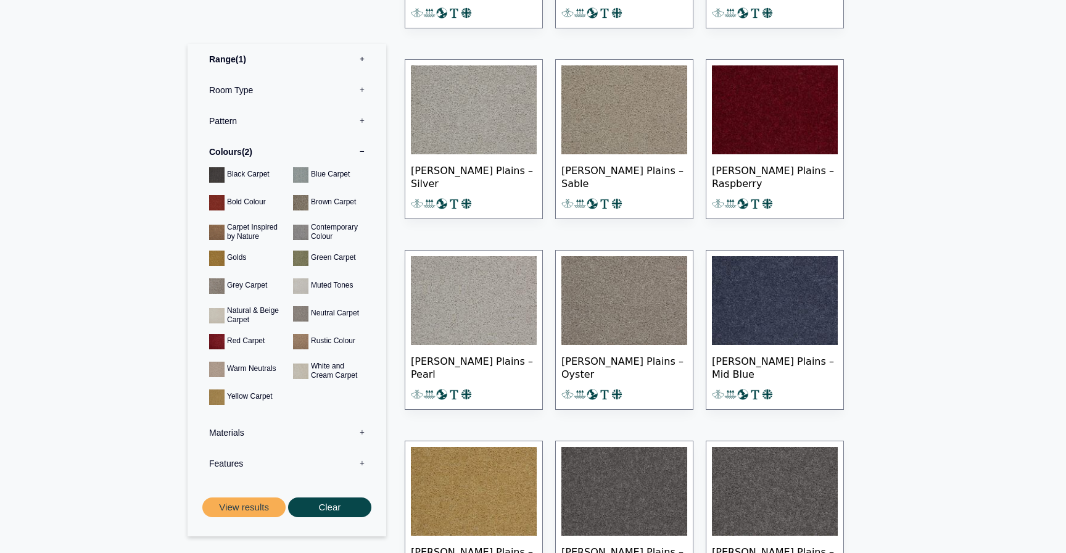
click at [253, 519] on div "Range 1 Bermuda Polypropylene Carpet Cadiz Wool Loop Carpet Calendar Trail Wool…" at bounding box center [286, 289] width 199 height 493
click at [253, 514] on button "View results" at bounding box center [243, 507] width 83 height 20
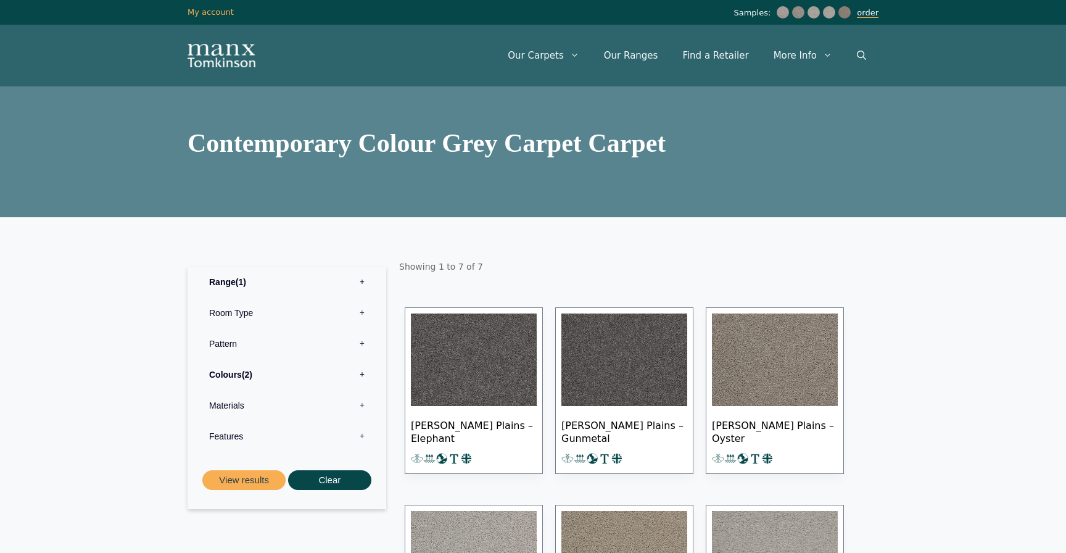
click at [873, 13] on link "order" at bounding box center [868, 13] width 22 height 10
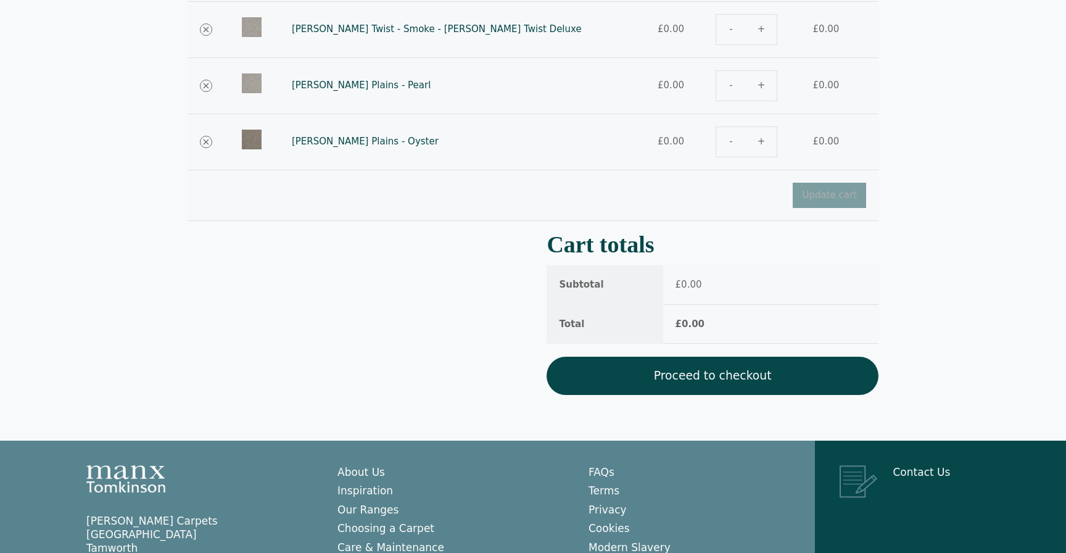
scroll to position [406, 0]
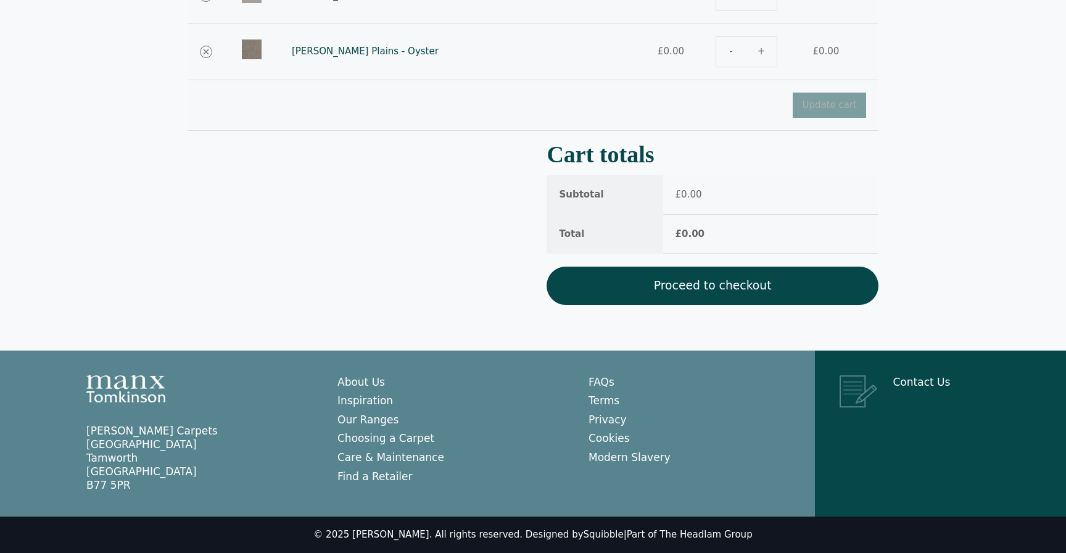
click at [789, 296] on link "Proceed to checkout" at bounding box center [712, 285] width 332 height 38
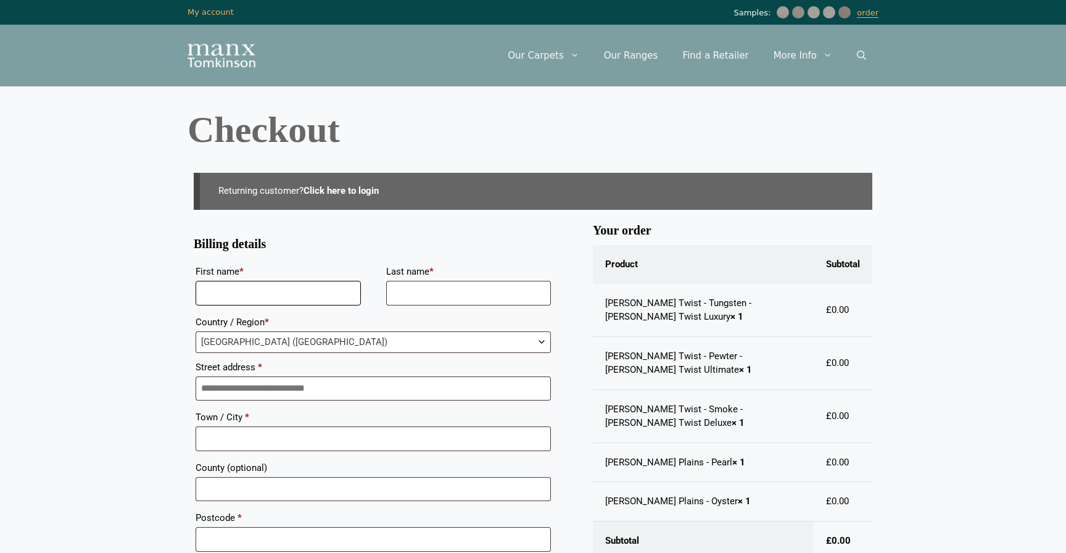
click at [303, 284] on input "First name *" at bounding box center [278, 293] width 165 height 25
type input "********"
type input "****"
type input "**********"
type input "*********"
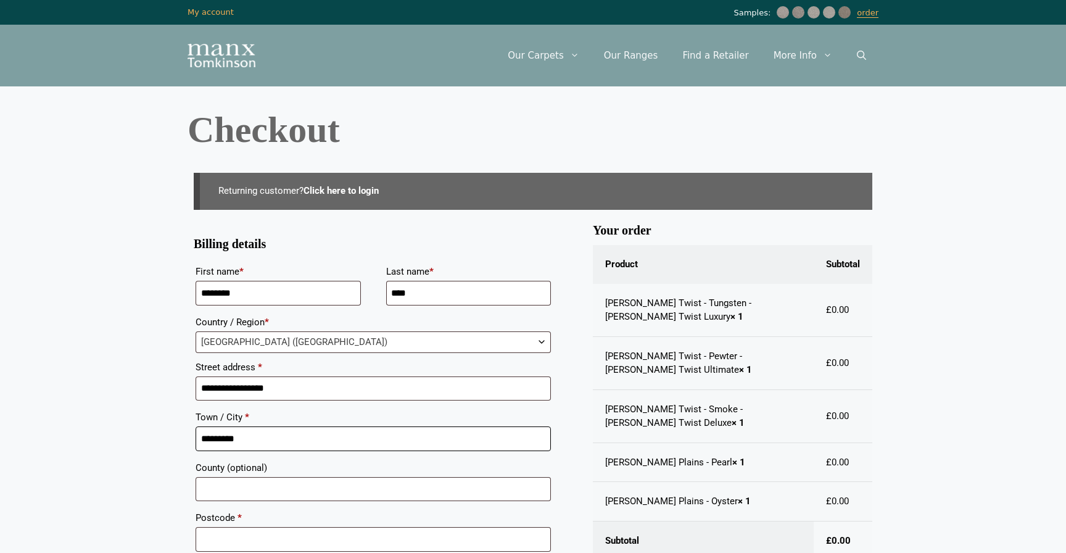
type input "********"
type input "**********"
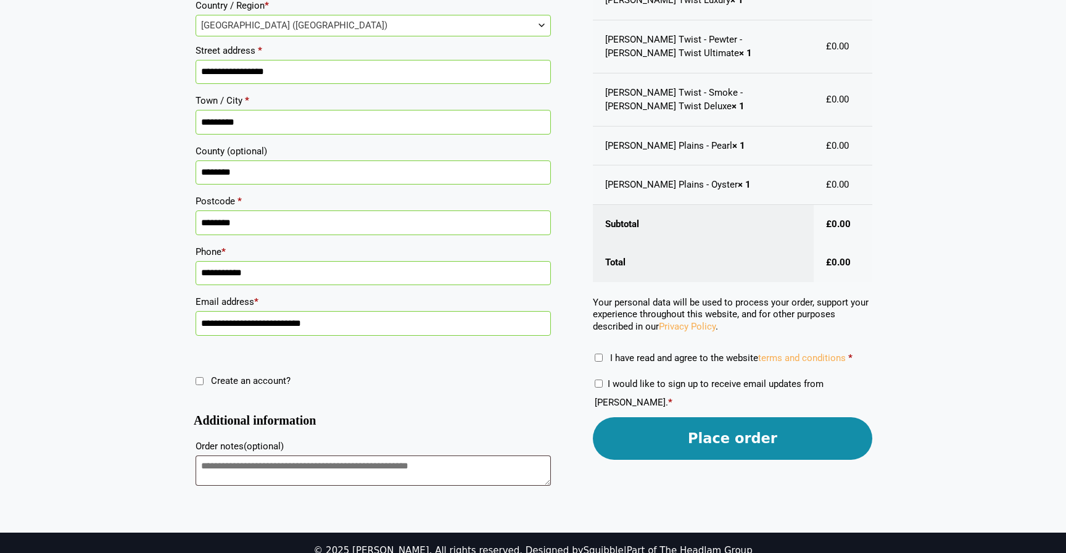
scroll to position [318, 0]
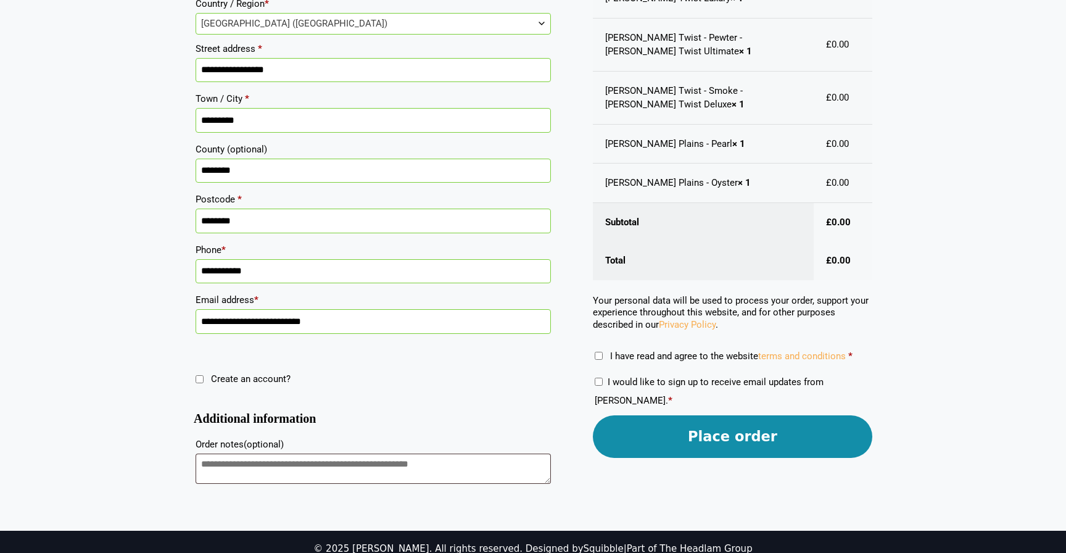
click at [633, 452] on button "Place order" at bounding box center [732, 436] width 279 height 43
